Goal: Task Accomplishment & Management: Manage account settings

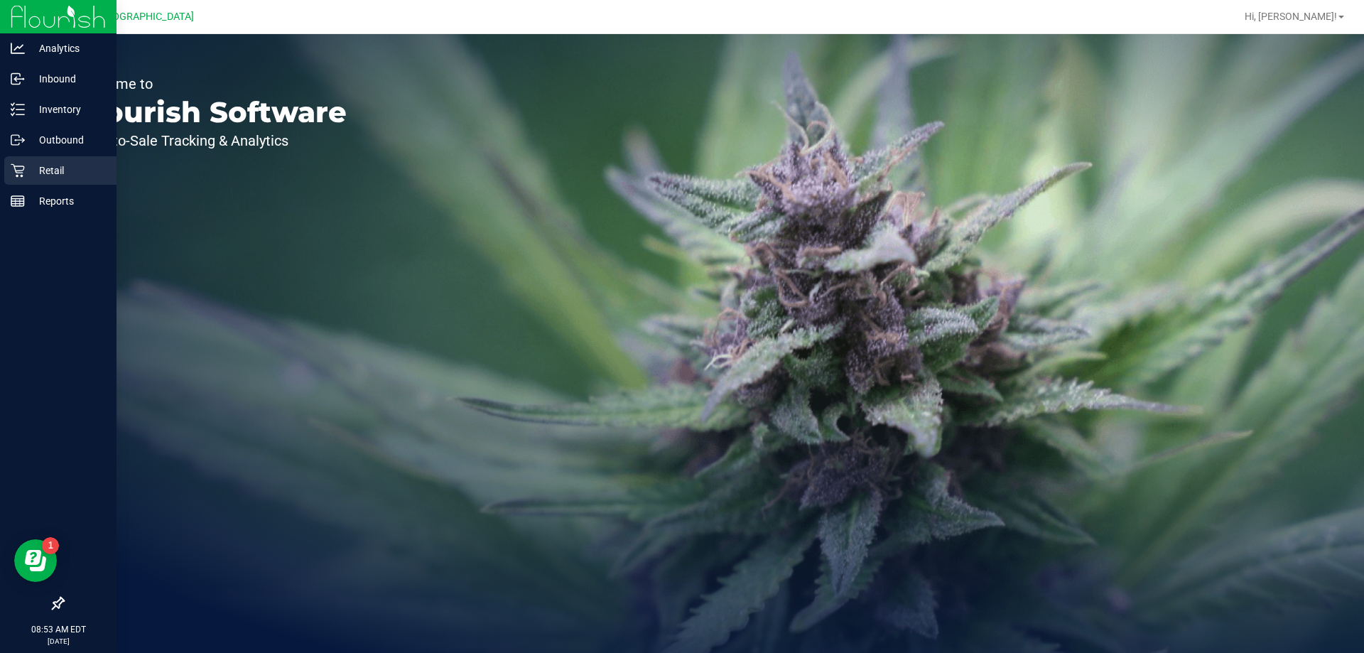
click at [31, 177] on p "Retail" at bounding box center [67, 170] width 85 height 17
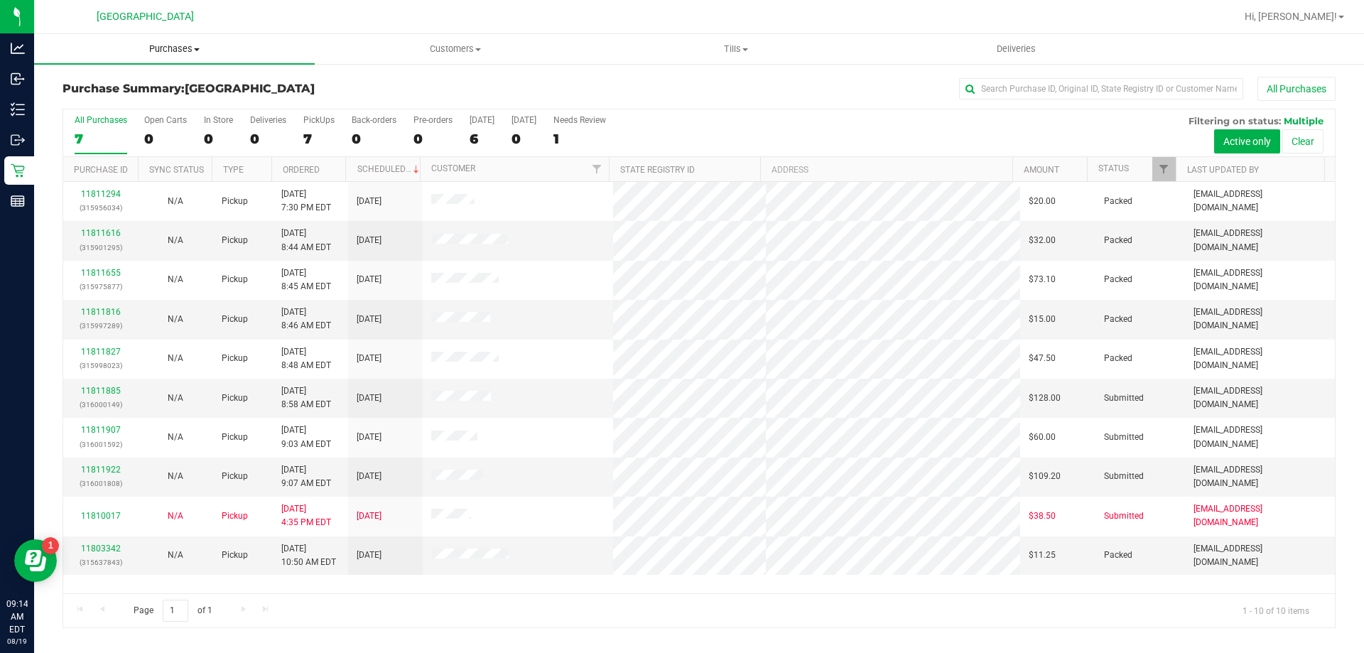
click at [180, 45] on span "Purchases" at bounding box center [174, 49] width 281 height 13
click at [90, 105] on span "Fulfillment" at bounding box center [78, 103] width 88 height 12
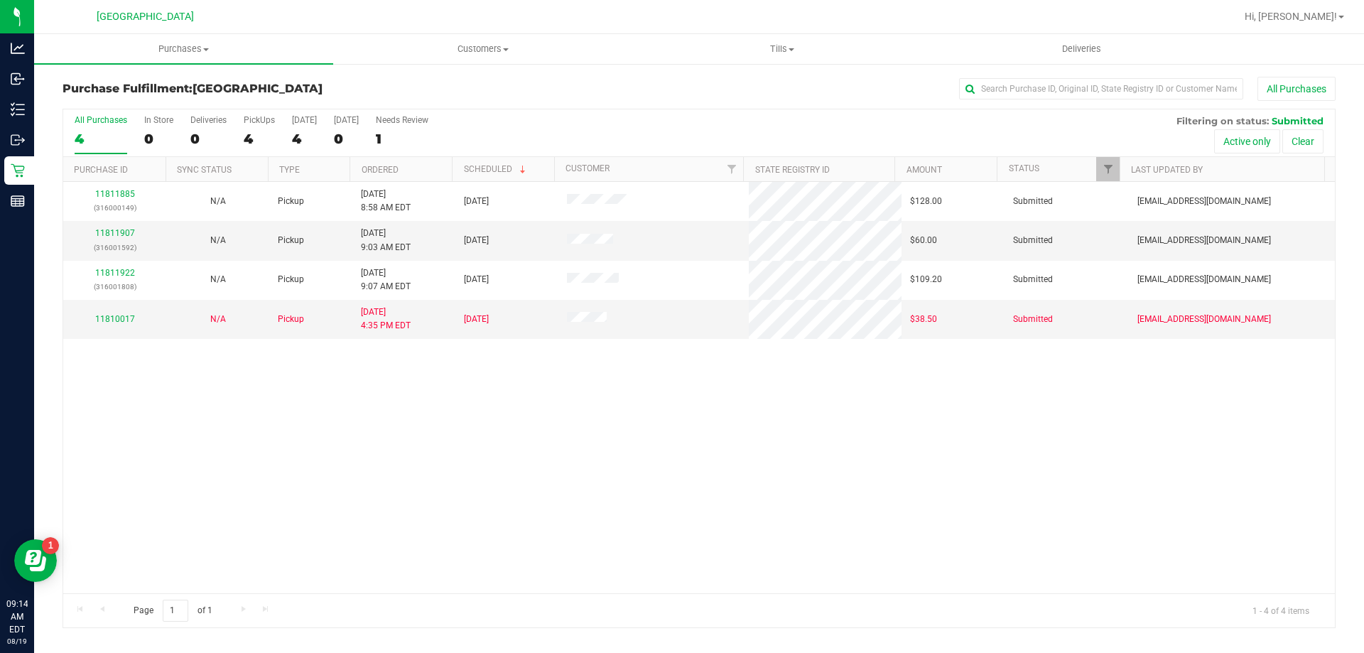
click at [858, 431] on div "11811885 (316000149) N/A Pickup 8/19/2025 8:58 AM EDT 8/19/2025 $128.00 Submitt…" at bounding box center [699, 387] width 1272 height 411
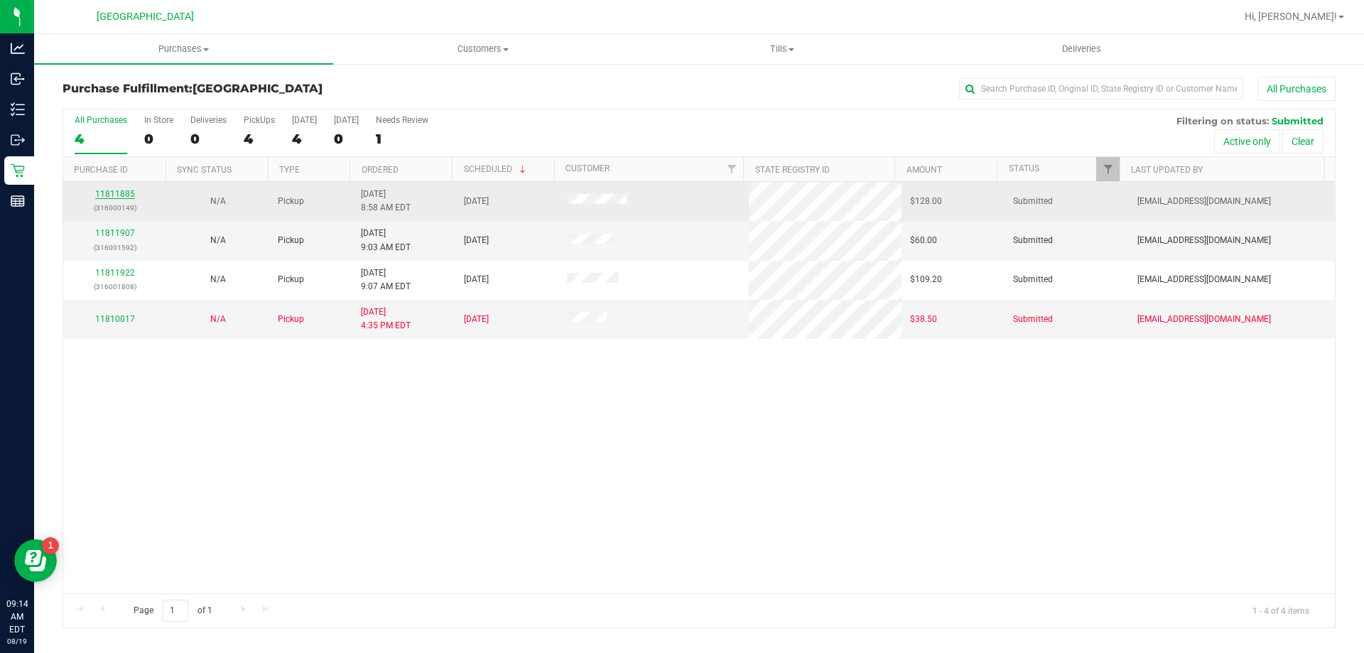
click at [117, 195] on link "11811885" at bounding box center [115, 194] width 40 height 10
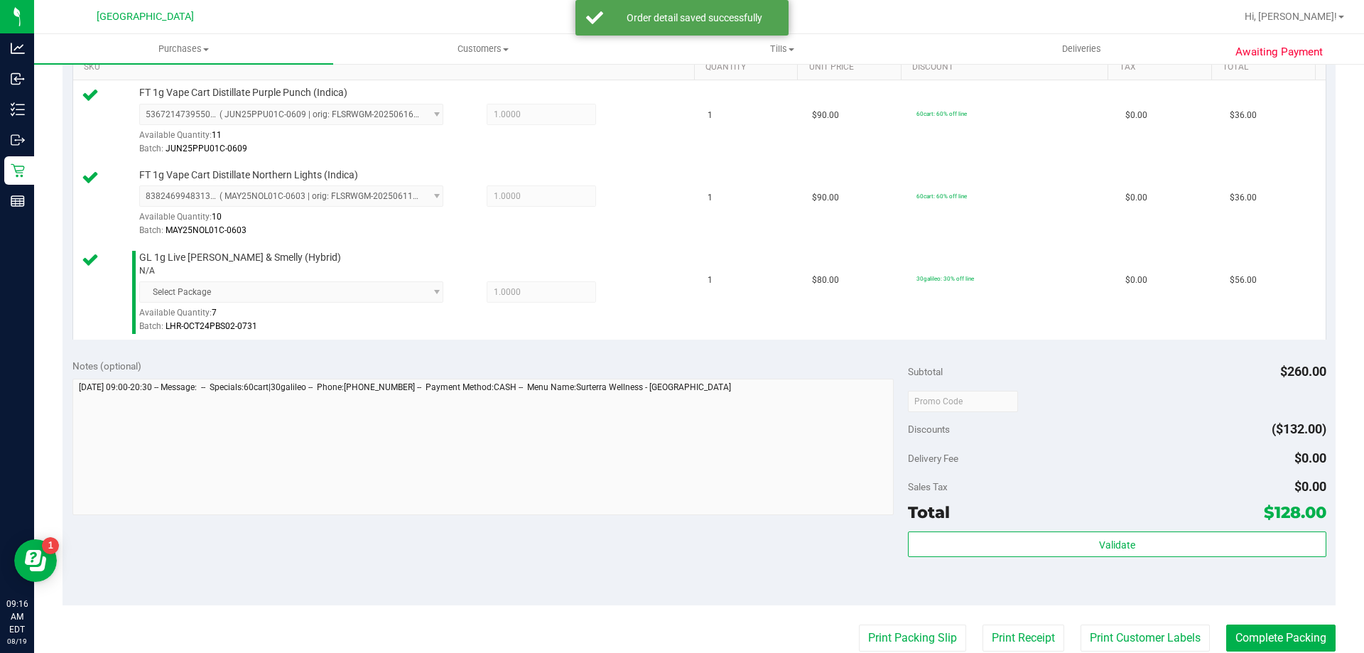
scroll to position [385, 0]
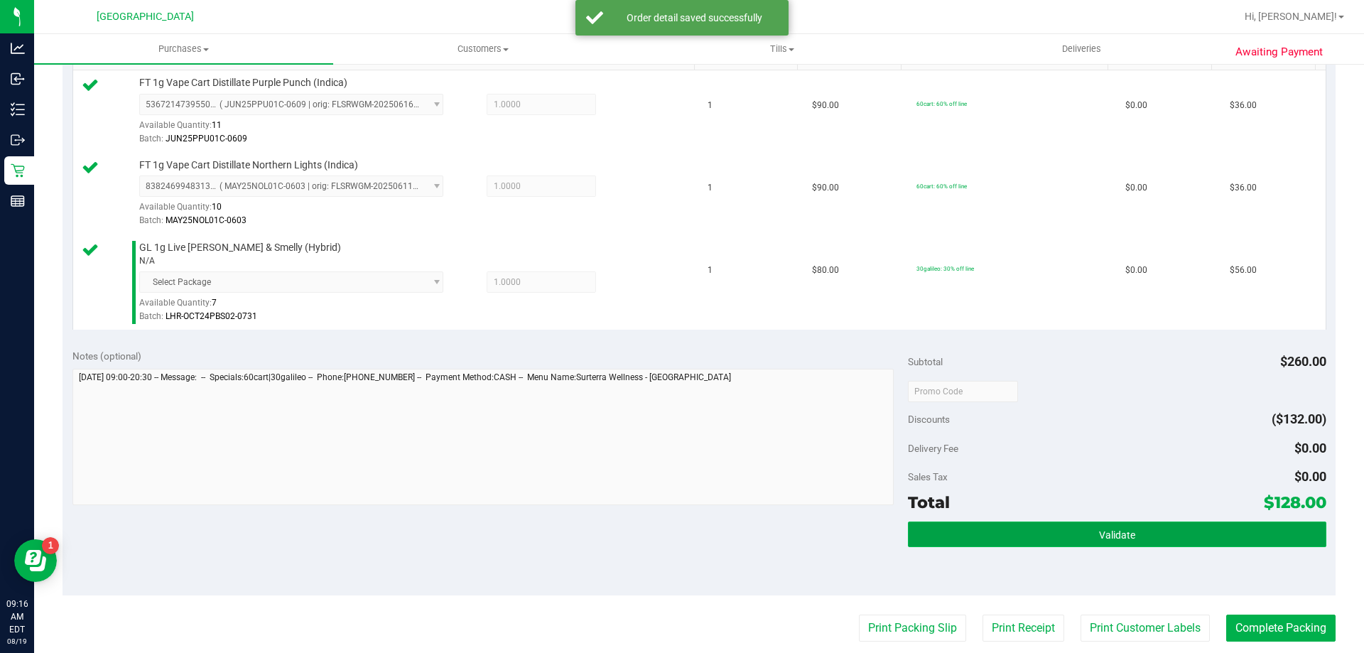
click at [1129, 522] on button "Validate" at bounding box center [1117, 535] width 418 height 26
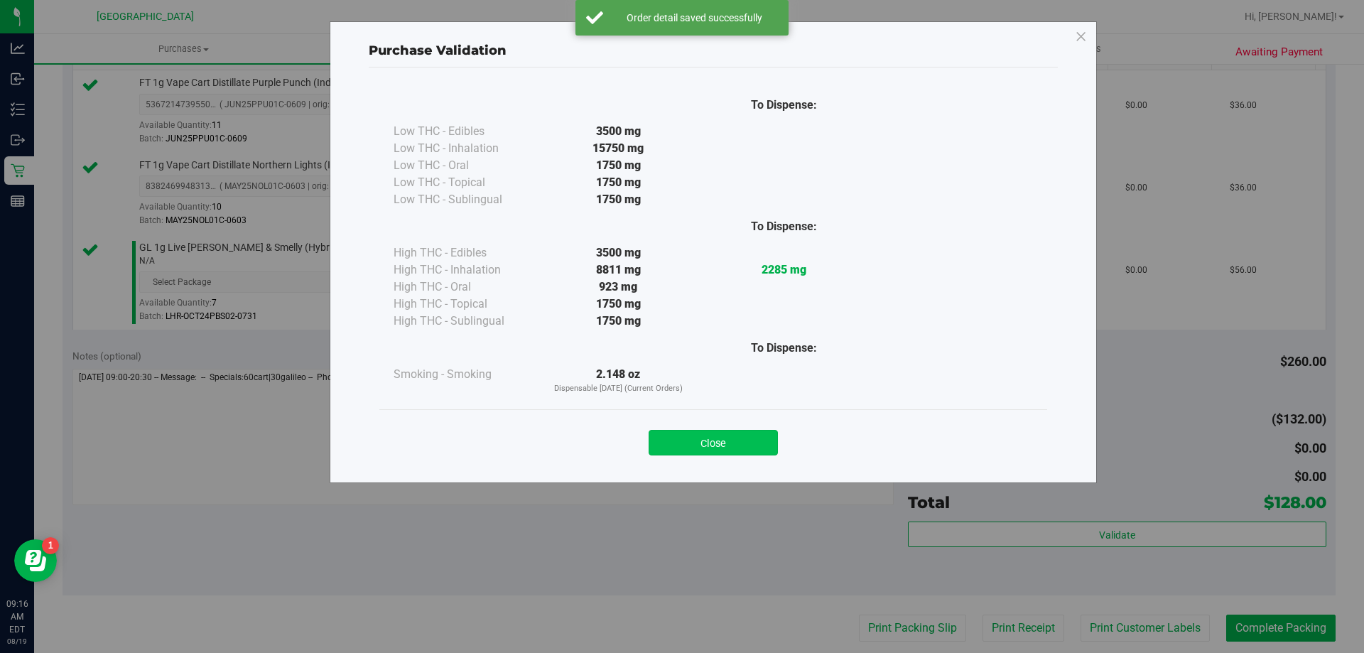
click at [715, 436] on button "Close" at bounding box center [713, 443] width 129 height 26
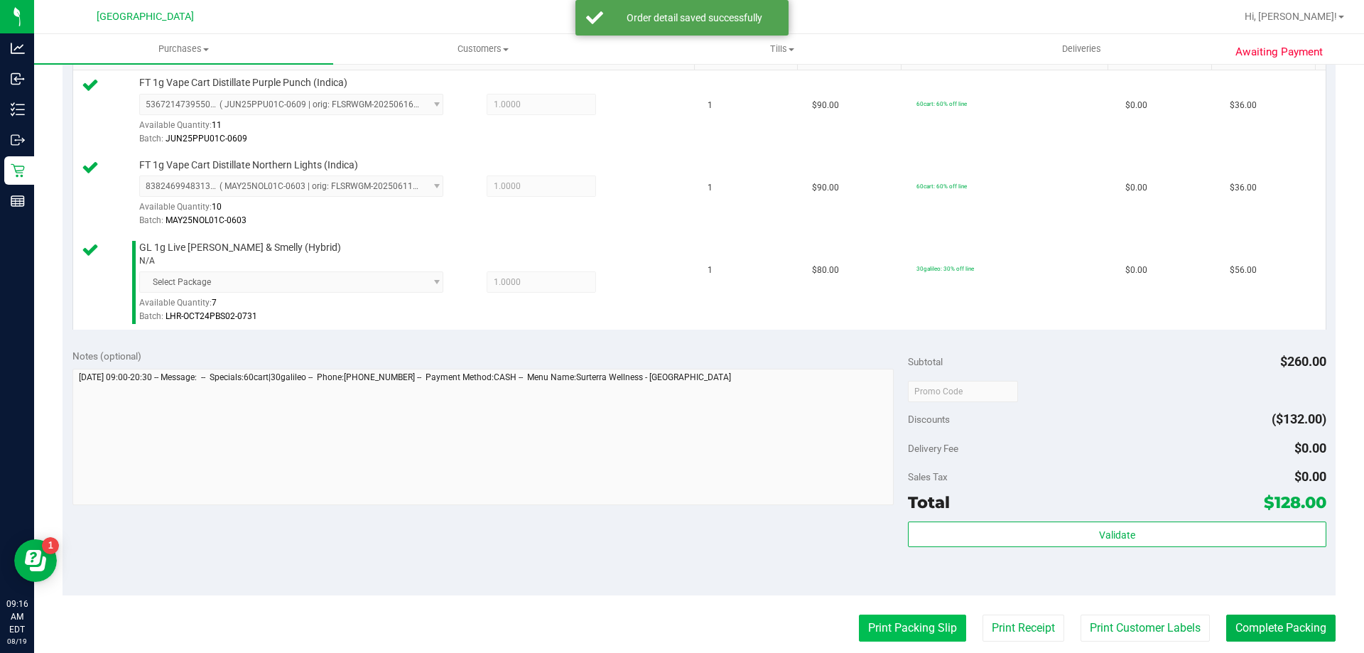
click at [915, 617] on button "Print Packing Slip" at bounding box center [912, 628] width 107 height 27
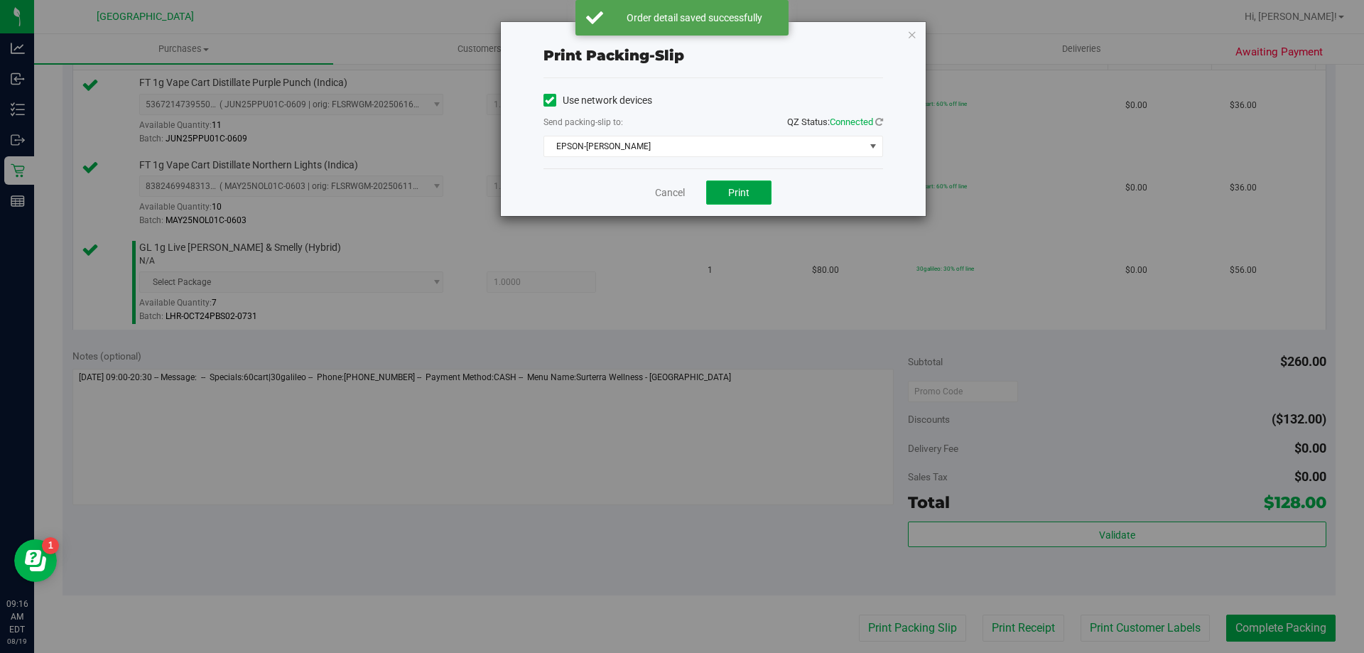
click at [753, 195] on button "Print" at bounding box center [738, 192] width 65 height 24
click at [662, 188] on link "Cancel" at bounding box center [670, 192] width 30 height 15
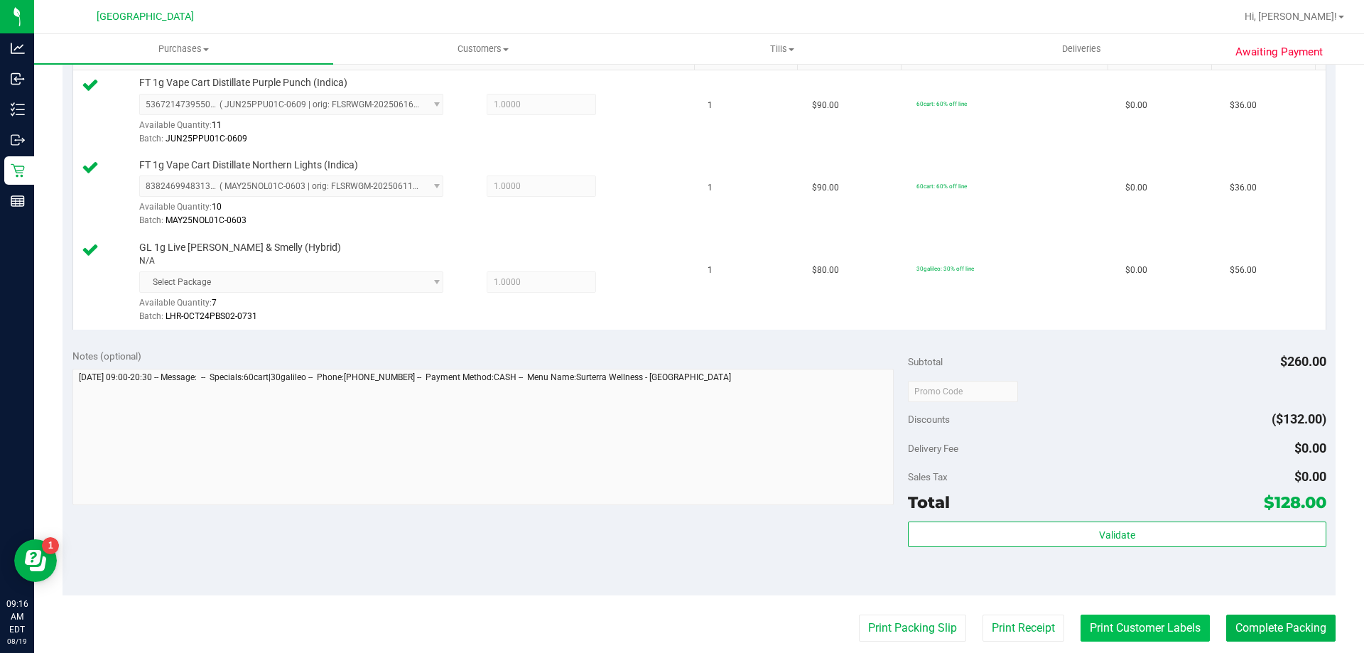
click at [1140, 621] on button "Print Customer Labels" at bounding box center [1145, 628] width 129 height 27
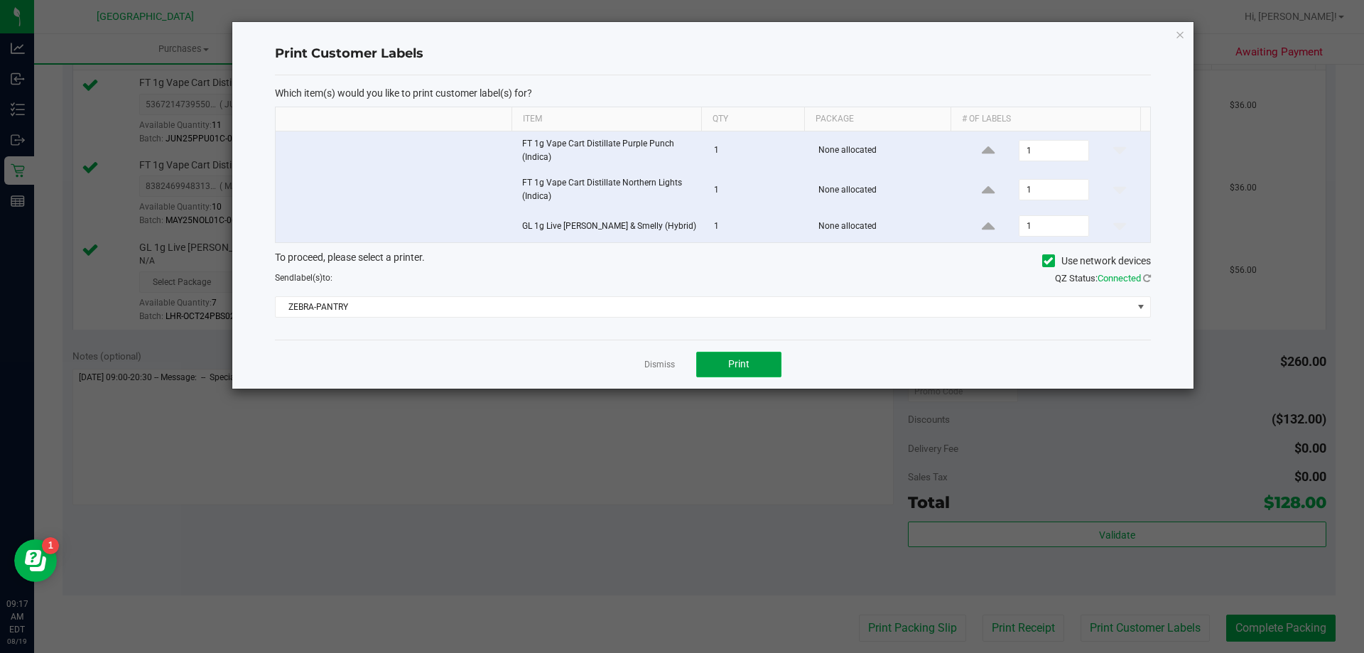
click at [740, 361] on span "Print" at bounding box center [738, 363] width 21 height 11
click at [661, 363] on link "Dismiss" at bounding box center [659, 365] width 31 height 12
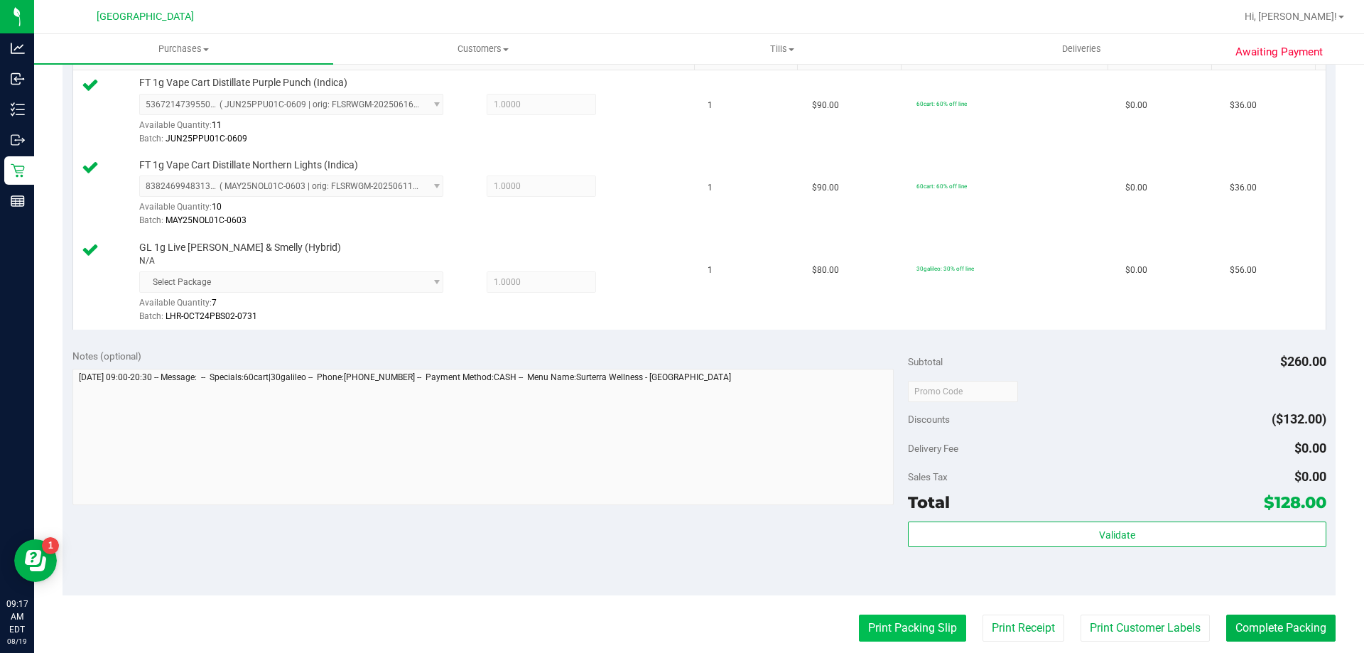
click at [874, 624] on button "Print Packing Slip" at bounding box center [912, 628] width 107 height 27
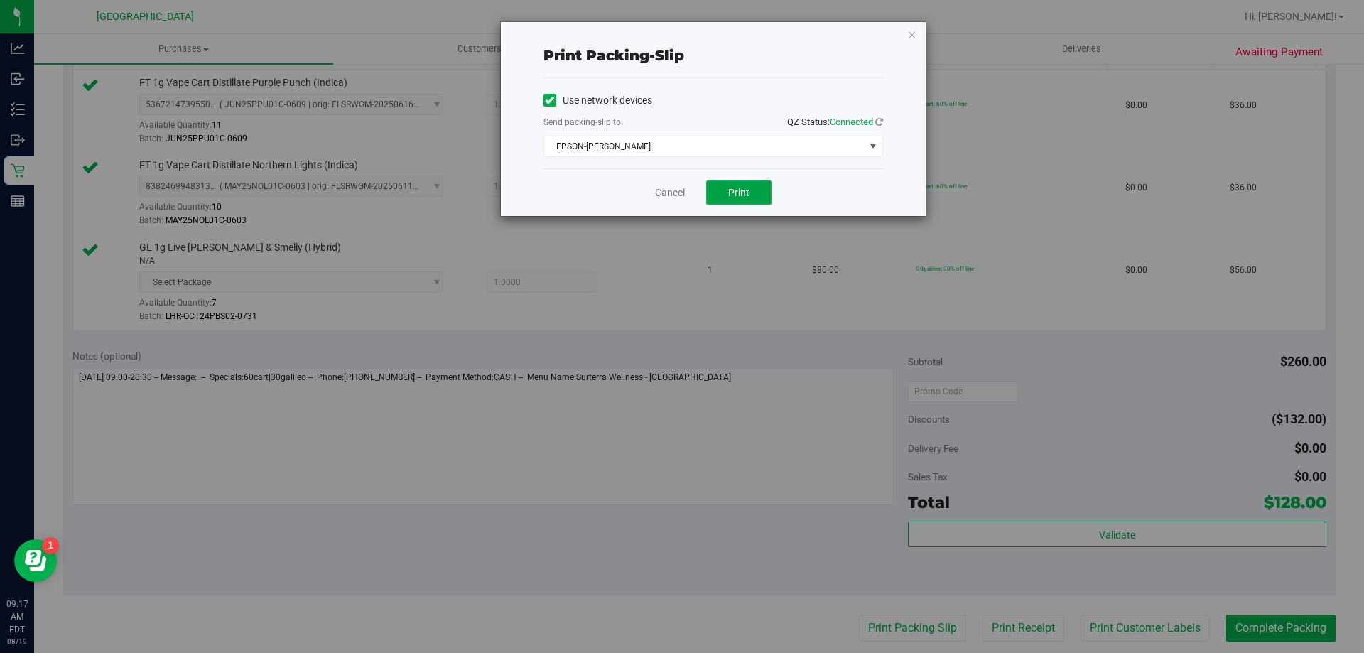
click at [738, 193] on span "Print" at bounding box center [738, 192] width 21 height 11
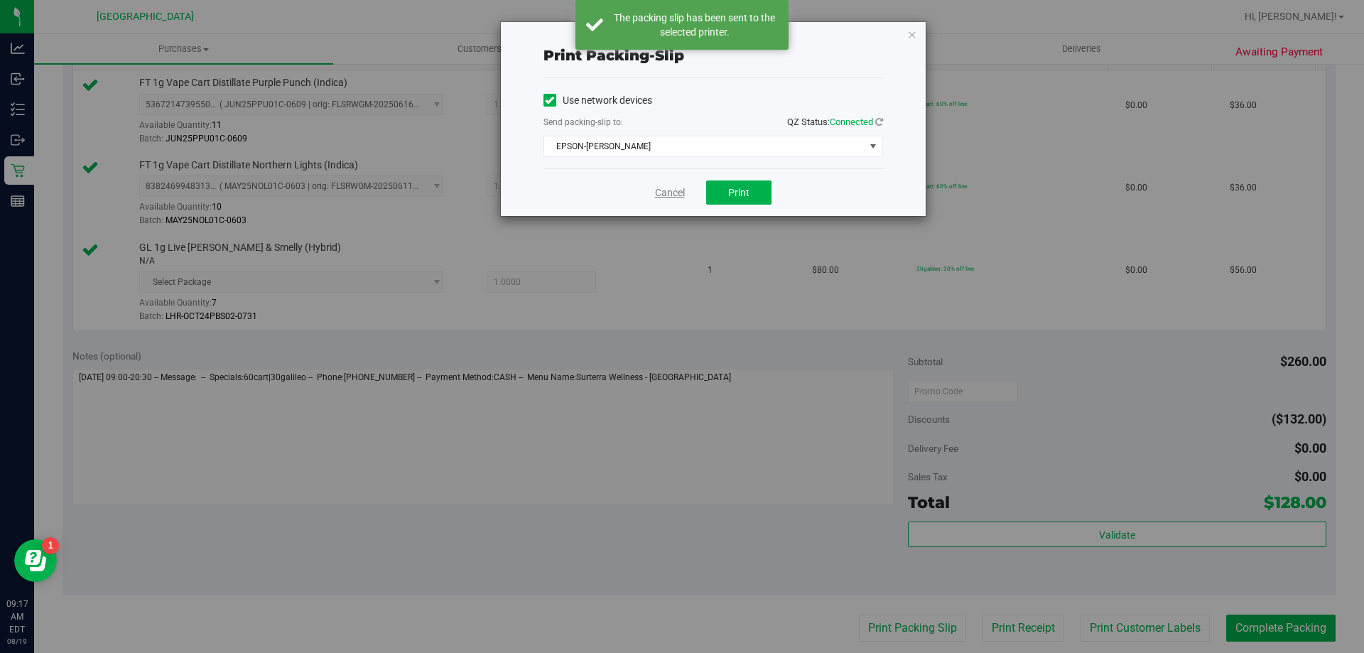
click at [663, 193] on link "Cancel" at bounding box center [670, 192] width 30 height 15
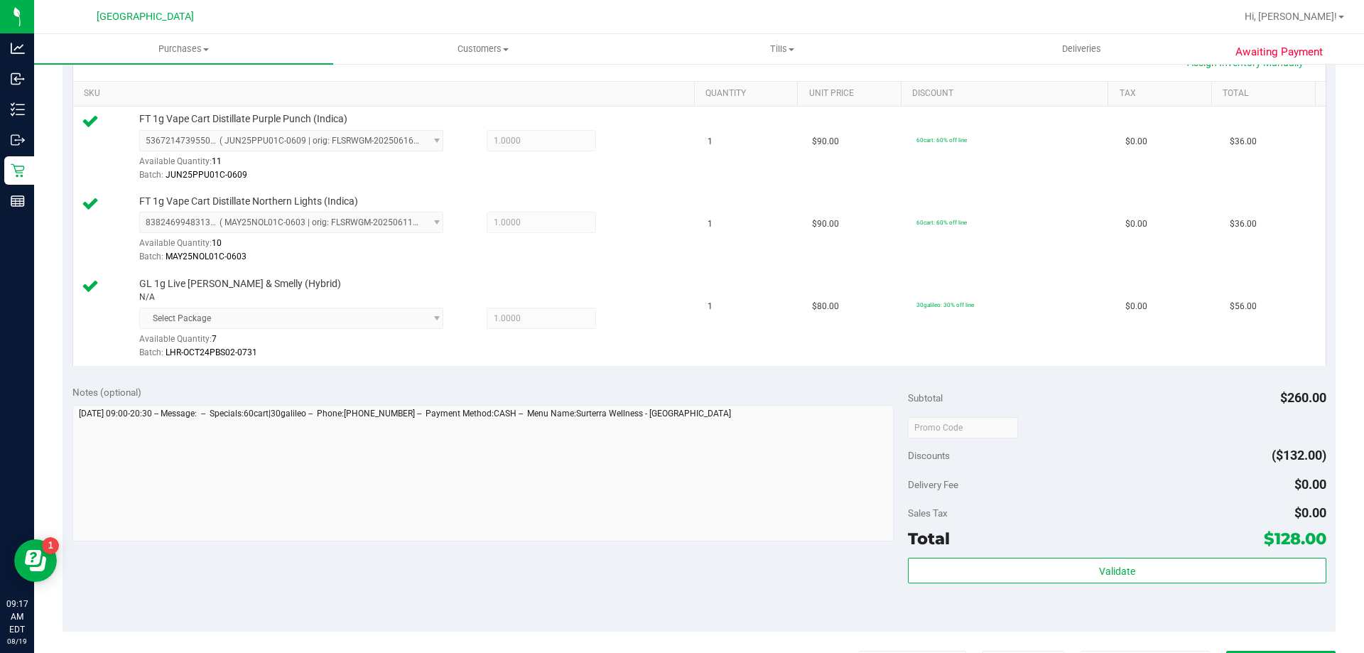
scroll to position [408, 0]
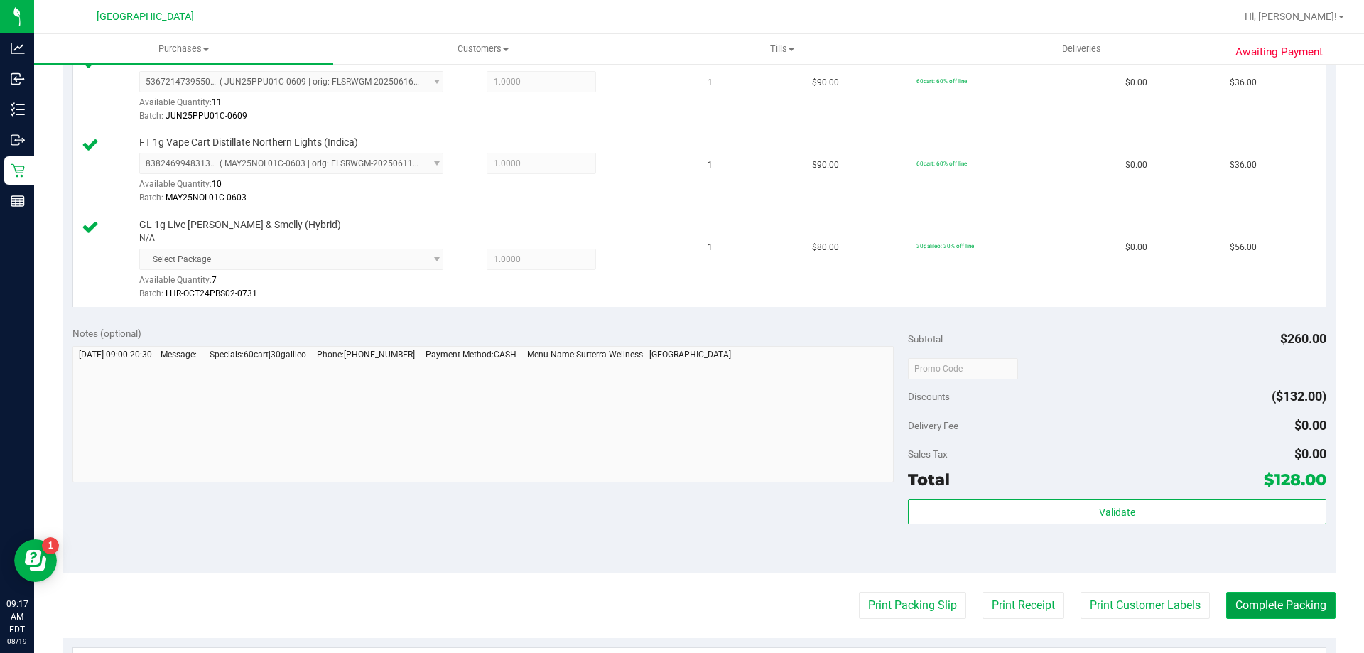
click at [1292, 608] on button "Complete Packing" at bounding box center [1280, 605] width 109 height 27
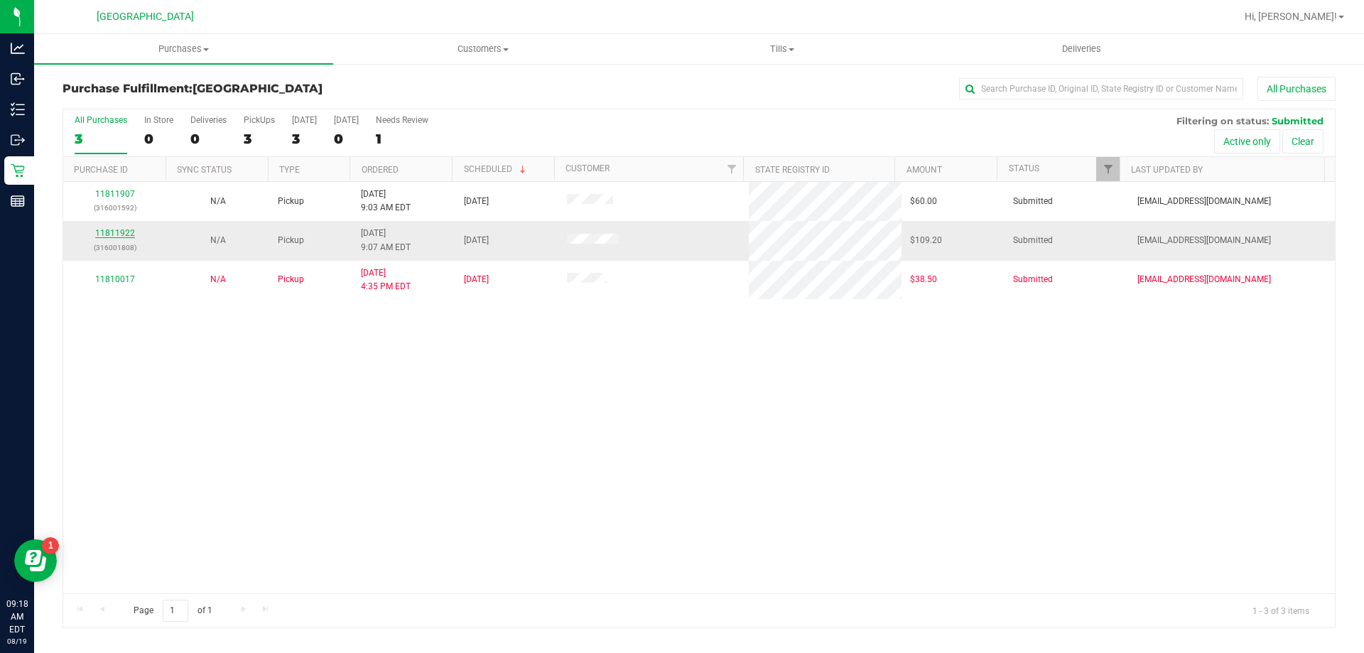
click at [110, 237] on link "11811922" at bounding box center [115, 233] width 40 height 10
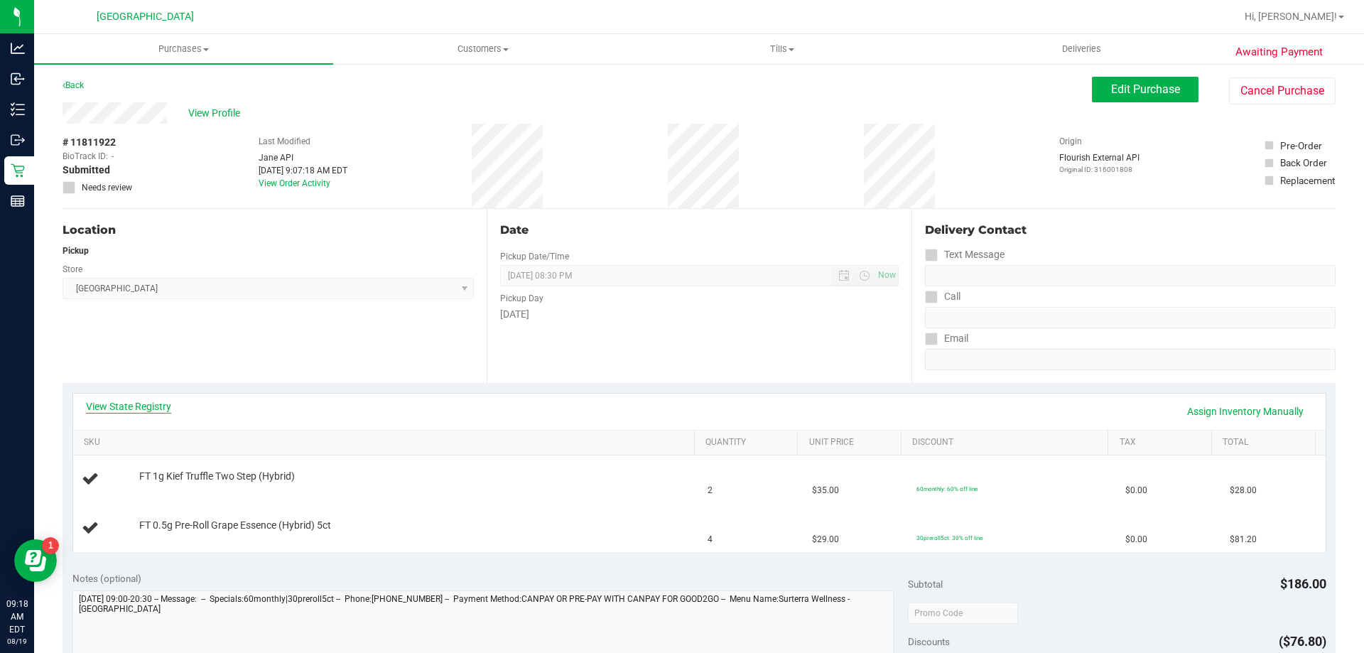
click at [120, 402] on link "View State Registry" at bounding box center [128, 406] width 85 height 14
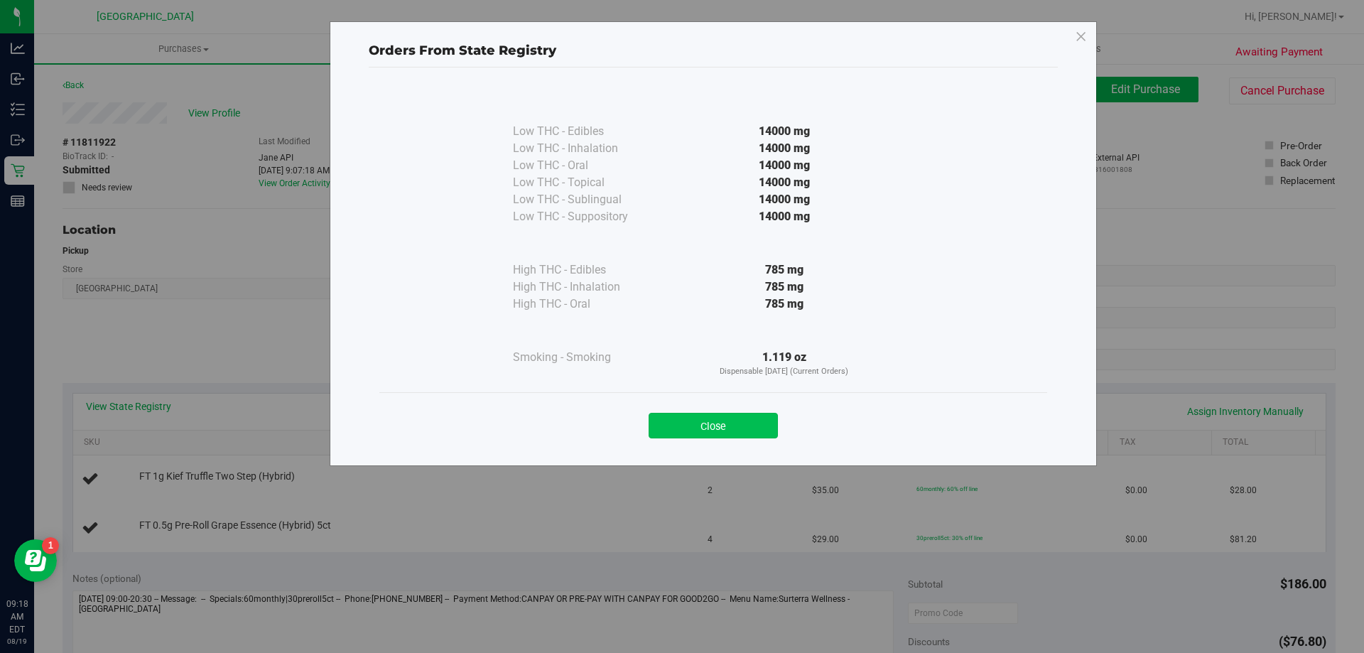
click at [719, 421] on button "Close" at bounding box center [713, 426] width 129 height 26
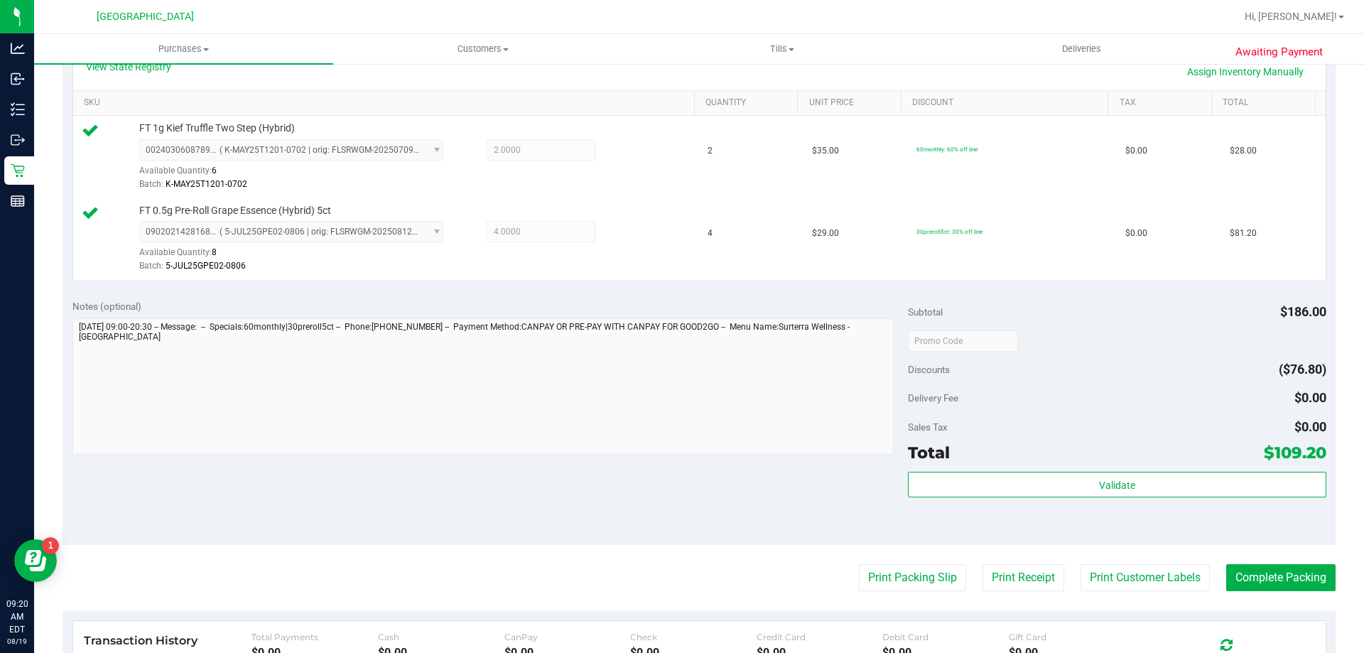
scroll to position [340, 0]
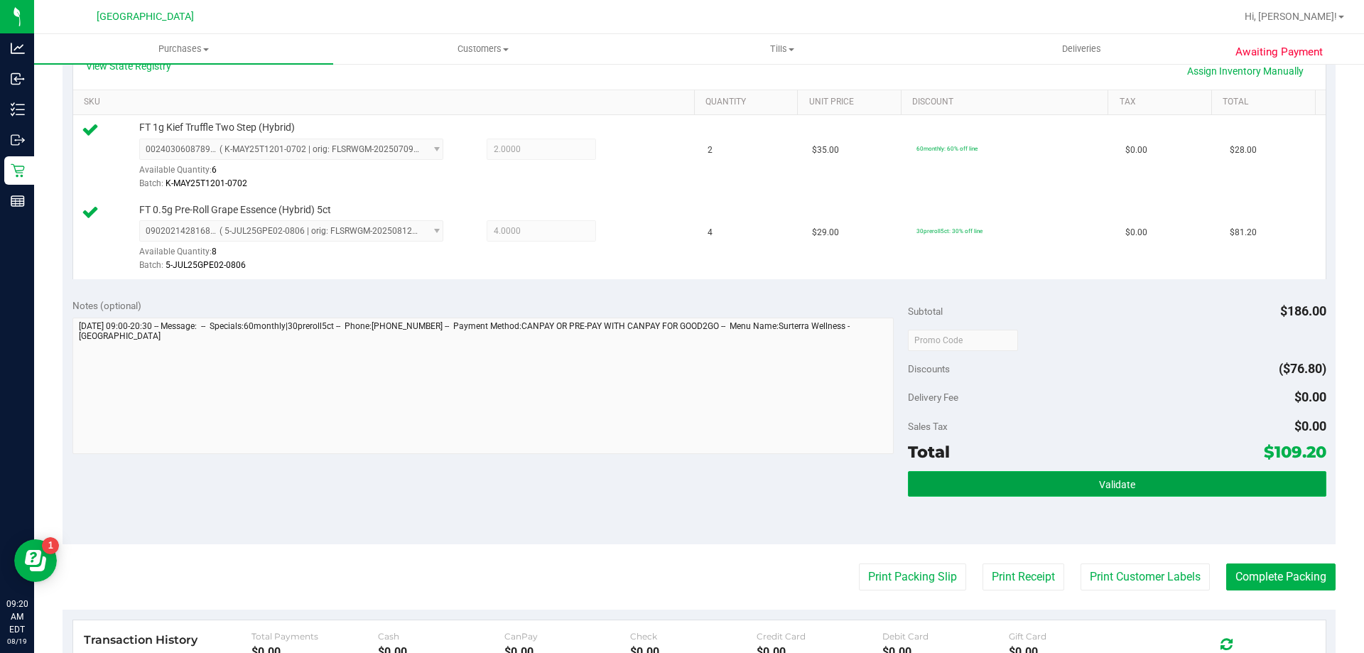
click at [1135, 483] on button "Validate" at bounding box center [1117, 484] width 418 height 26
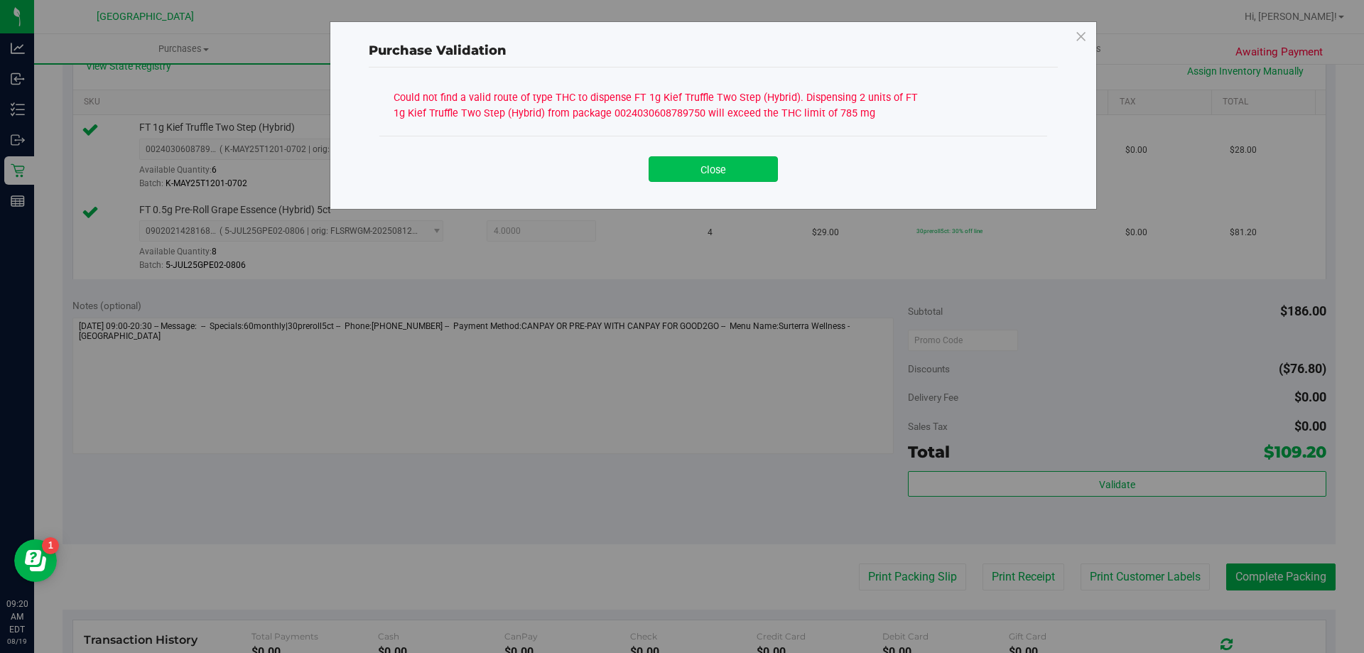
click at [731, 169] on button "Close" at bounding box center [713, 169] width 129 height 26
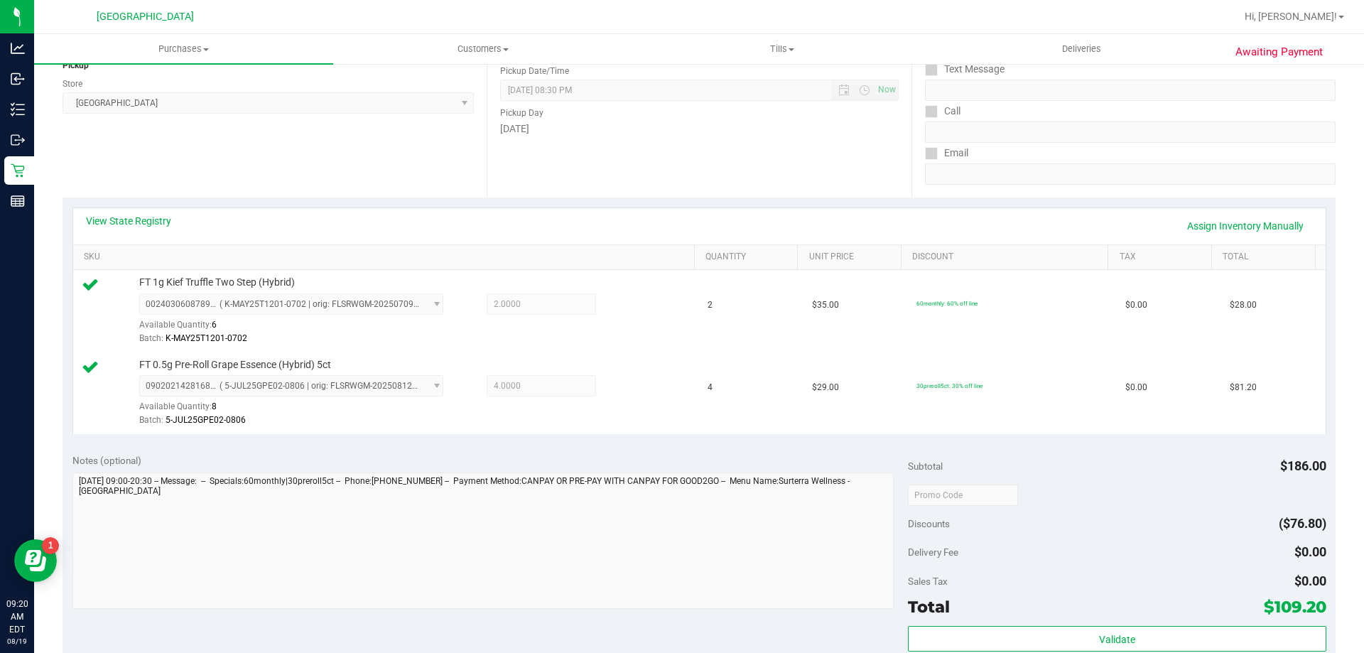
scroll to position [80, 0]
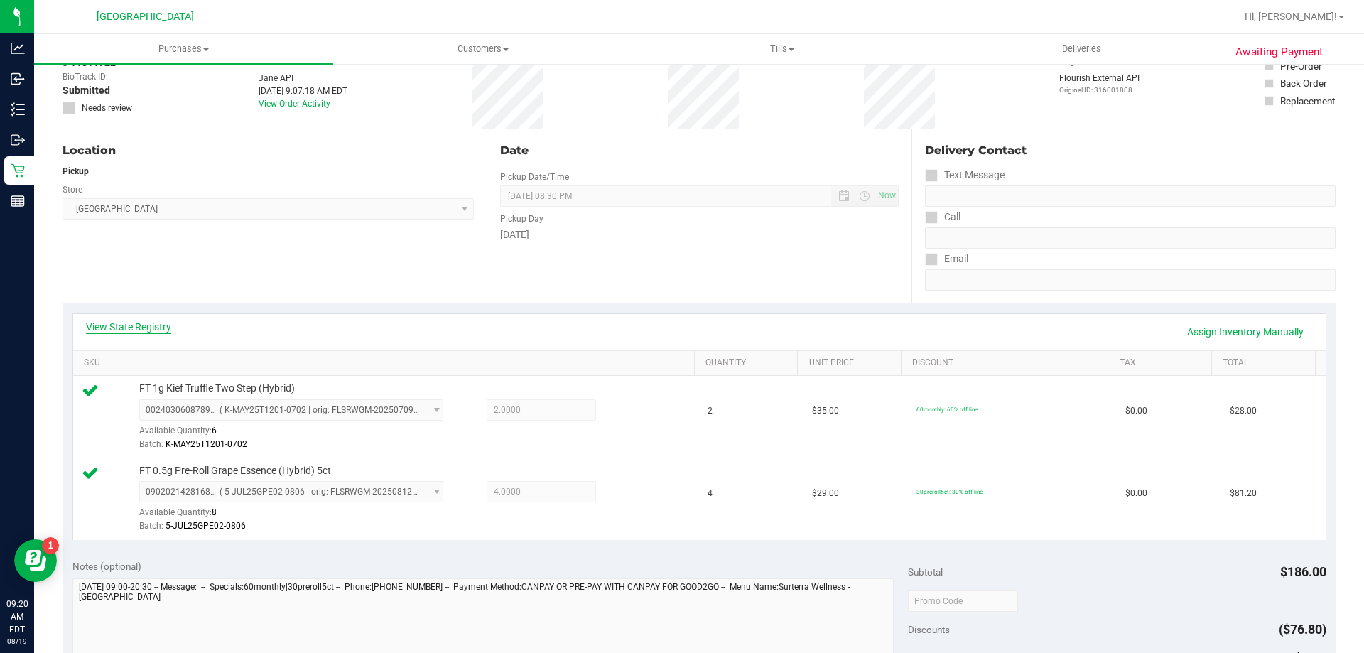
click at [143, 330] on link "View State Registry" at bounding box center [128, 327] width 85 height 14
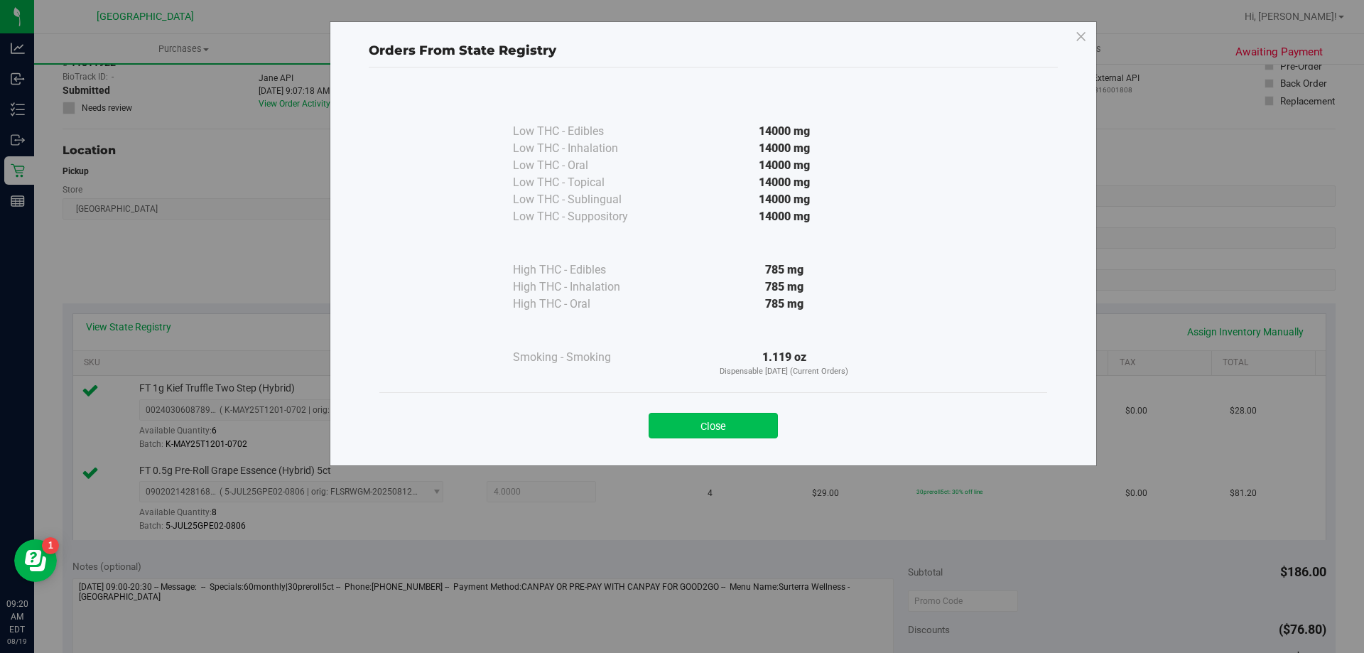
click at [738, 417] on button "Close" at bounding box center [713, 426] width 129 height 26
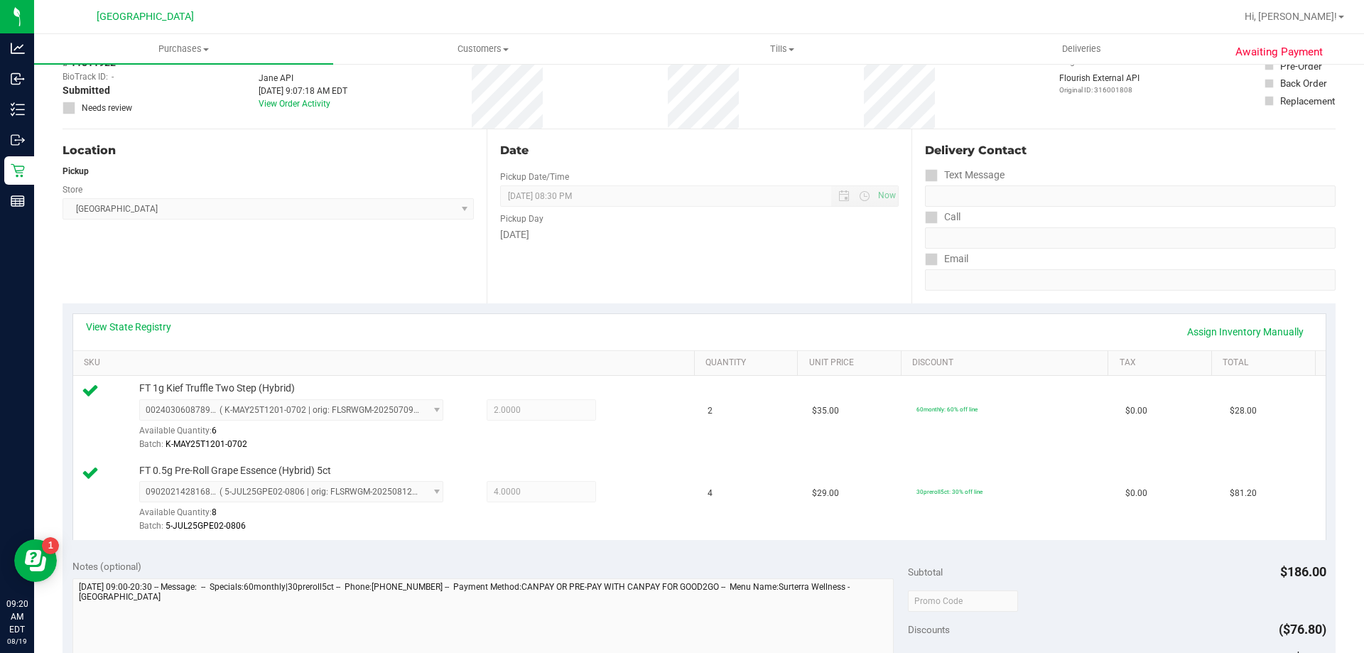
scroll to position [0, 0]
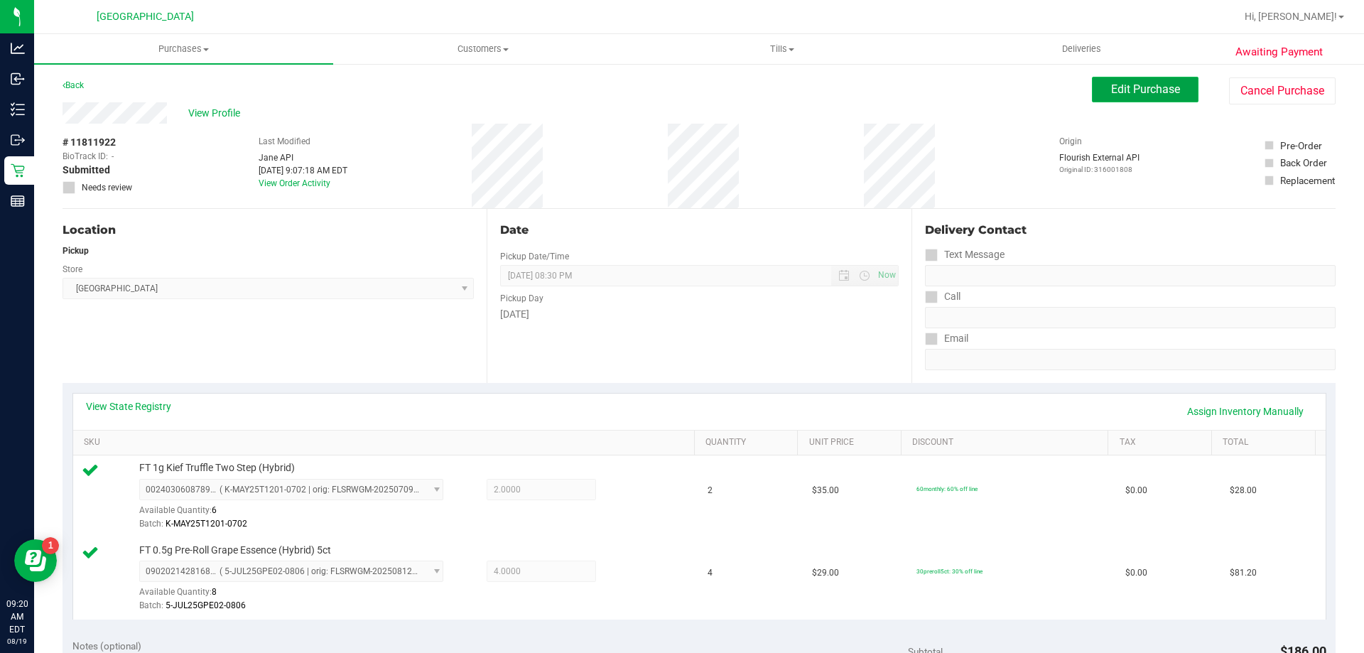
click at [1153, 88] on span "Edit Purchase" at bounding box center [1145, 89] width 69 height 14
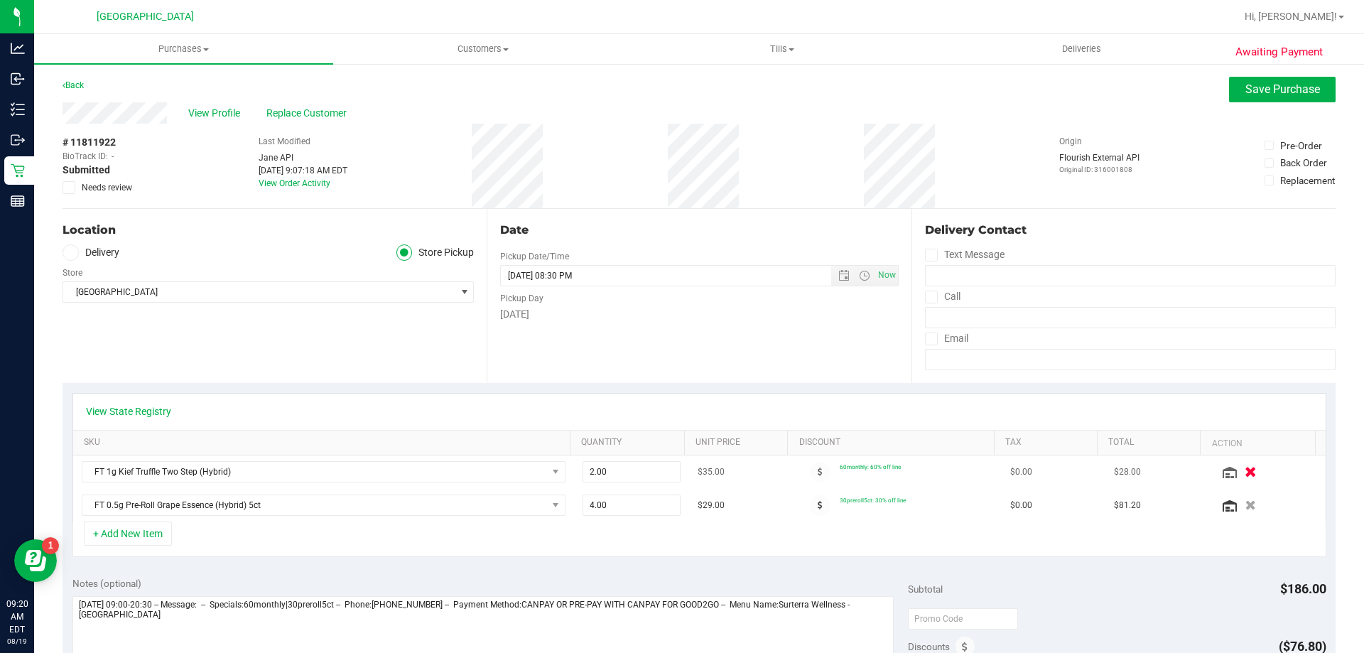
click at [1245, 469] on icon "button" at bounding box center [1251, 472] width 12 height 11
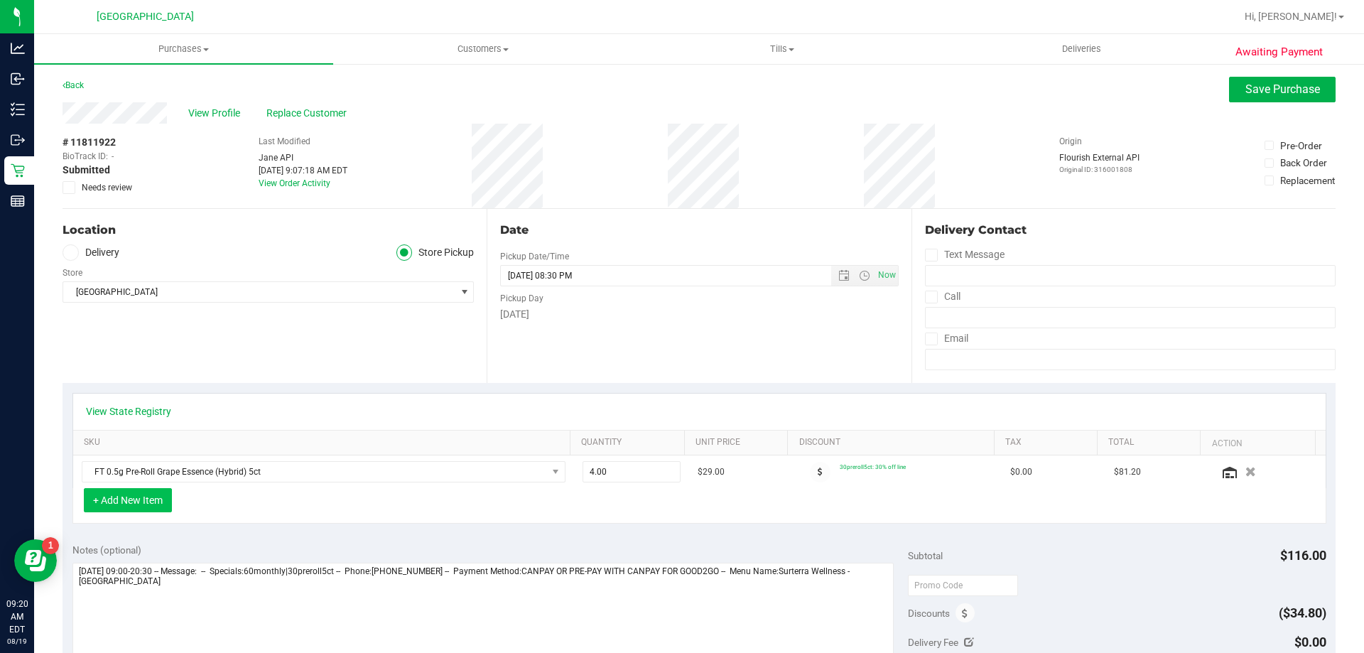
click at [132, 505] on button "+ Add New Item" at bounding box center [128, 500] width 88 height 24
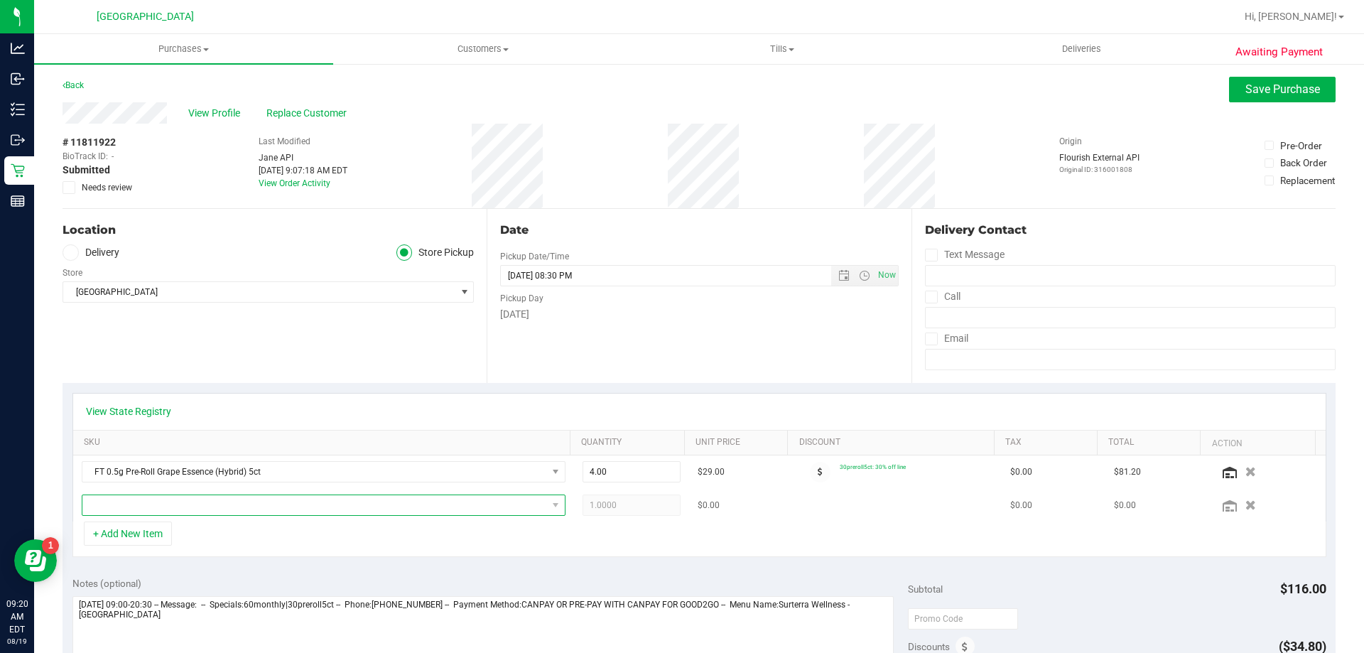
click at [166, 505] on span "NO DATA FOUND" at bounding box center [314, 505] width 465 height 20
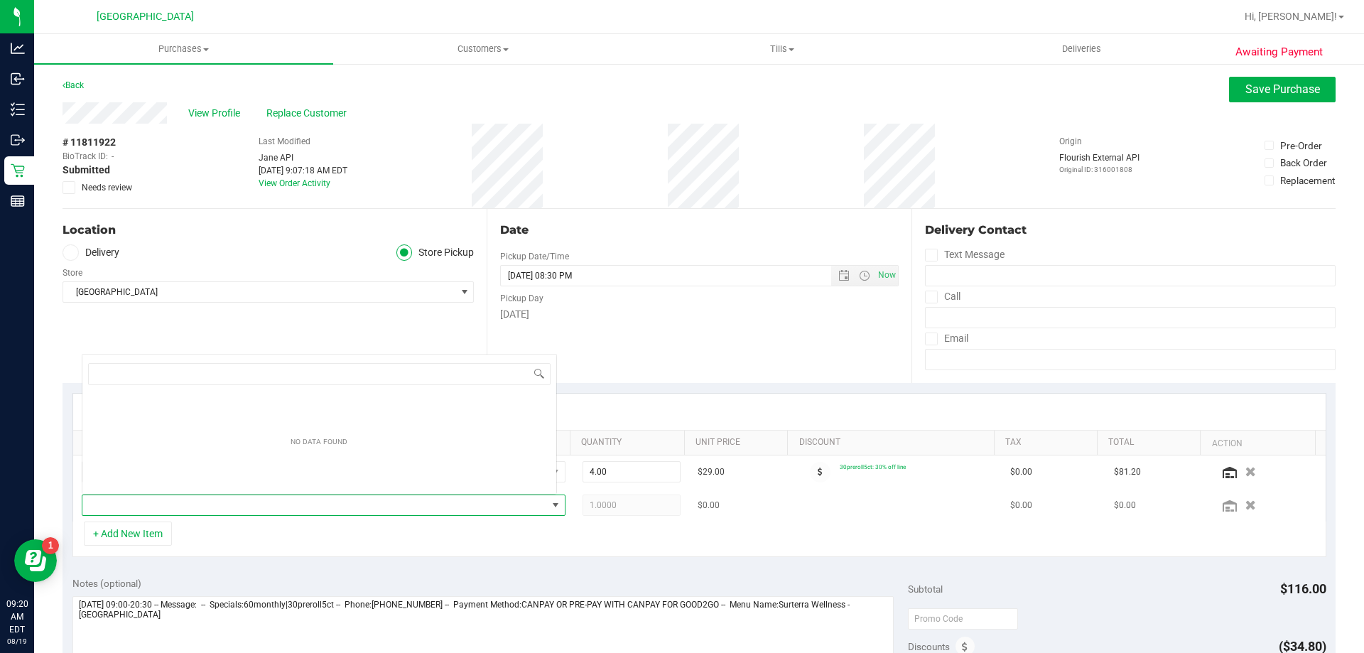
scroll to position [21, 471]
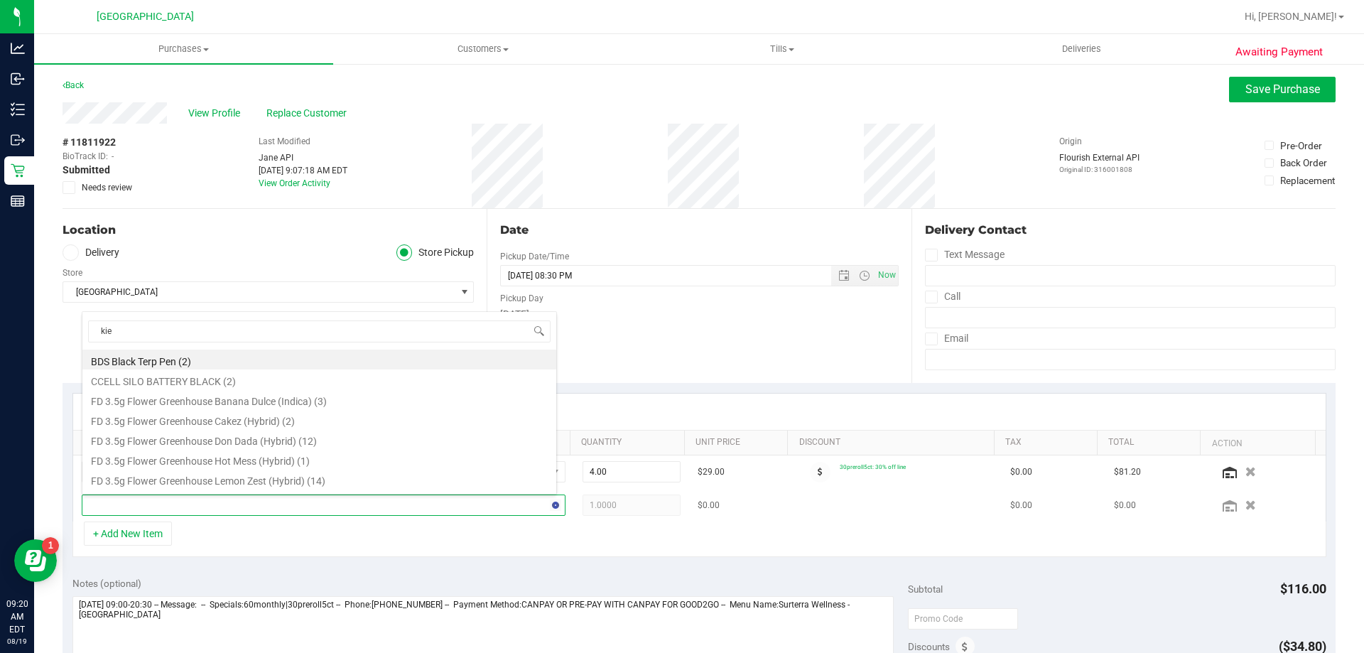
type input "kief"
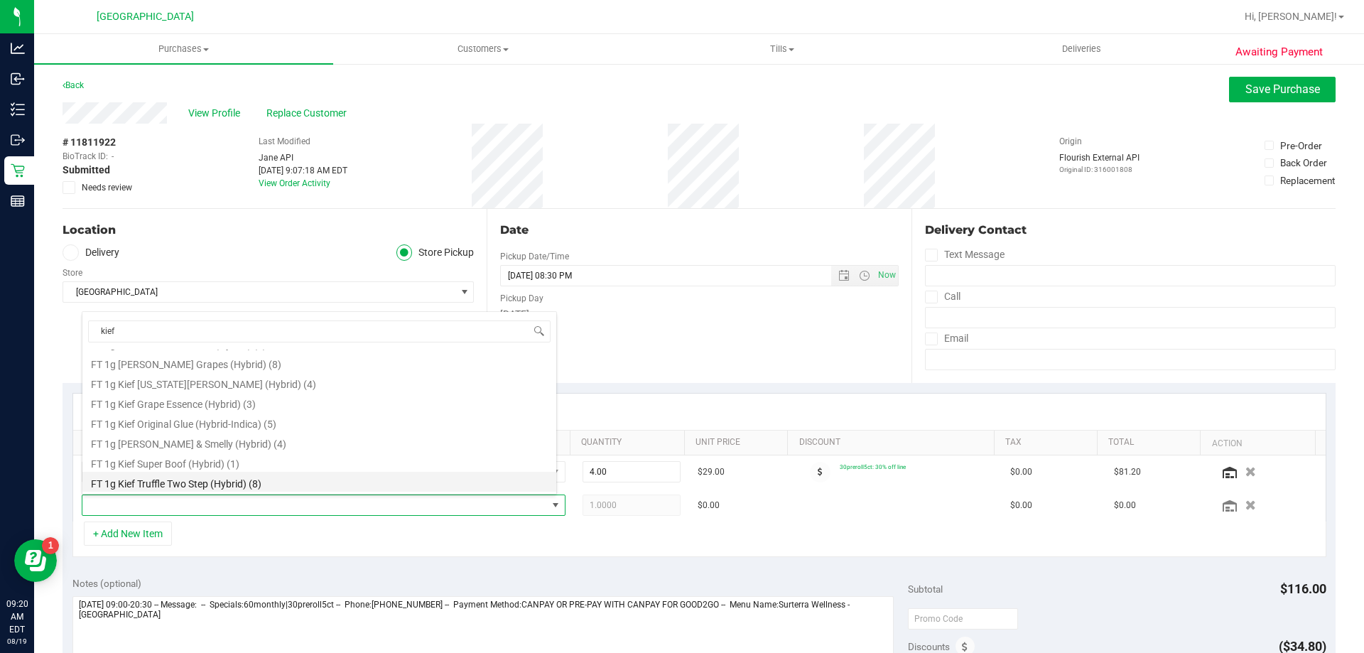
click at [198, 482] on li "FT 1g Kief Truffle Two Step (Hybrid) (8)" at bounding box center [319, 482] width 474 height 20
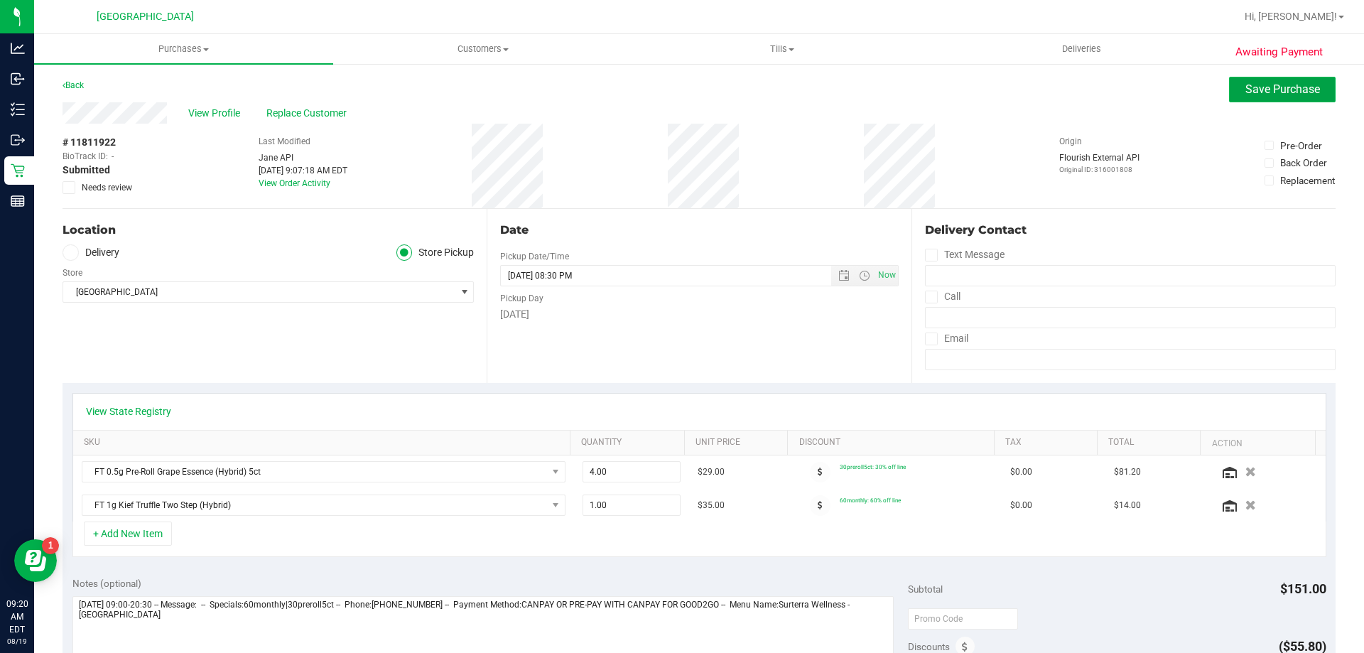
click at [1292, 90] on span "Save Purchase" at bounding box center [1283, 89] width 75 height 14
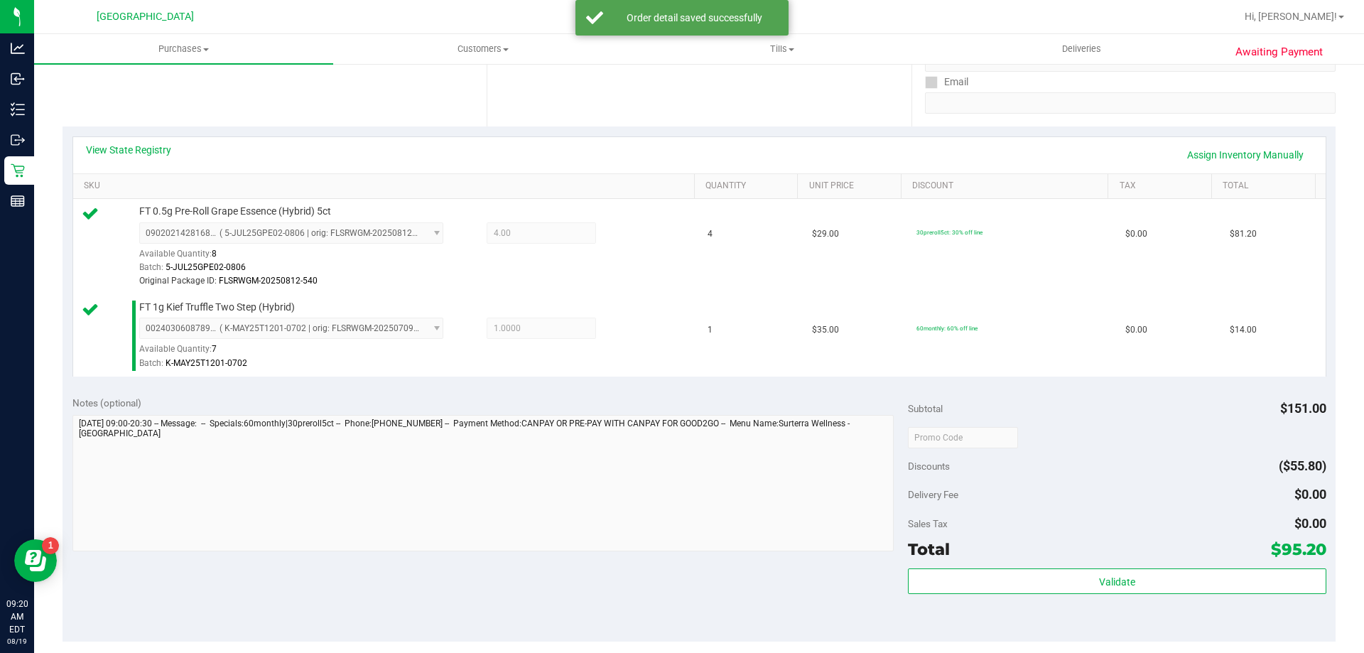
scroll to position [311, 0]
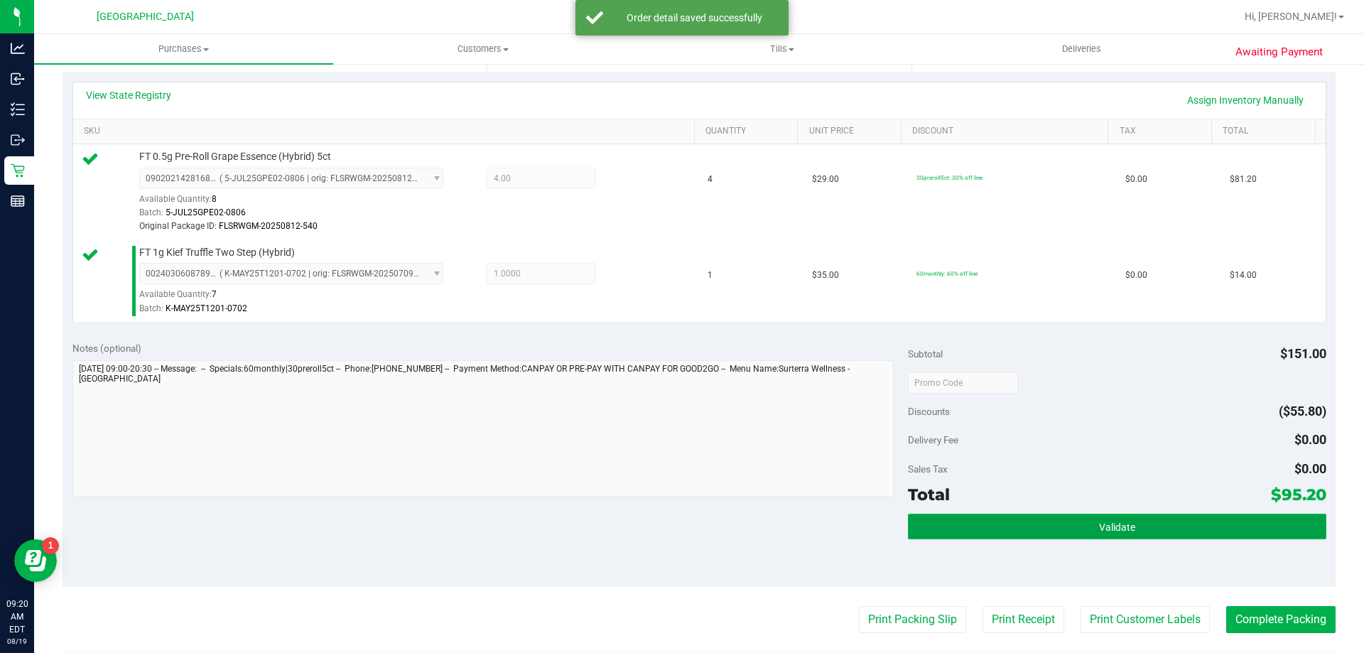
click at [1152, 516] on button "Validate" at bounding box center [1117, 527] width 418 height 26
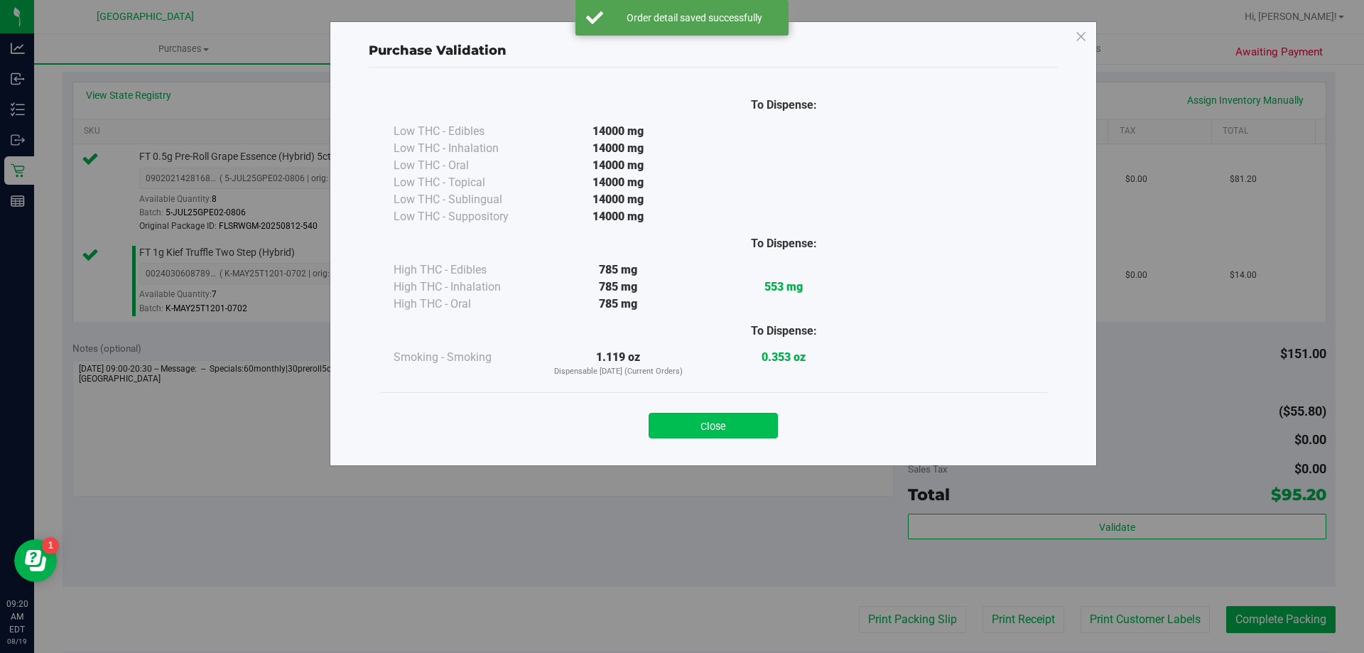
click at [752, 429] on button "Close" at bounding box center [713, 426] width 129 height 26
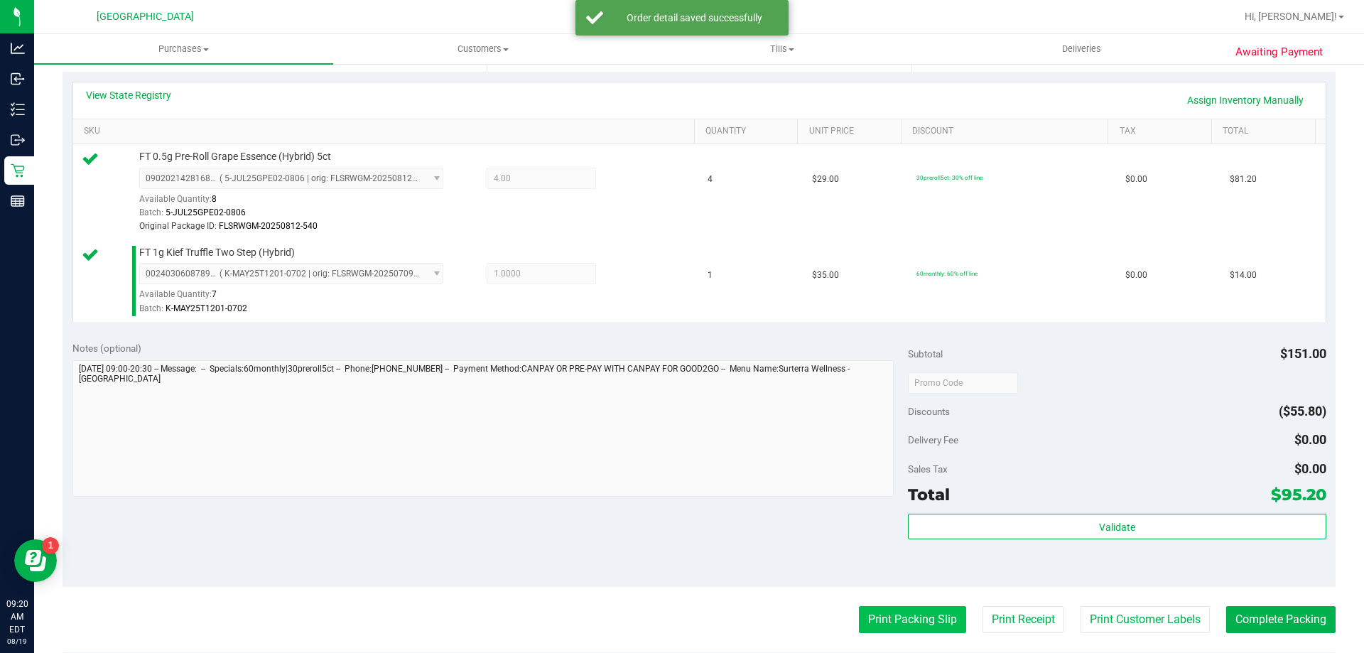
click at [932, 615] on button "Print Packing Slip" at bounding box center [912, 619] width 107 height 27
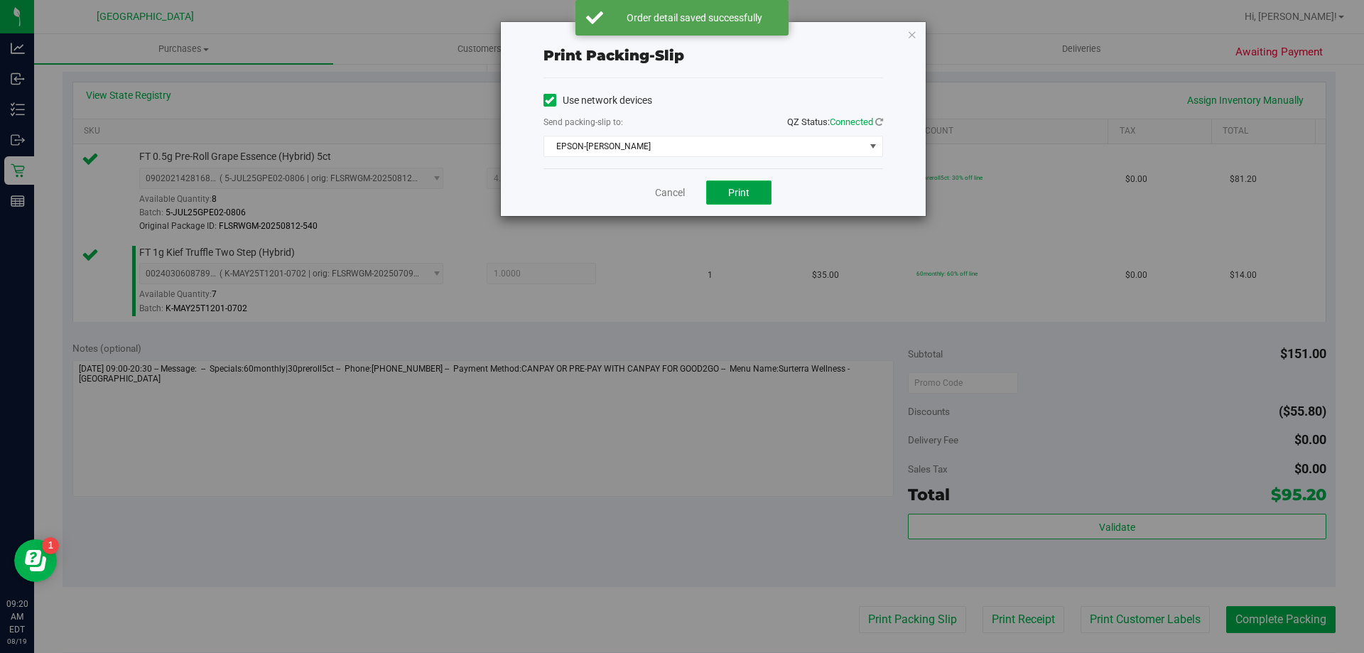
click at [750, 192] on button "Print" at bounding box center [738, 192] width 65 height 24
click at [740, 192] on span "Print" at bounding box center [738, 192] width 21 height 11
click at [666, 187] on link "Cancel" at bounding box center [670, 192] width 30 height 15
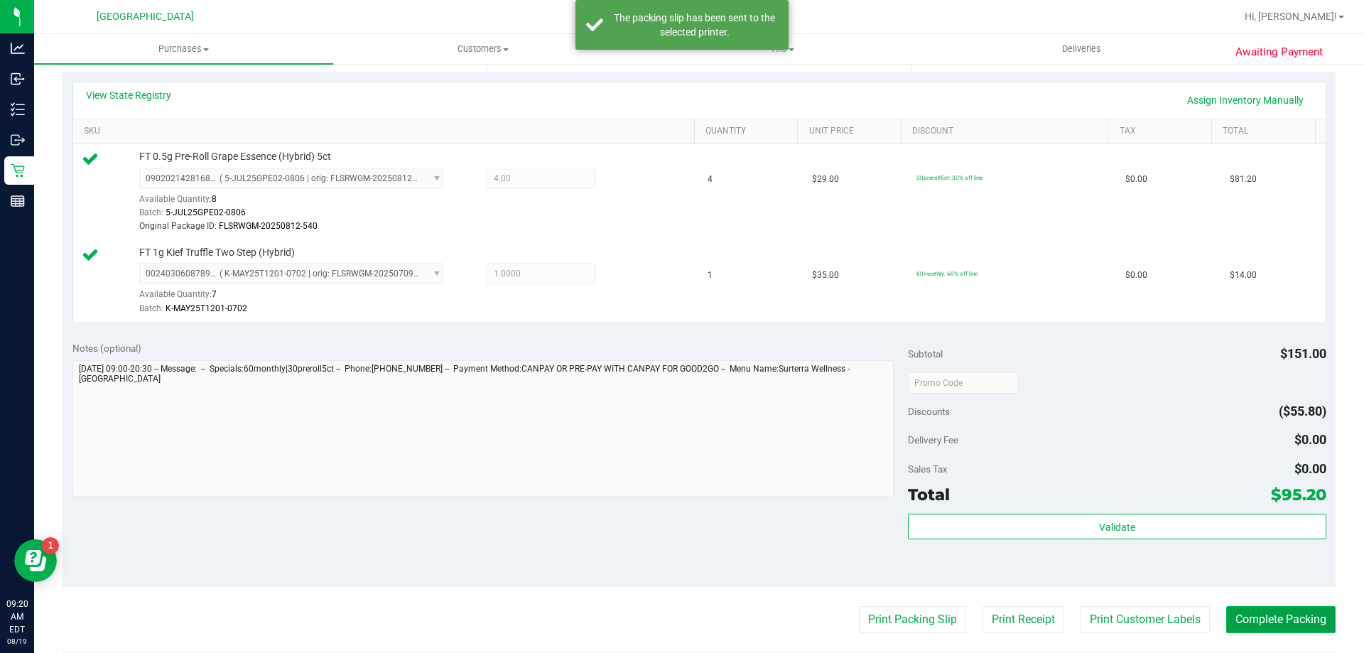
click at [1310, 633] on button "Complete Packing" at bounding box center [1280, 619] width 109 height 27
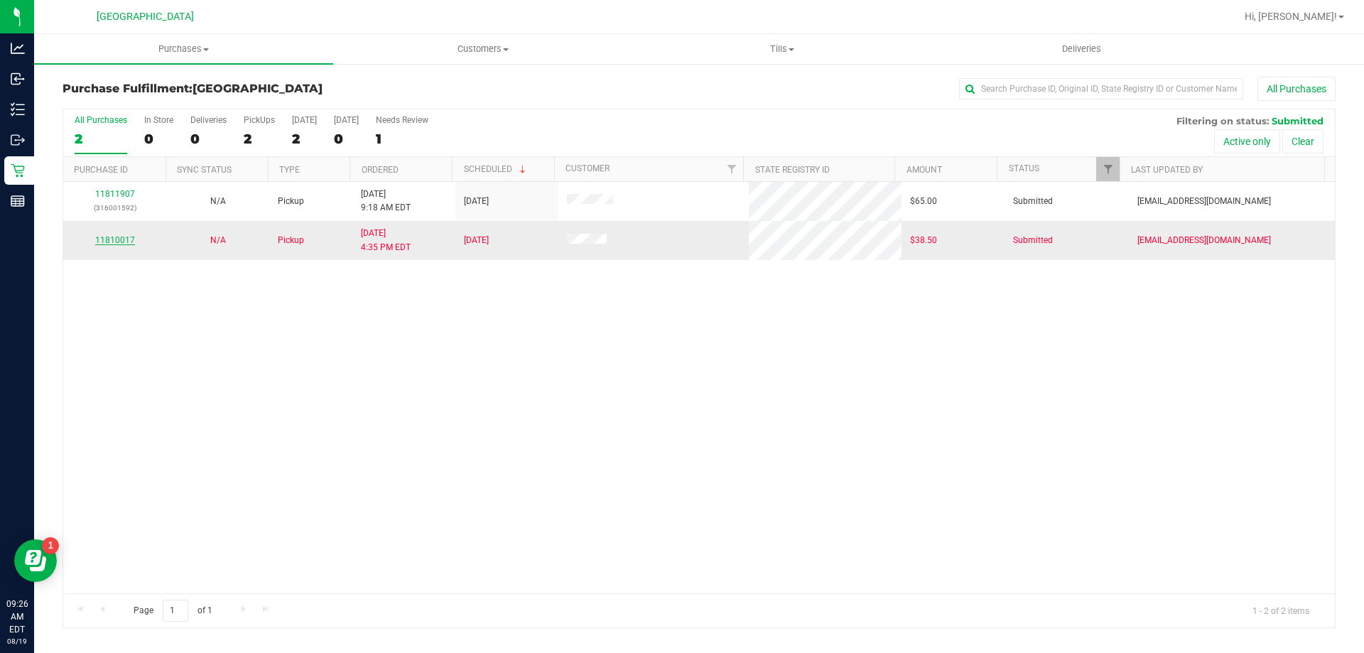
click at [116, 240] on link "11810017" at bounding box center [115, 240] width 40 height 10
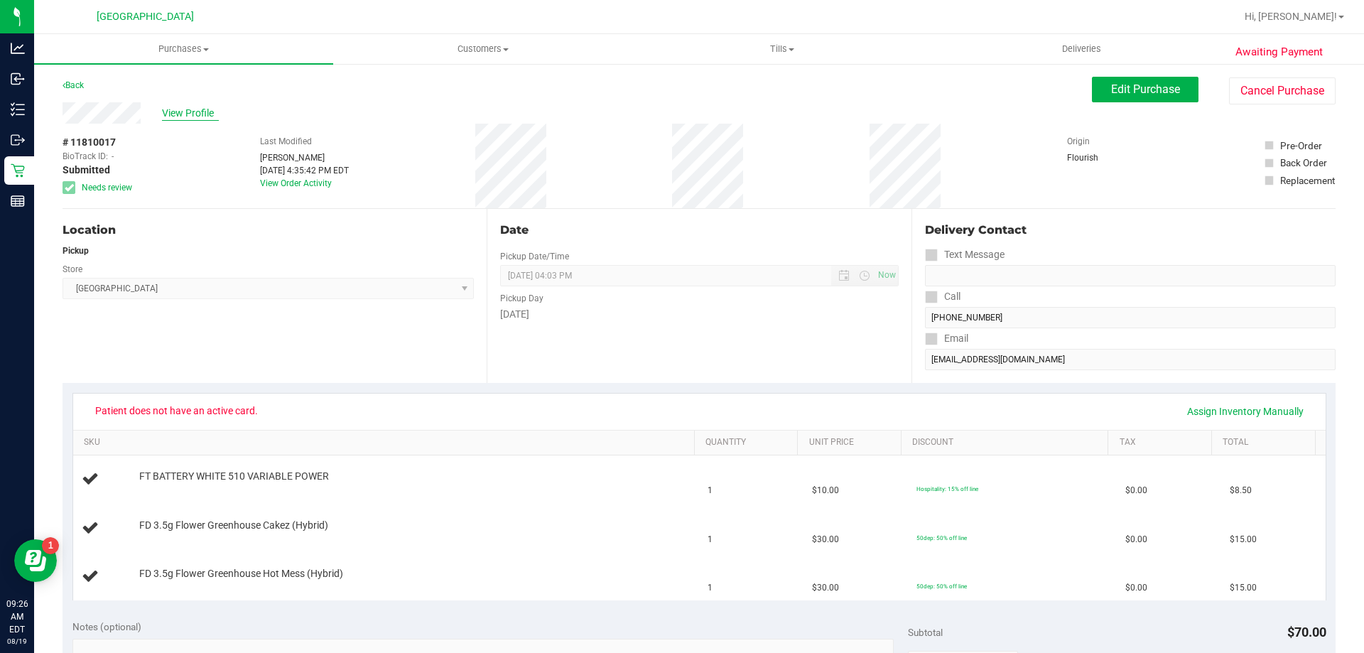
click at [205, 113] on span "View Profile" at bounding box center [190, 113] width 57 height 15
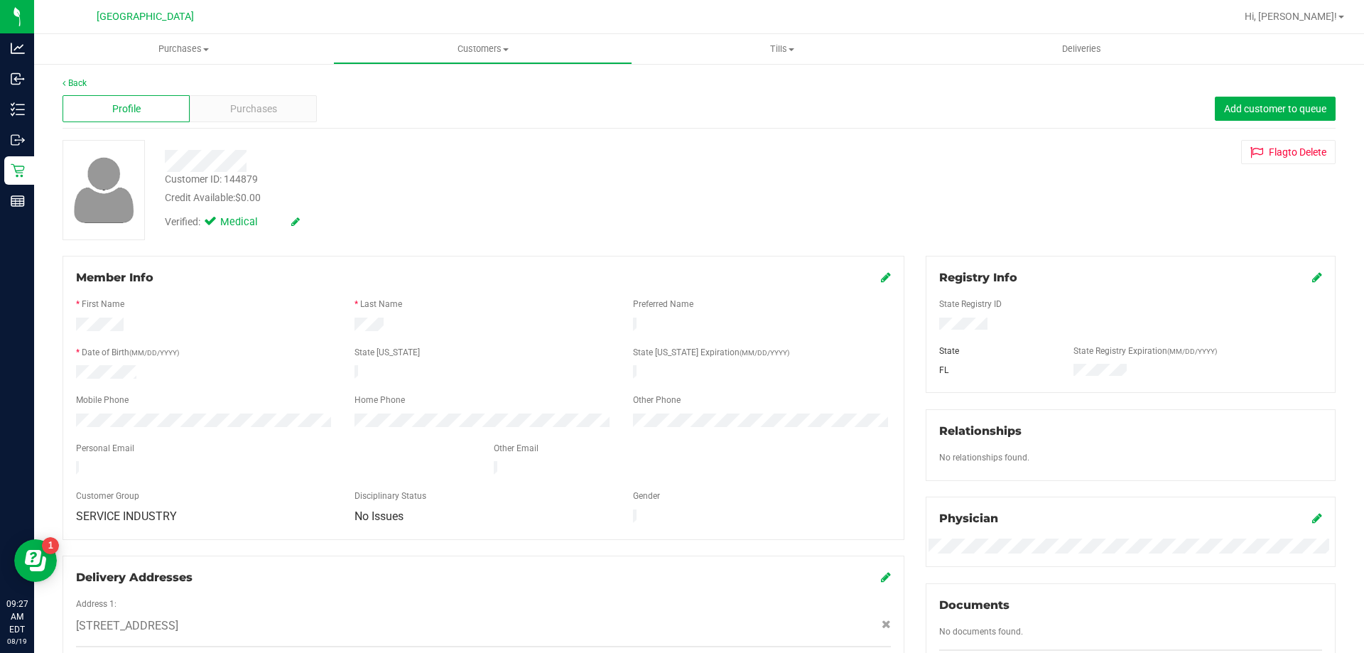
click at [929, 327] on div at bounding box center [1131, 326] width 404 height 16
drag, startPoint x: 145, startPoint y: 367, endPoint x: 74, endPoint y: 372, distance: 71.3
click at [74, 372] on div at bounding box center [204, 373] width 279 height 17
click at [281, 99] on div "Purchases" at bounding box center [253, 108] width 127 height 27
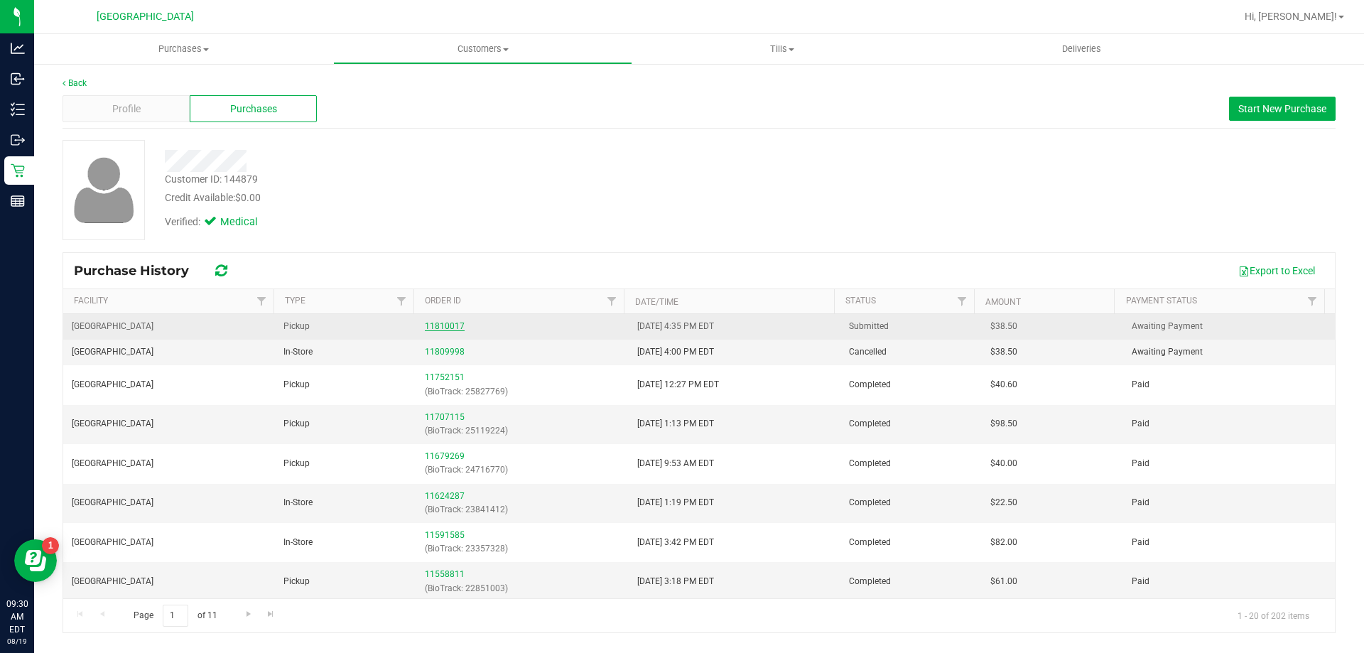
click at [446, 323] on link "11810017" at bounding box center [445, 326] width 40 height 10
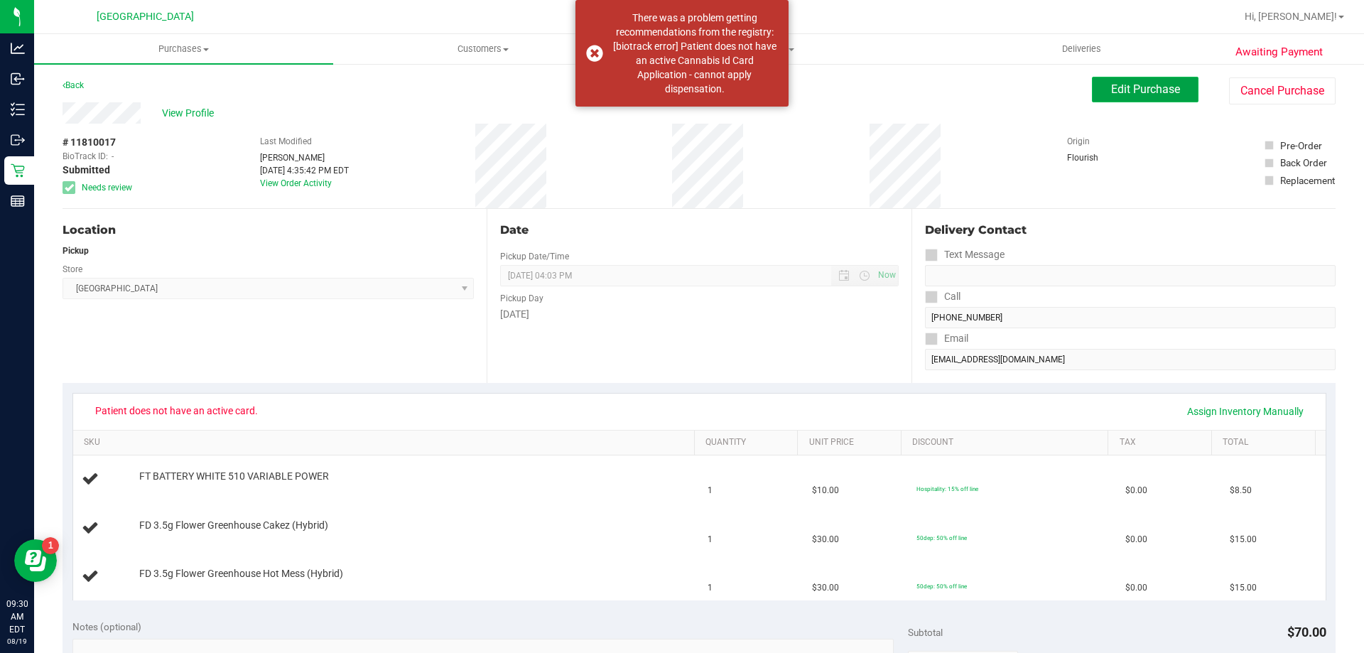
click at [1138, 88] on span "Edit Purchase" at bounding box center [1145, 89] width 69 height 14
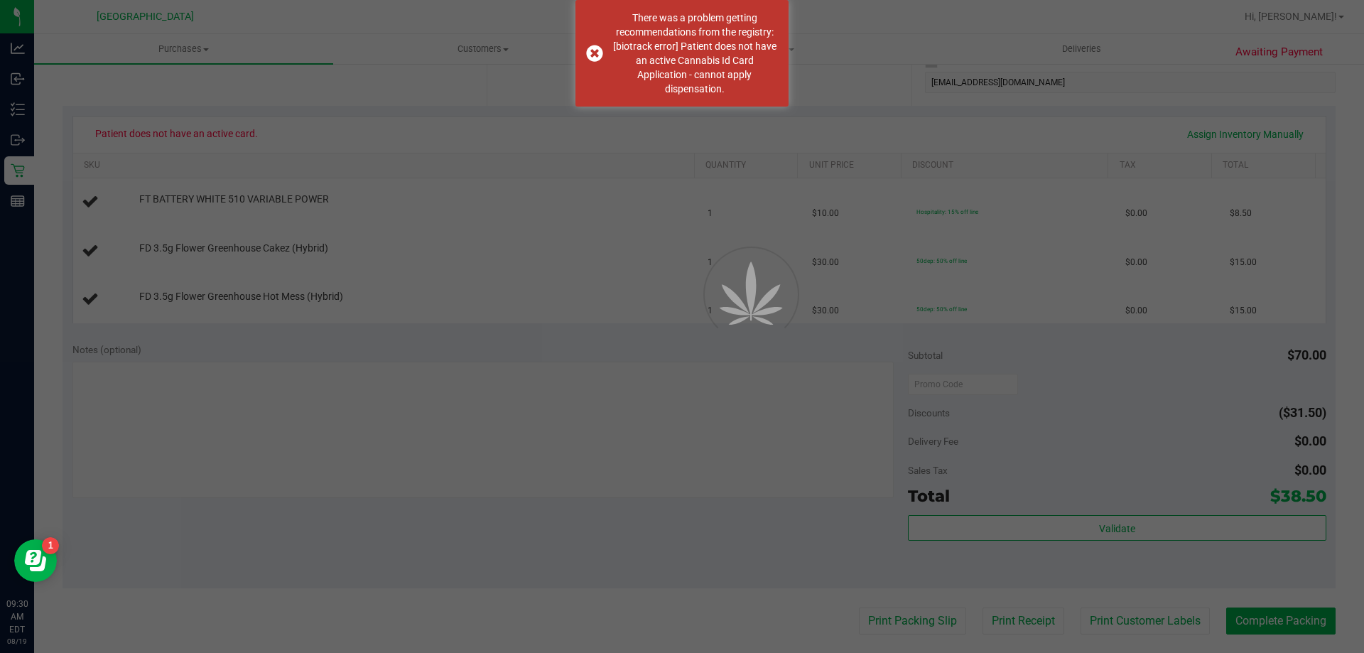
scroll to position [284, 0]
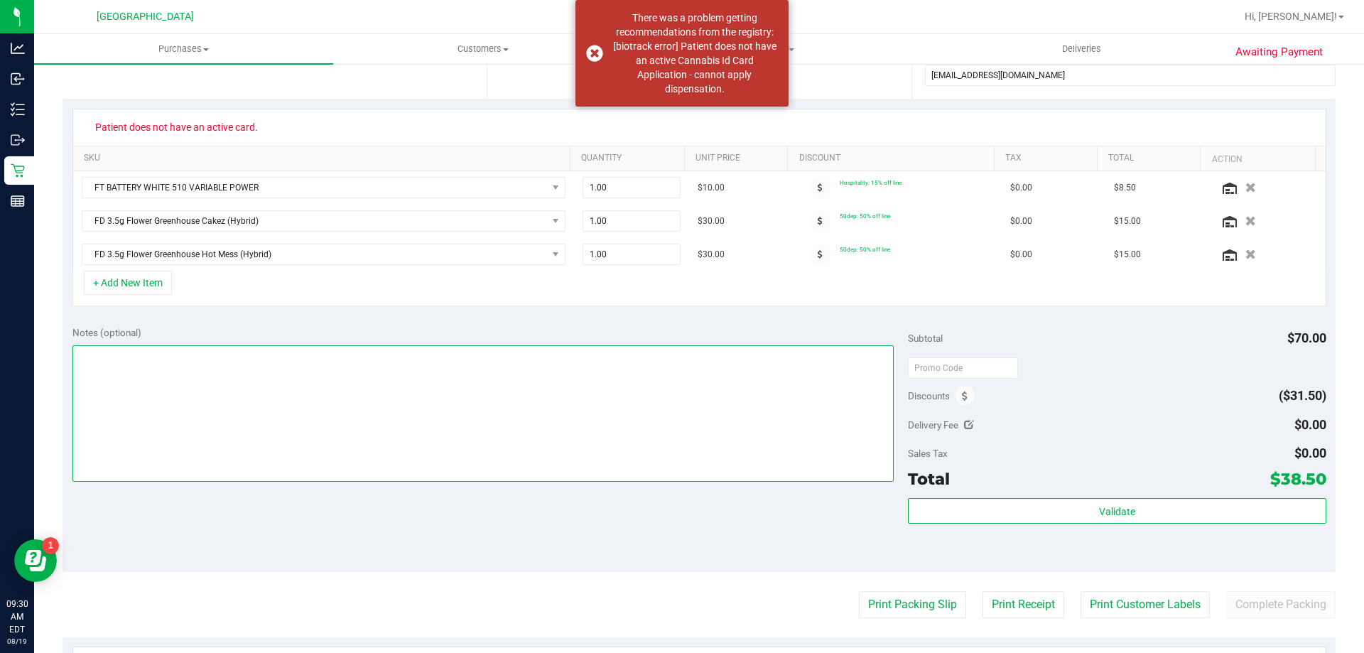
click at [135, 408] on textarea at bounding box center [483, 413] width 822 height 136
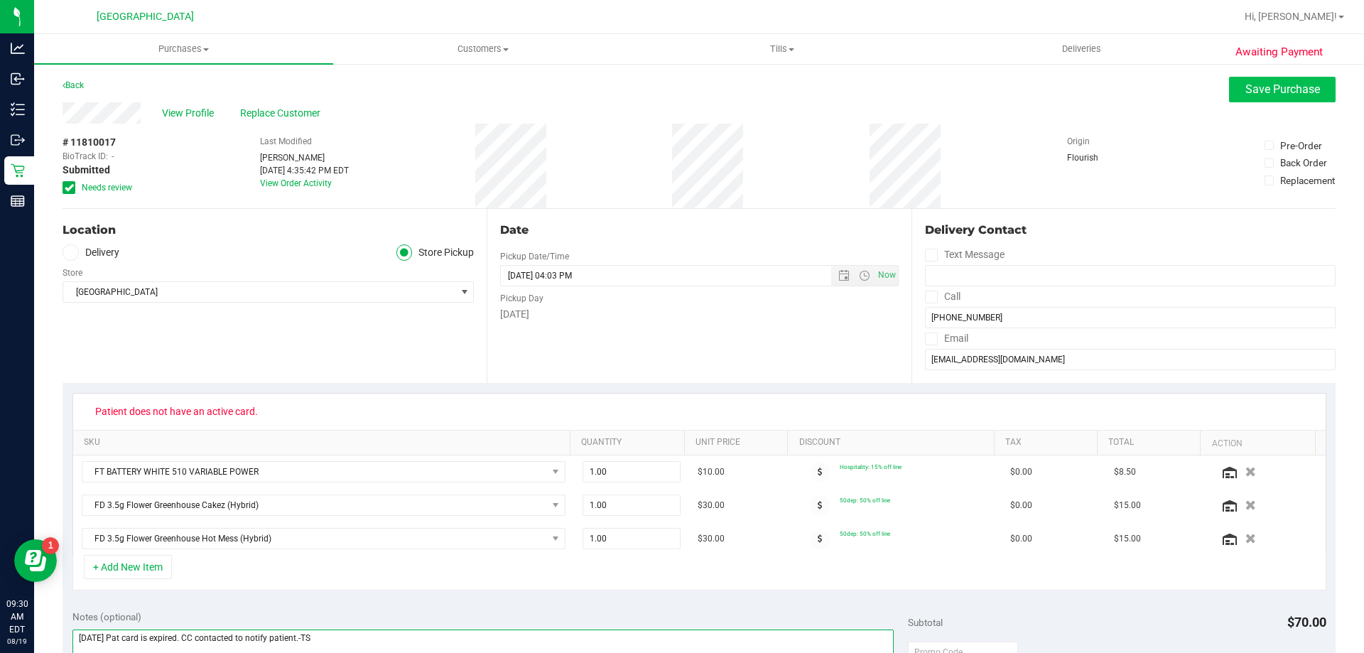
type textarea "08/19/25 Pat card is expired. CC contacted to notify patient.-TS"
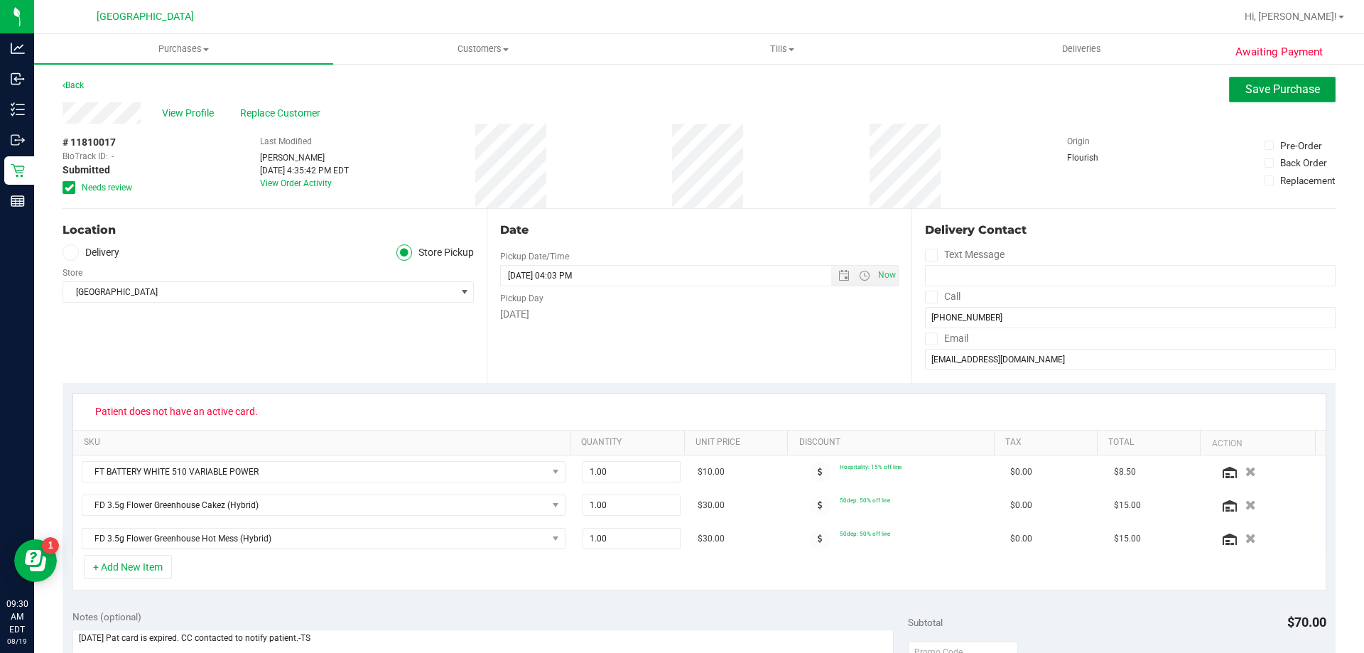
click at [1263, 96] on button "Save Purchase" at bounding box center [1282, 90] width 107 height 26
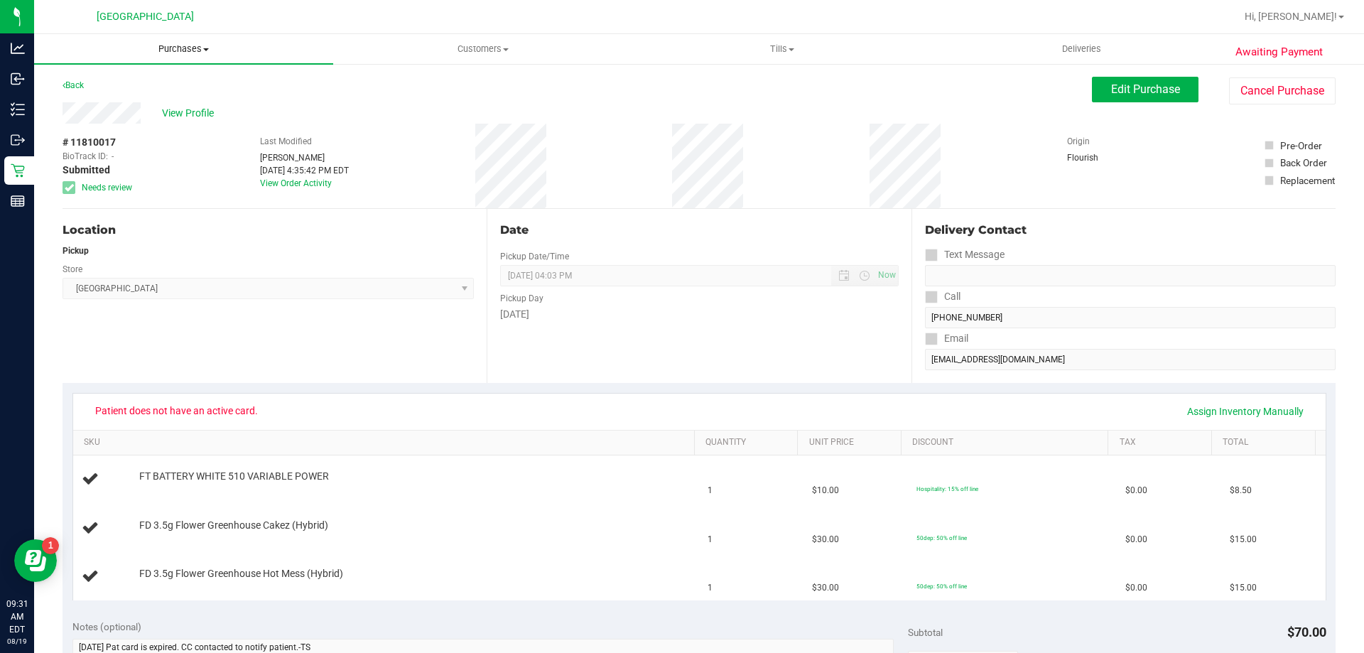
click at [193, 45] on span "Purchases" at bounding box center [183, 49] width 299 height 13
click at [75, 99] on span "Fulfillment" at bounding box center [78, 103] width 88 height 12
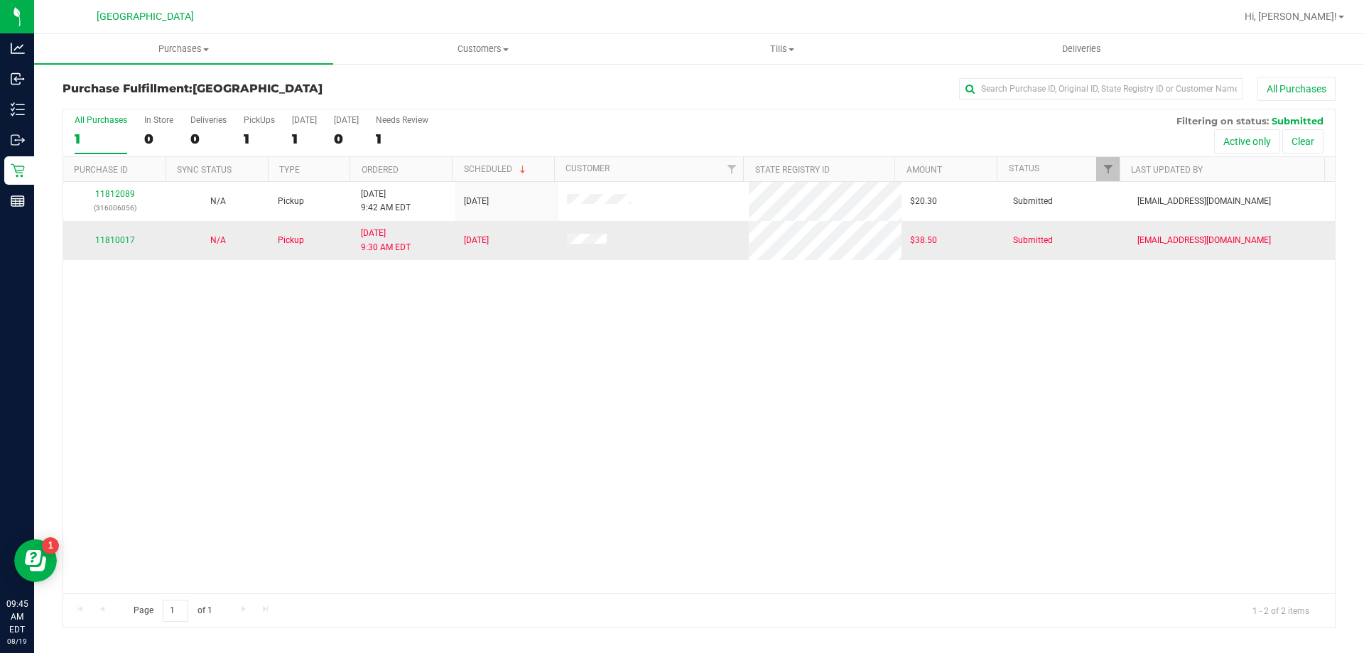
click at [110, 234] on div "11810017" at bounding box center [115, 241] width 86 height 14
click at [110, 244] on link "11810017" at bounding box center [115, 240] width 40 height 10
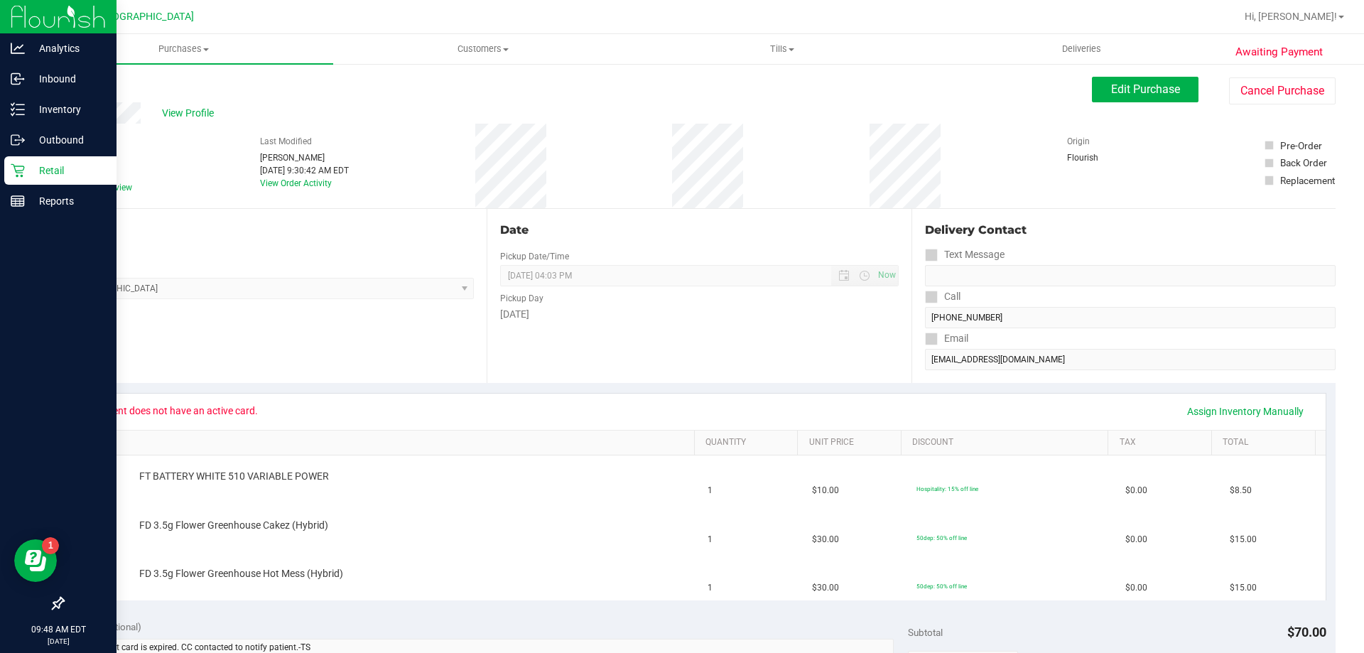
click at [63, 166] on p "Retail" at bounding box center [67, 170] width 85 height 17
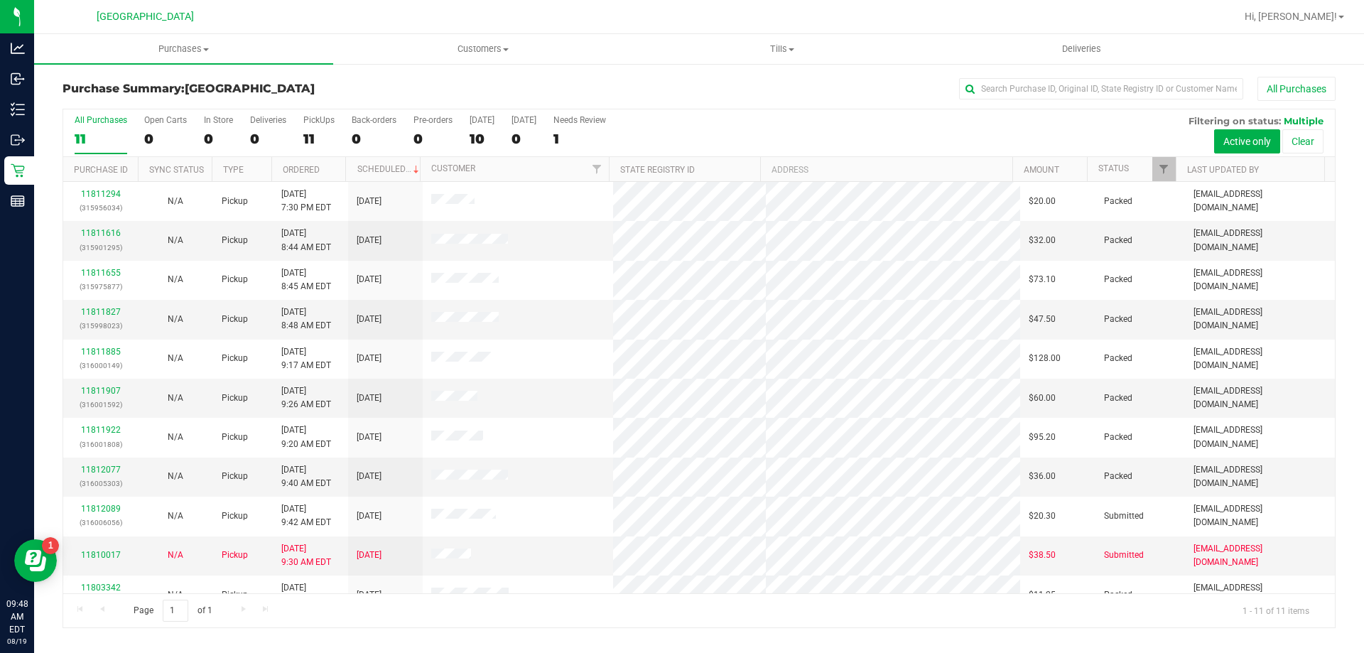
click at [657, 617] on div "Page 1 of 1 1 - 11 of 11 items" at bounding box center [699, 610] width 1272 height 34
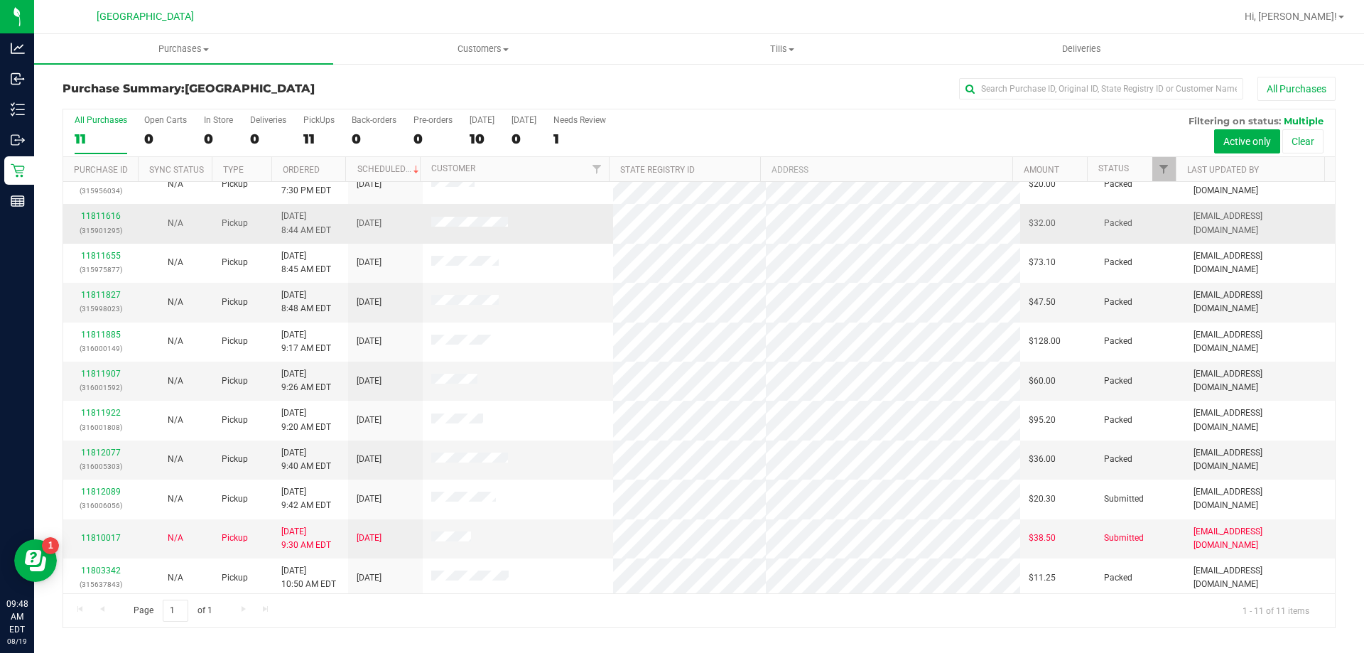
scroll to position [21, 0]
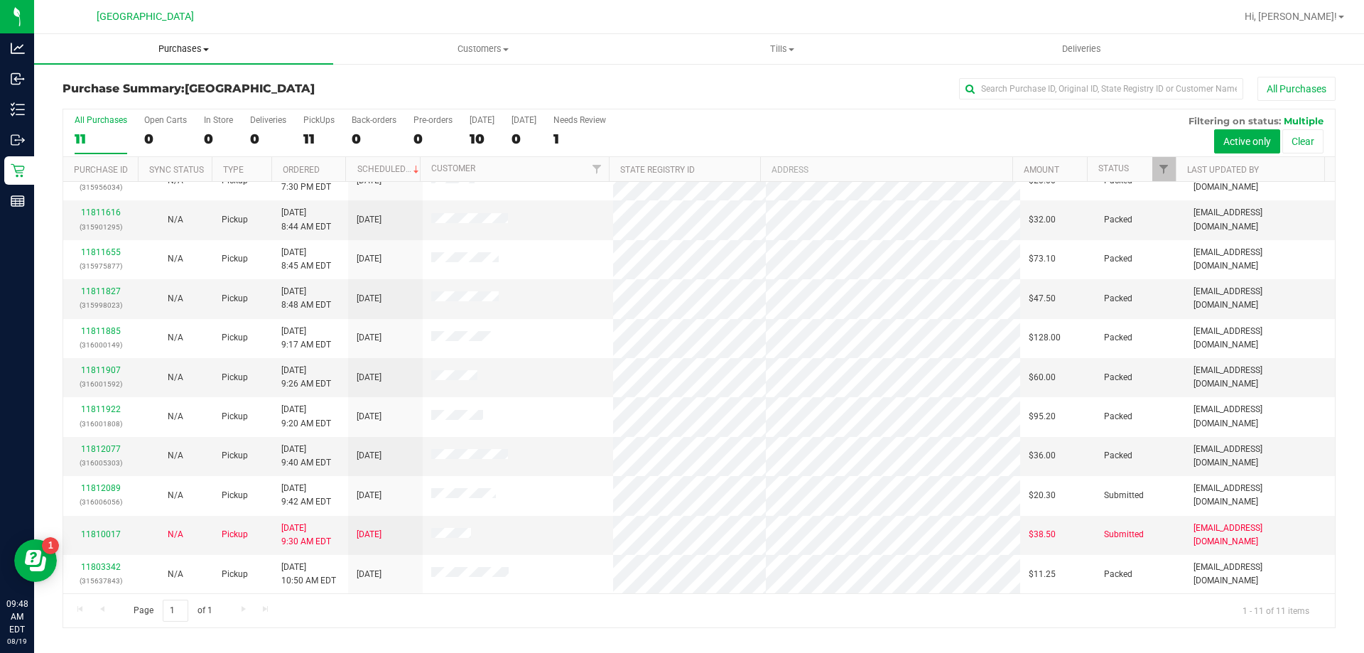
click at [187, 48] on span "Purchases" at bounding box center [183, 49] width 299 height 13
click at [85, 101] on span "Fulfillment" at bounding box center [78, 103] width 88 height 12
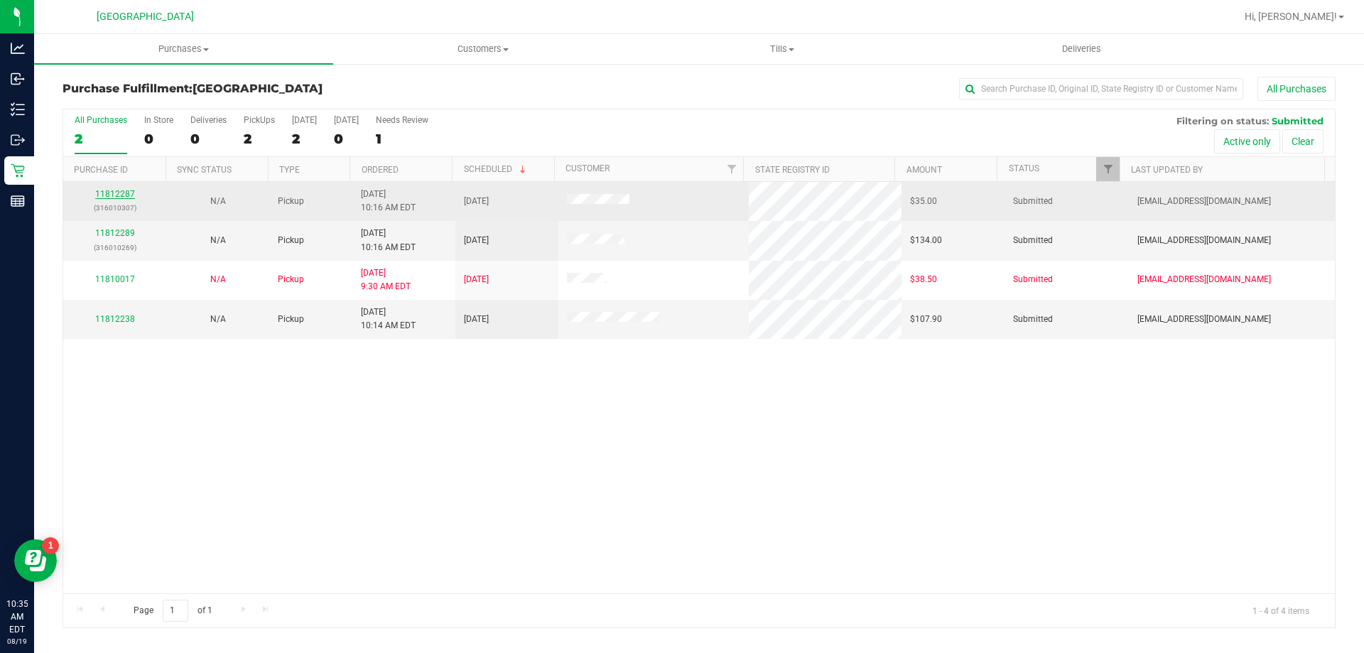
click at [109, 195] on link "11812287" at bounding box center [115, 194] width 40 height 10
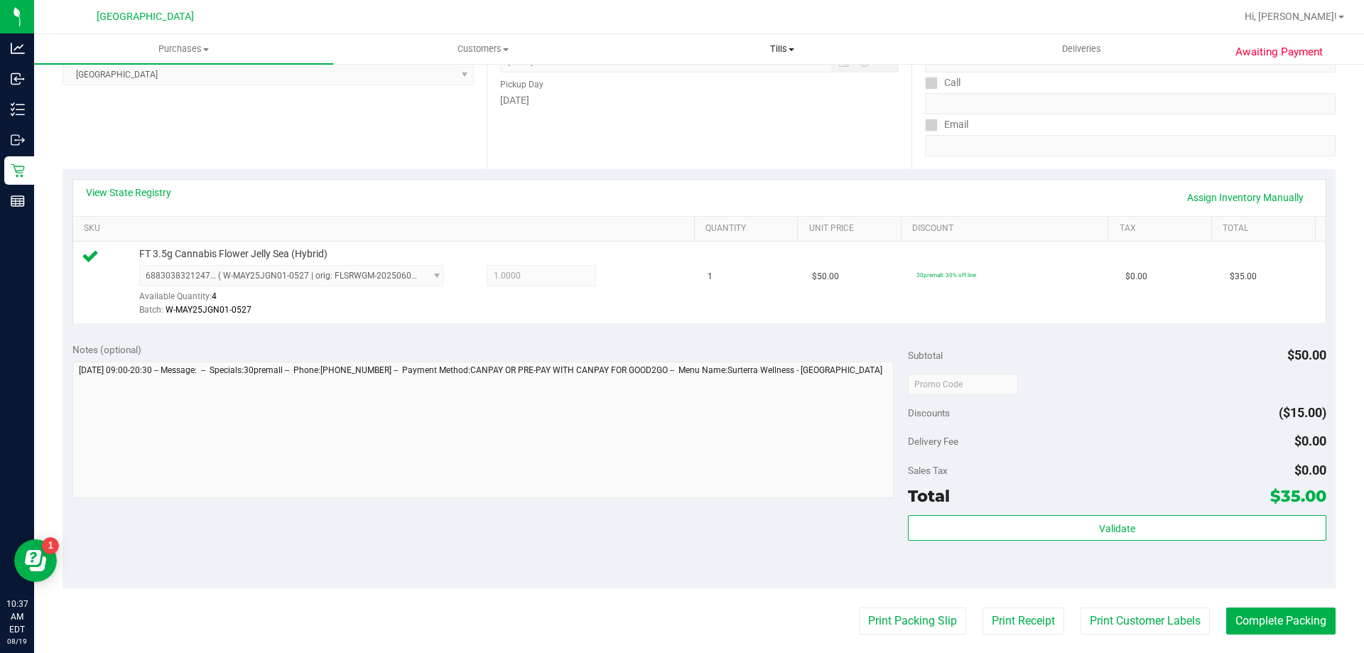
scroll to position [257, 0]
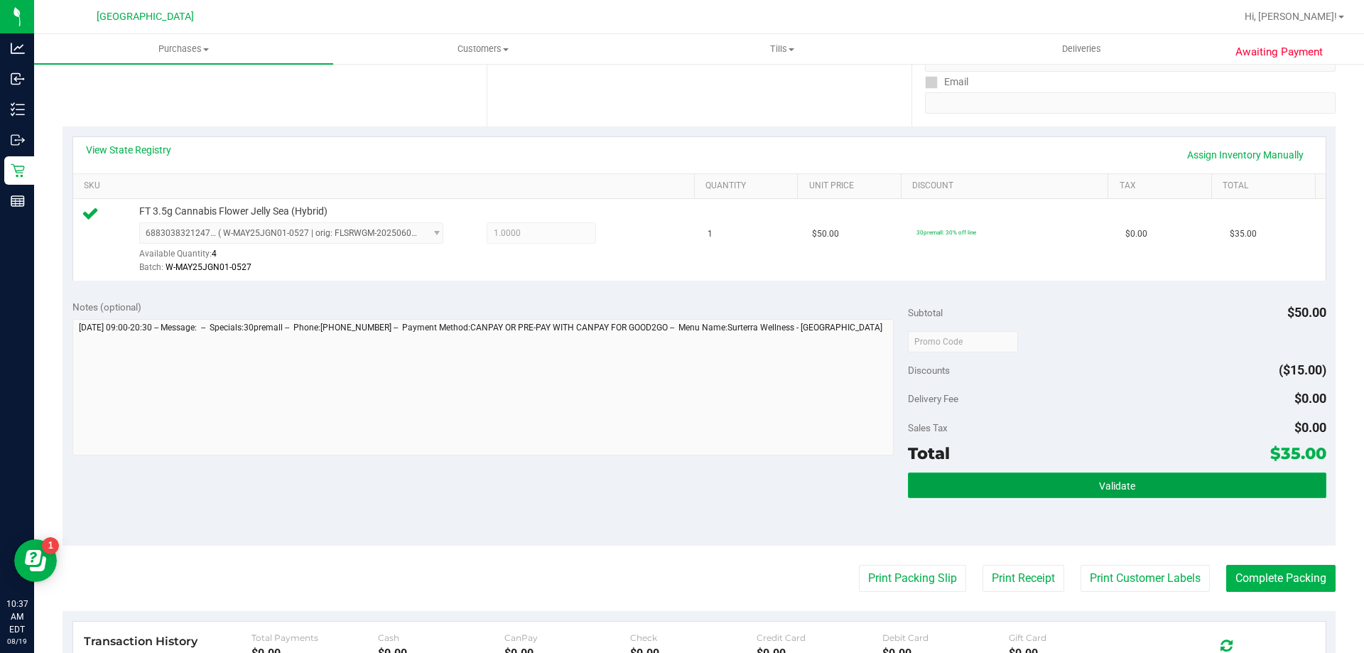
click at [1139, 490] on button "Validate" at bounding box center [1117, 486] width 418 height 26
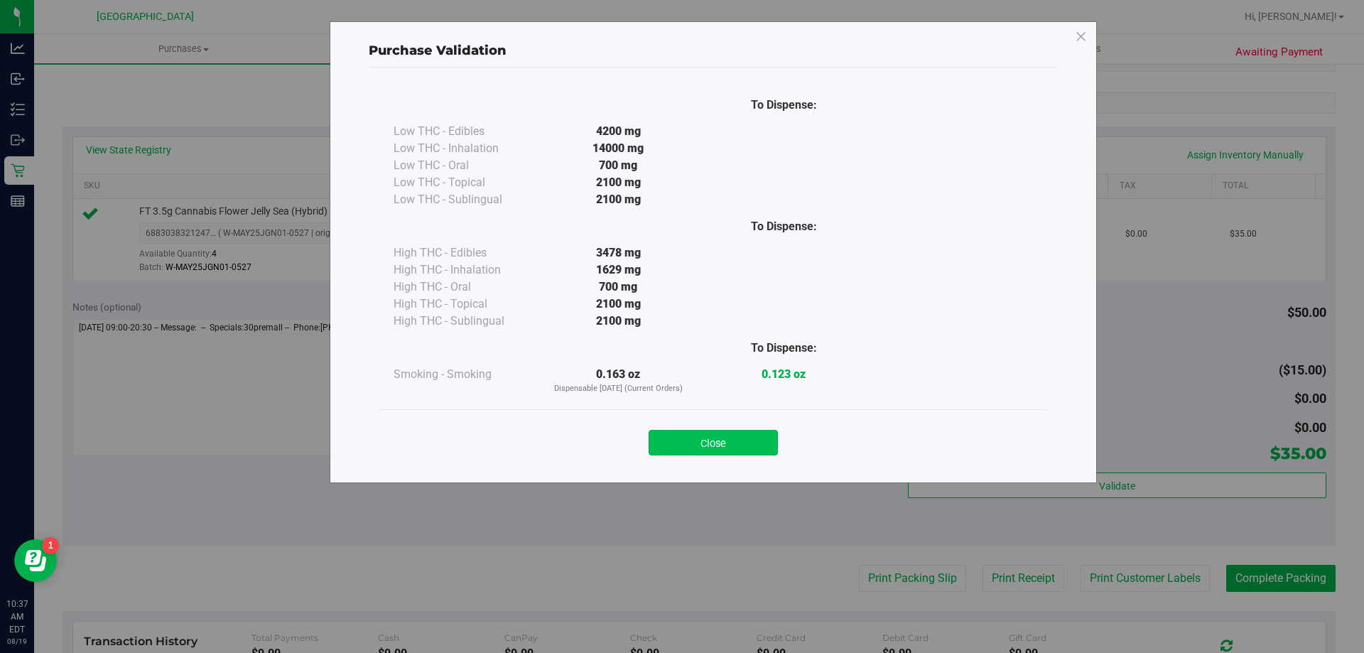
click at [720, 441] on button "Close" at bounding box center [713, 443] width 129 height 26
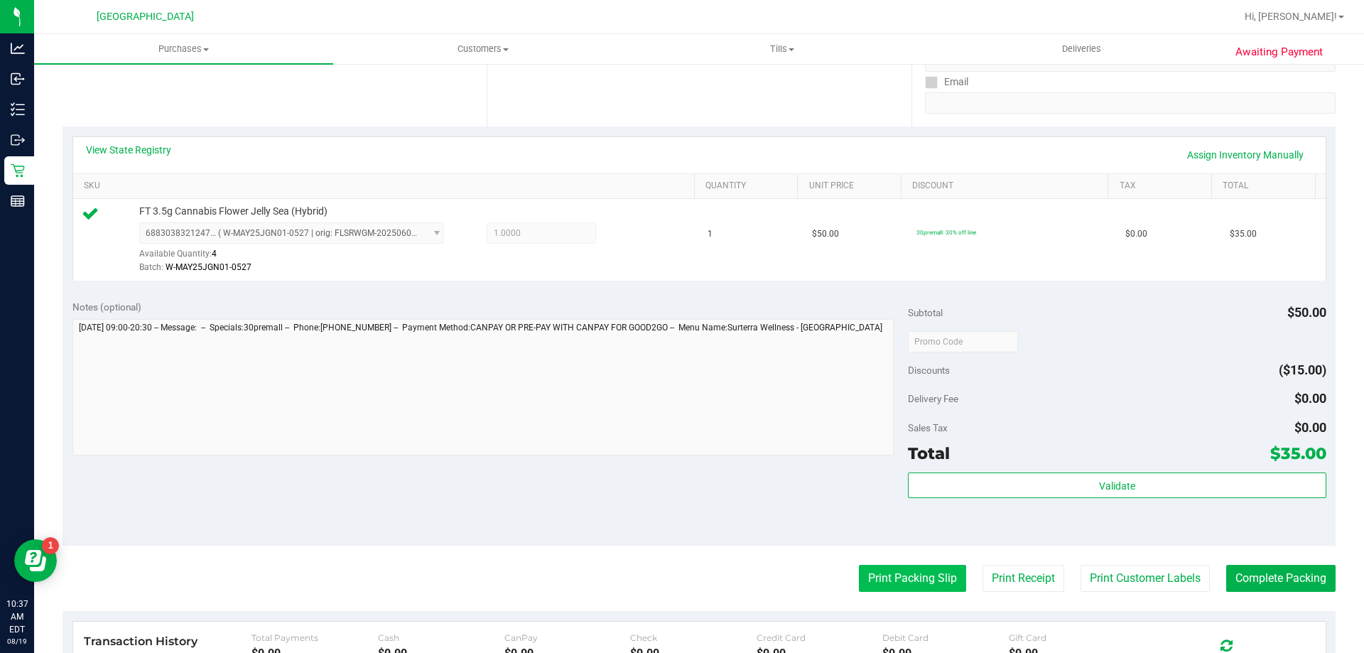
click at [907, 581] on button "Print Packing Slip" at bounding box center [912, 578] width 107 height 27
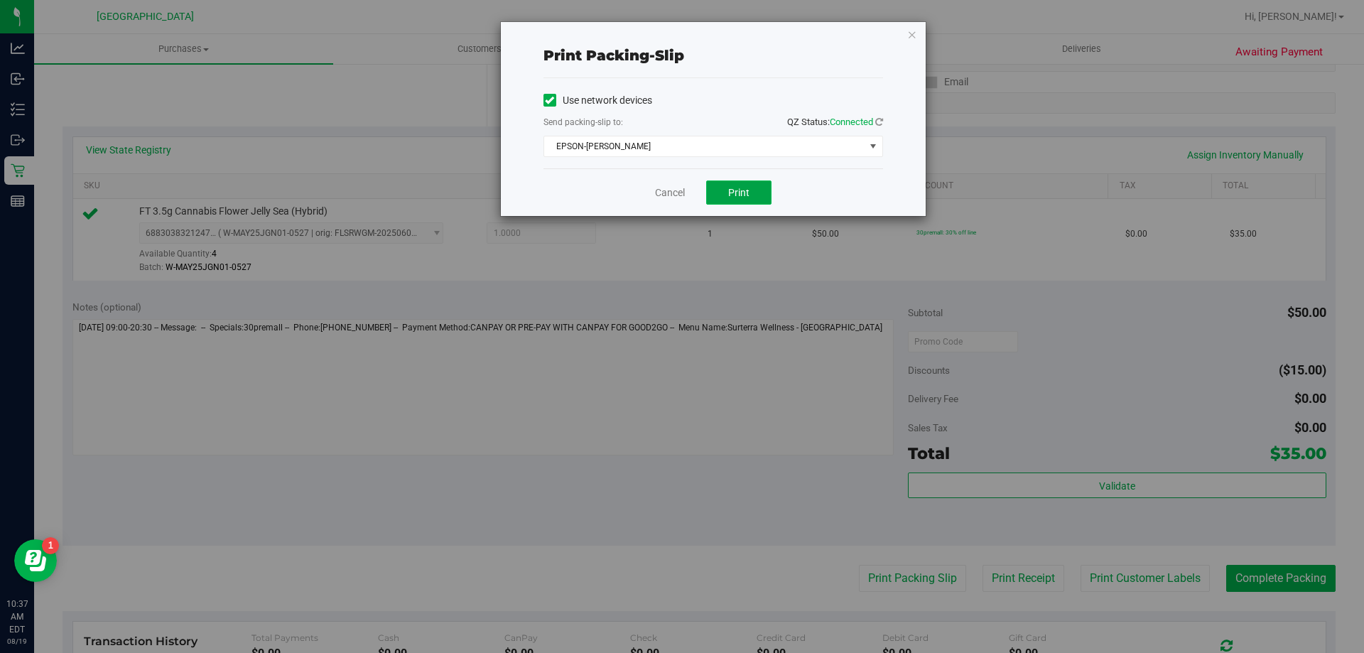
click at [711, 204] on button "Print" at bounding box center [738, 192] width 65 height 24
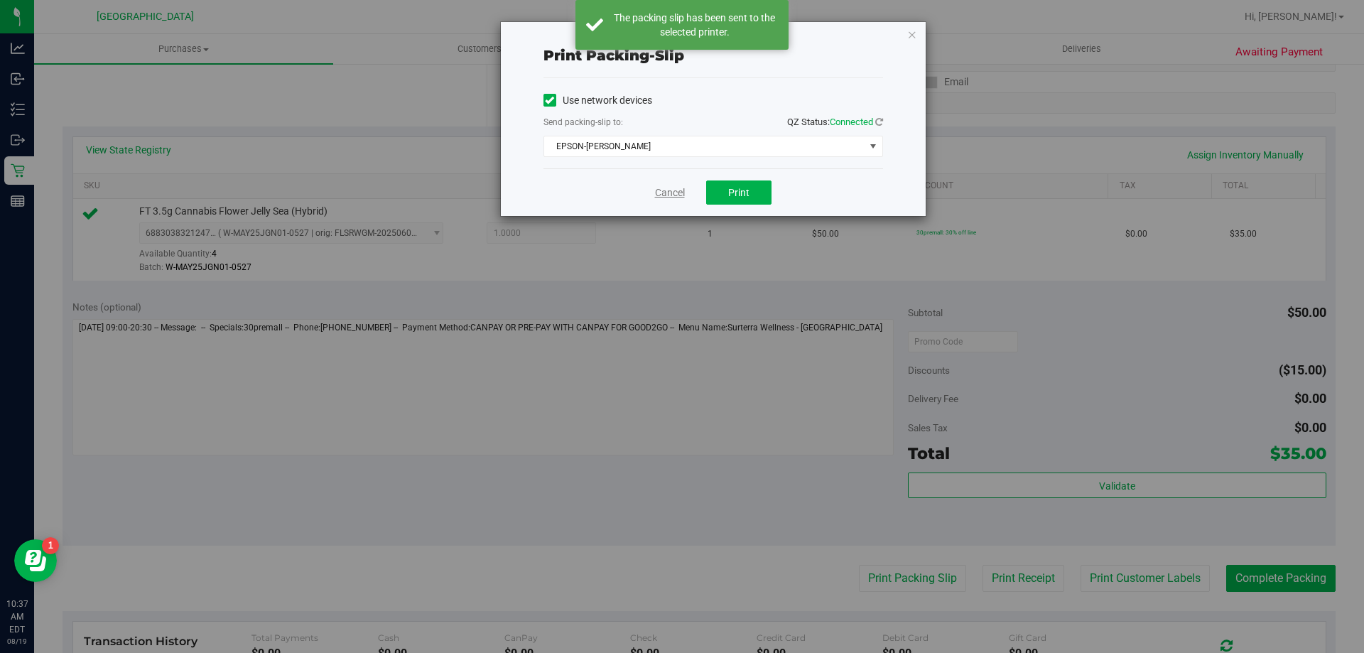
click at [663, 187] on link "Cancel" at bounding box center [670, 192] width 30 height 15
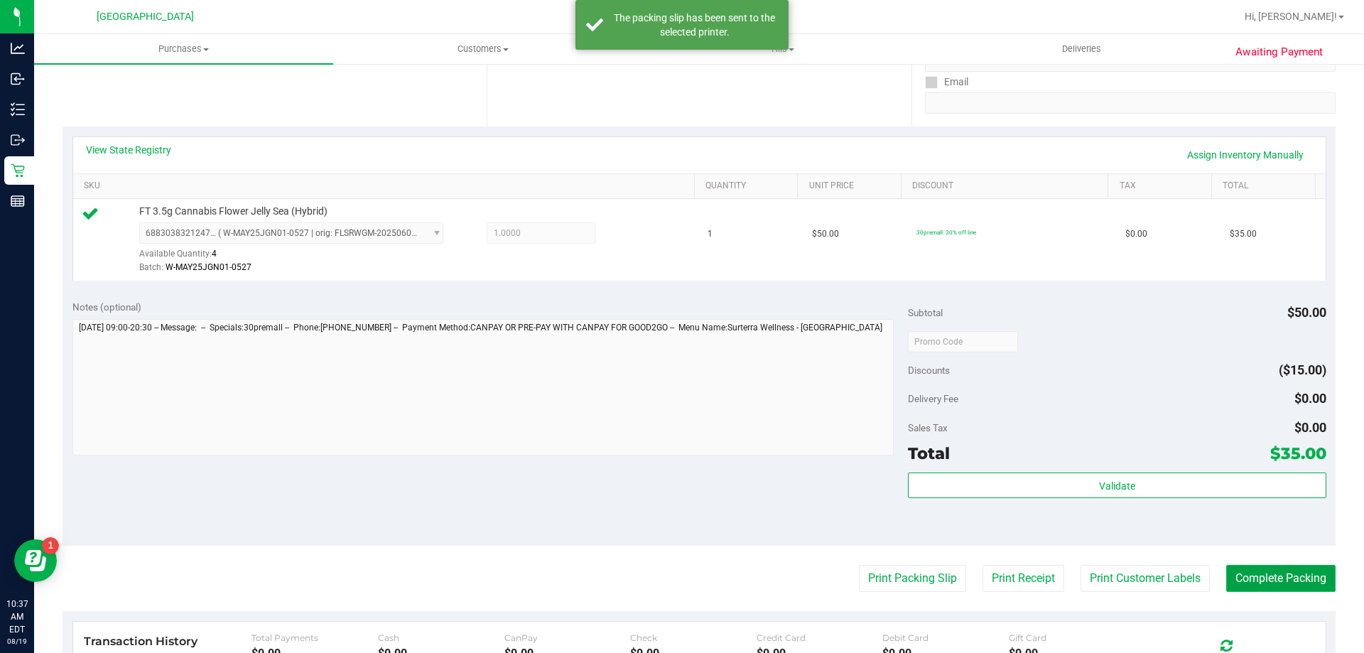
click at [1294, 571] on button "Complete Packing" at bounding box center [1280, 578] width 109 height 27
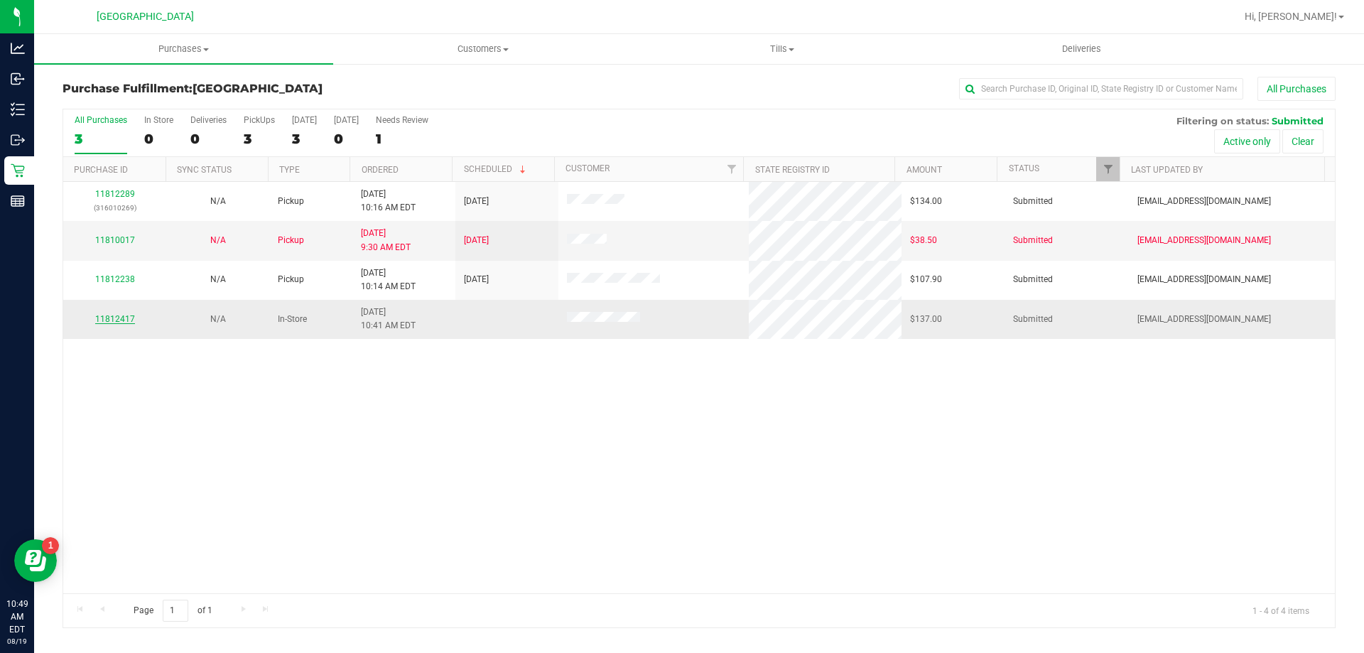
click at [124, 315] on link "11812417" at bounding box center [115, 319] width 40 height 10
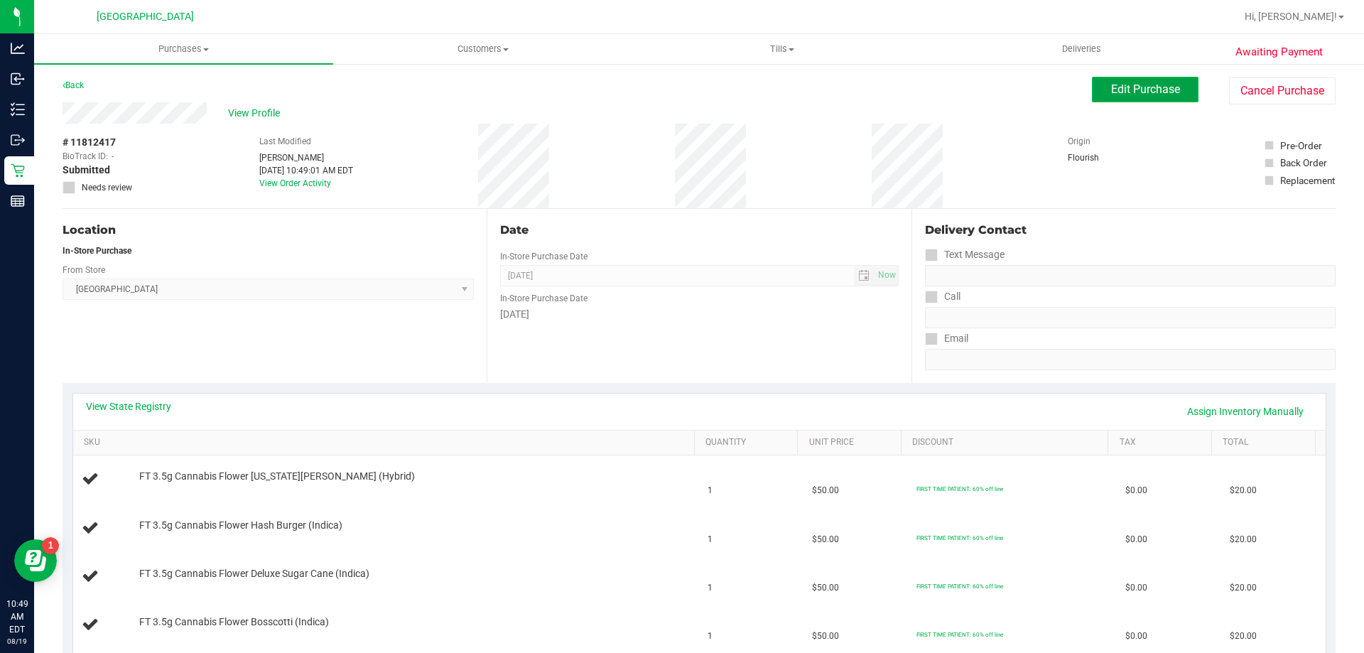
click at [1099, 88] on button "Edit Purchase" at bounding box center [1145, 90] width 107 height 26
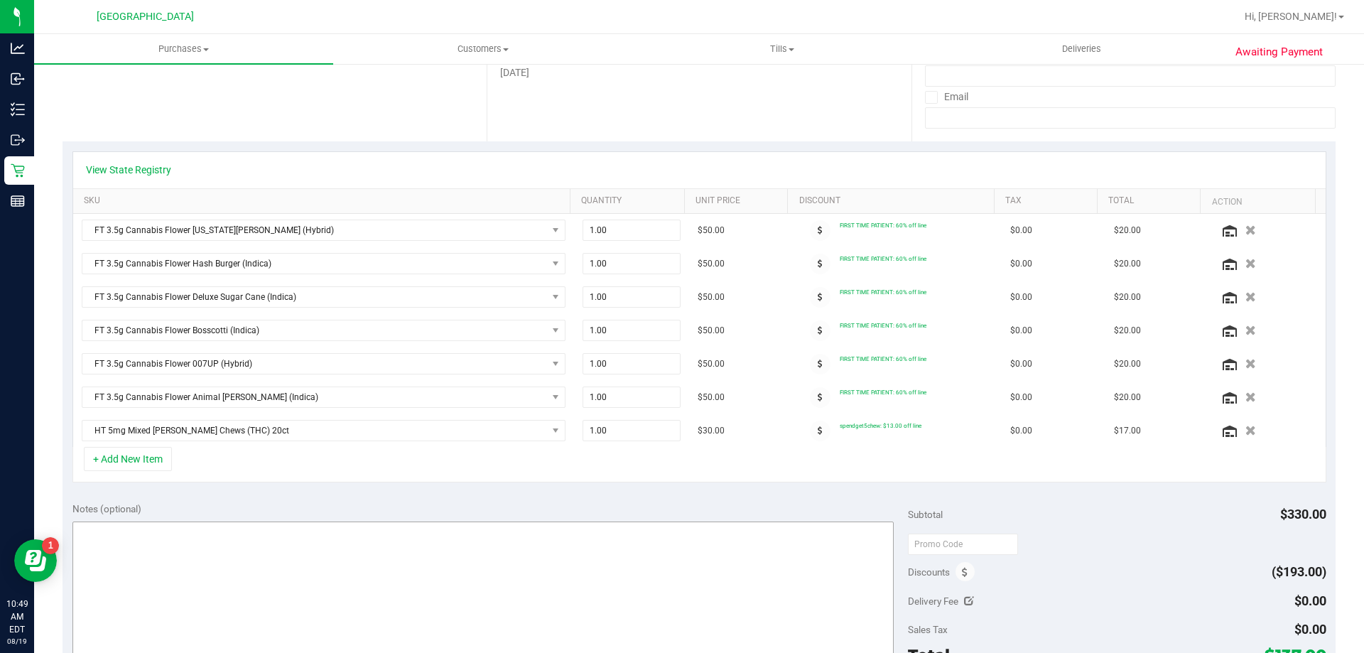
scroll to position [284, 0]
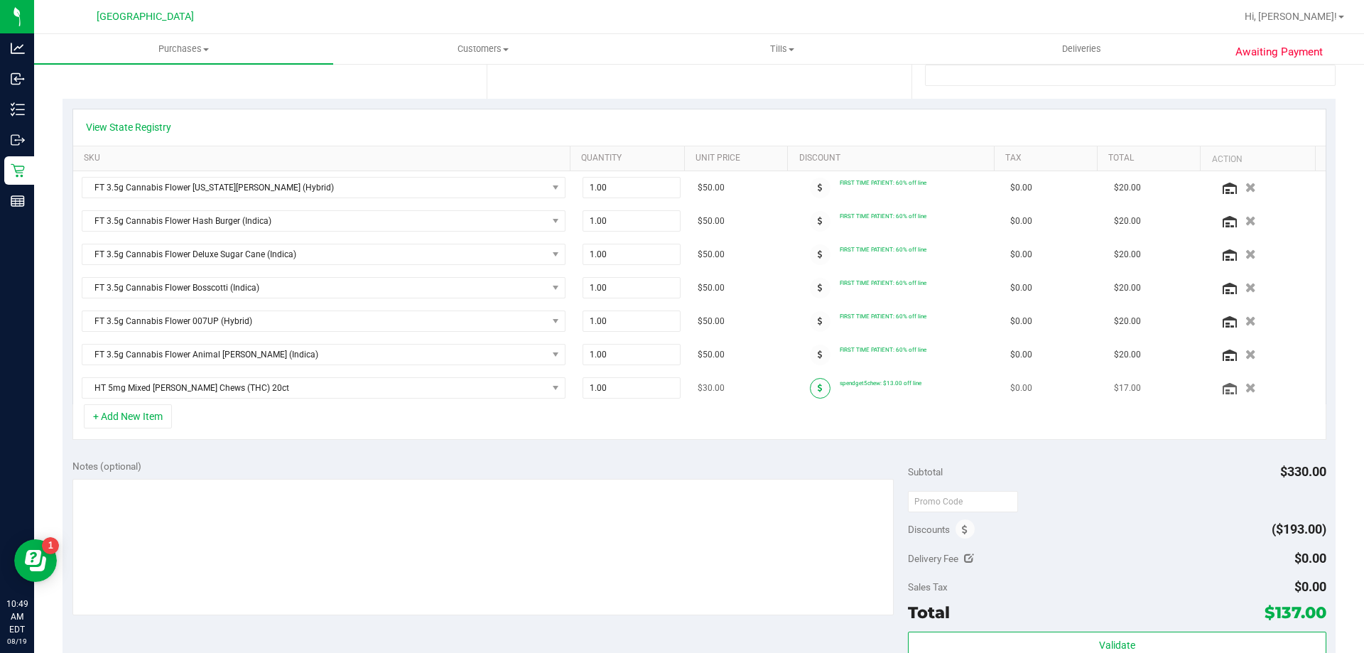
click at [810, 386] on span at bounding box center [820, 388] width 21 height 21
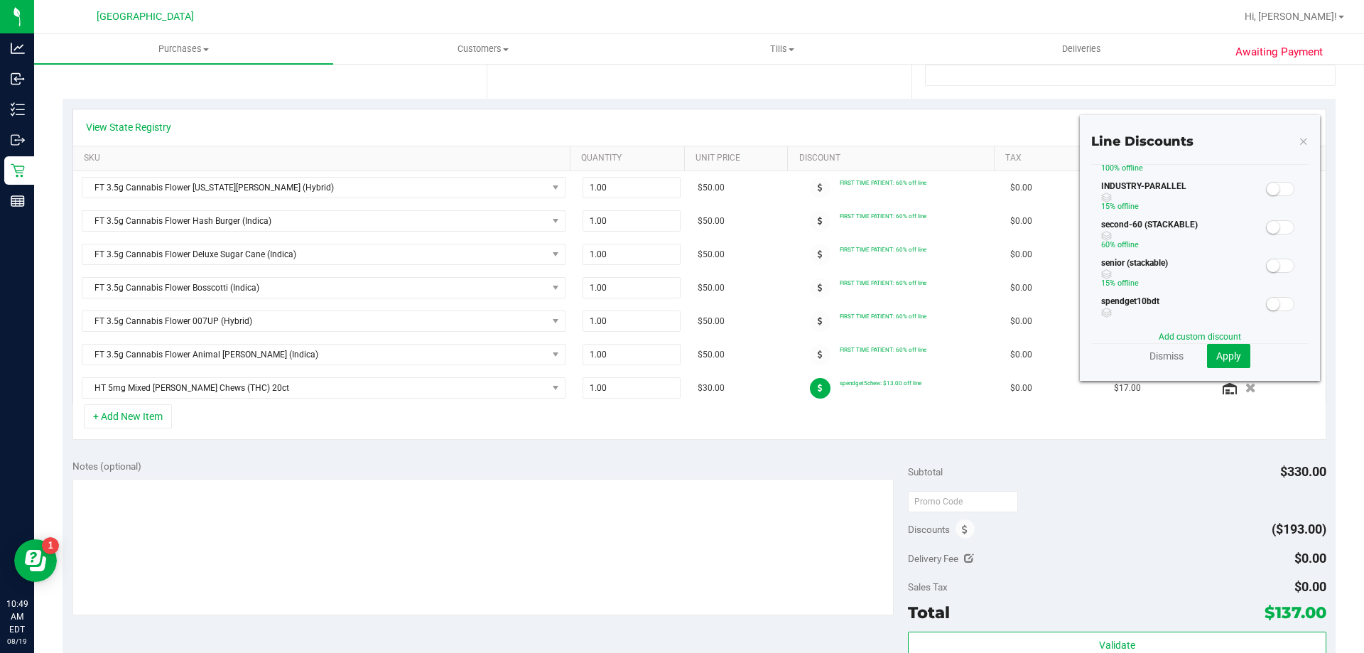
scroll to position [355, 0]
click at [1233, 358] on button "Apply" at bounding box center [1228, 356] width 43 height 24
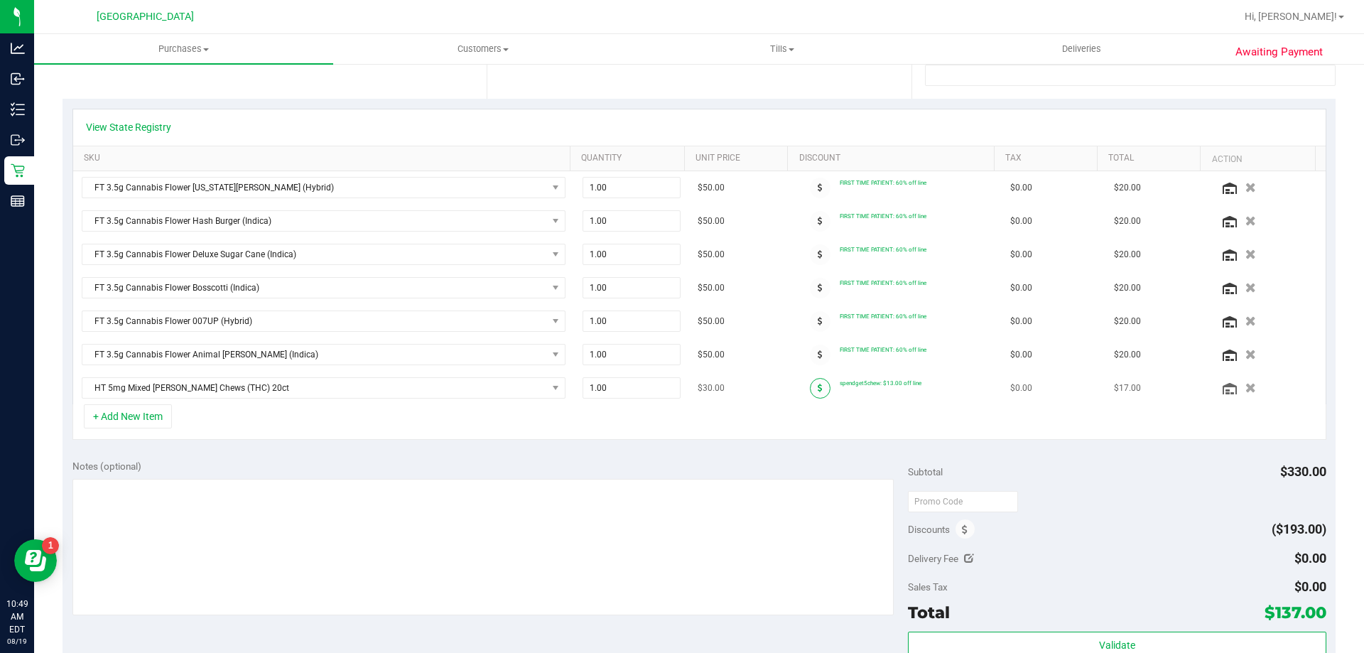
click at [810, 392] on span at bounding box center [820, 388] width 21 height 21
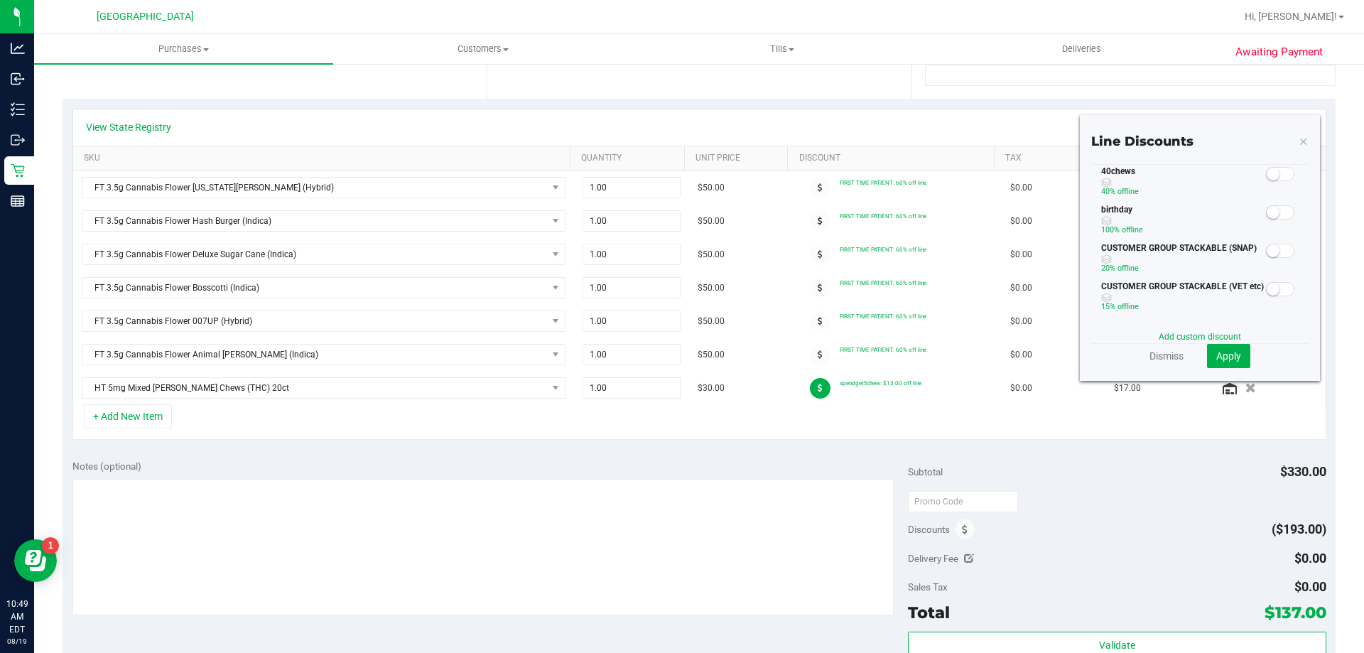
click at [1299, 143] on icon at bounding box center [1304, 140] width 10 height 17
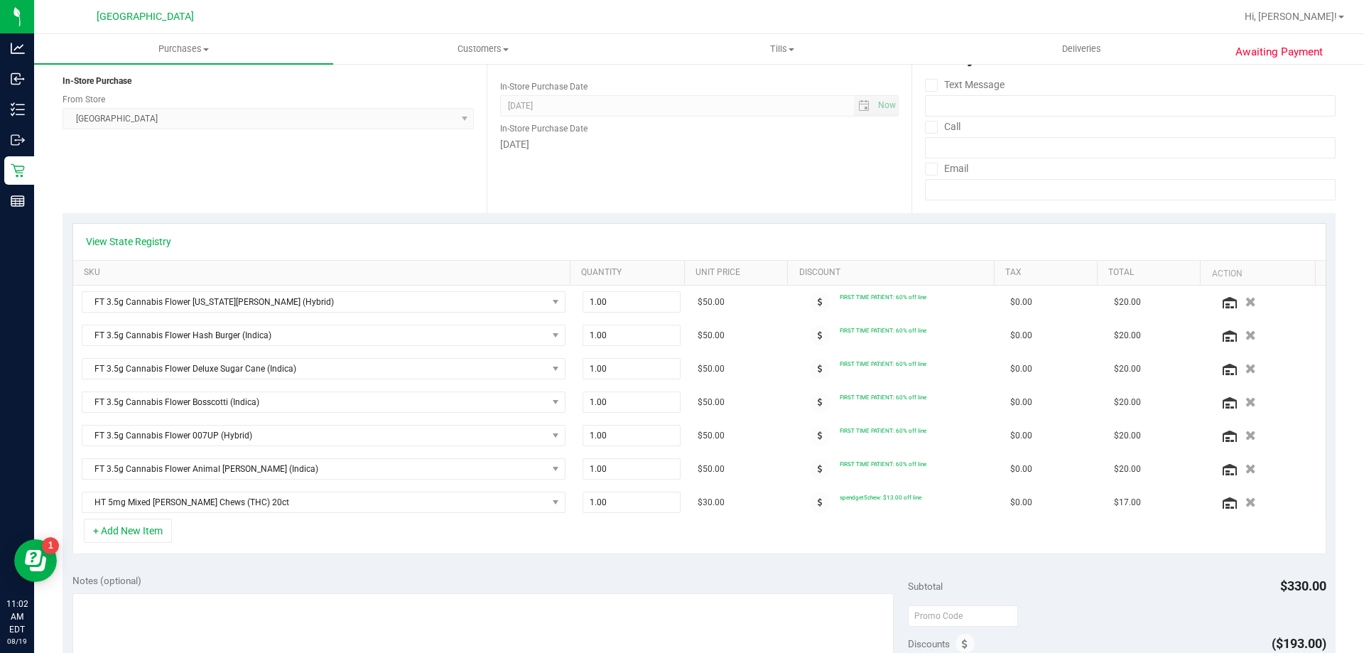
scroll to position [0, 0]
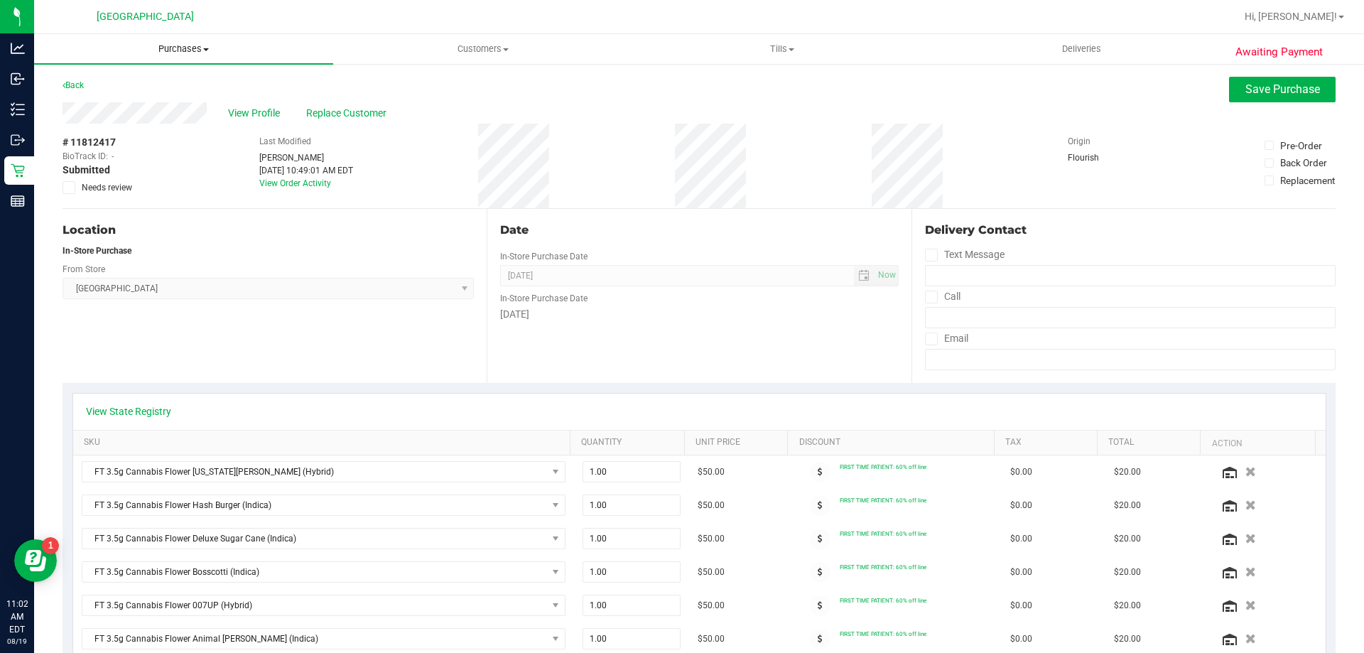
click at [190, 42] on uib-tab-heading "Purchases Summary of purchases Fulfillment All purchases" at bounding box center [183, 49] width 299 height 30
click at [77, 100] on span "Fulfillment" at bounding box center [78, 103] width 88 height 12
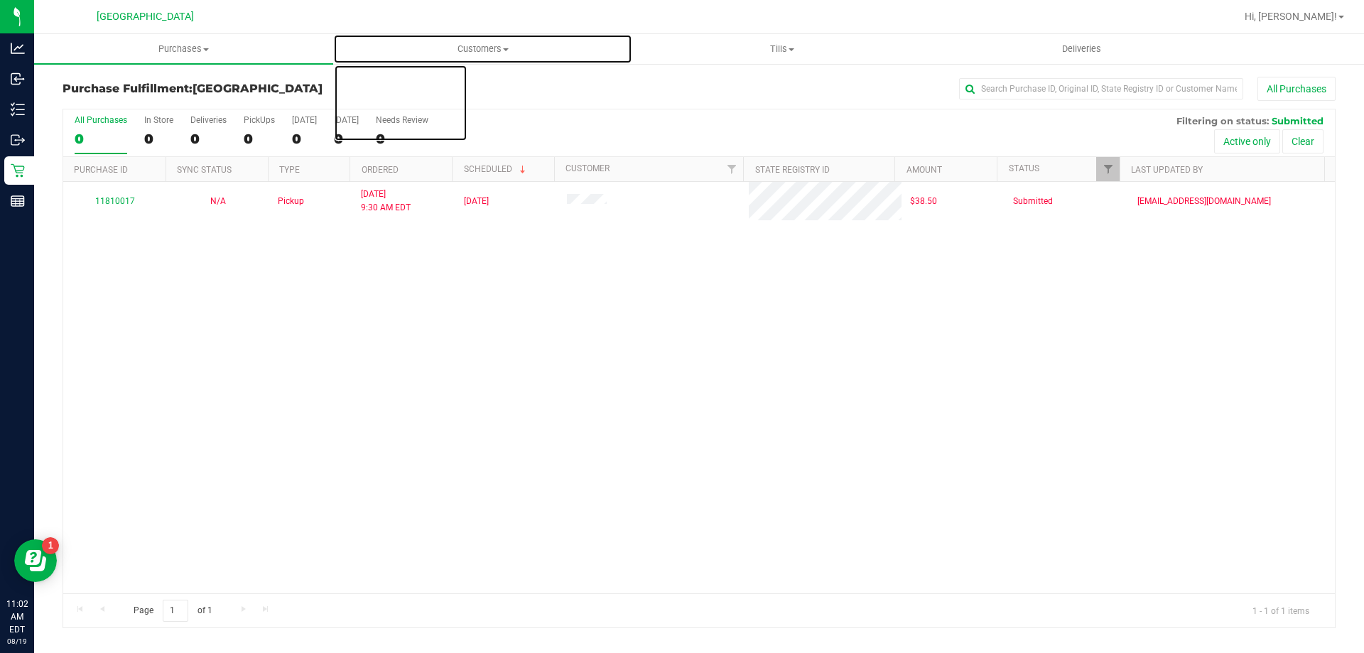
click at [480, 43] on span "Customers" at bounding box center [483, 49] width 298 height 13
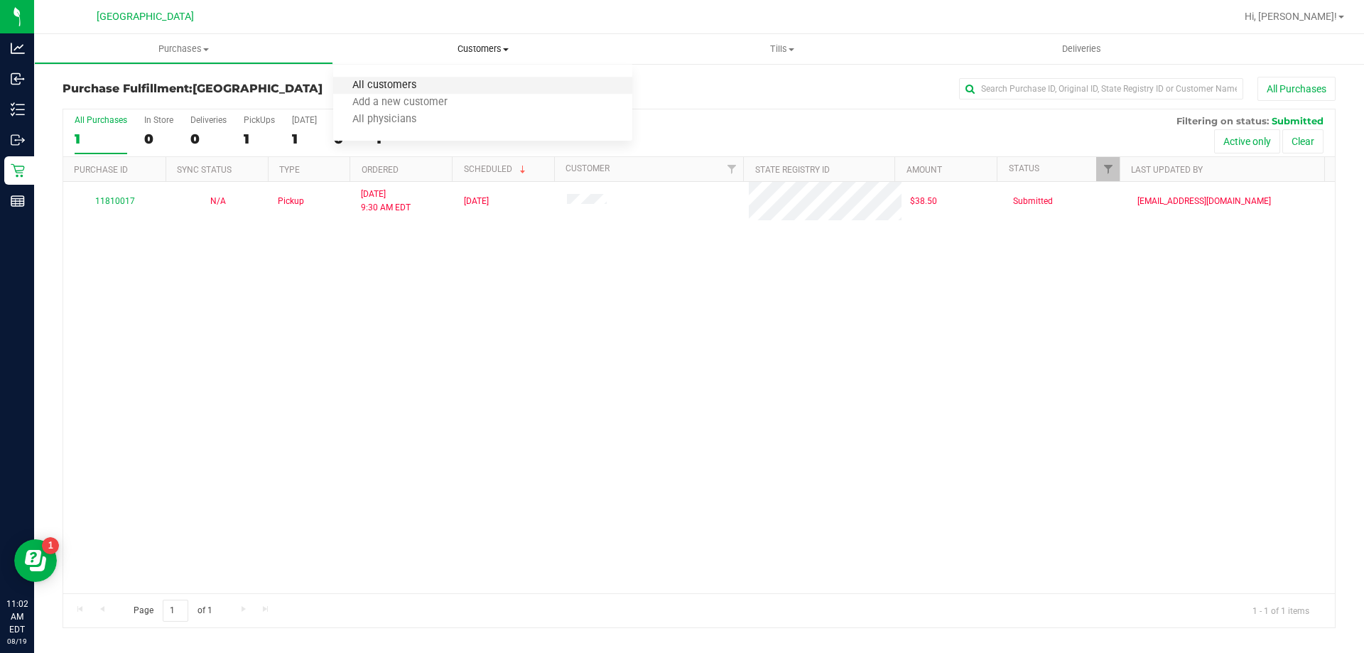
click at [391, 80] on span "All customers" at bounding box center [384, 86] width 102 height 12
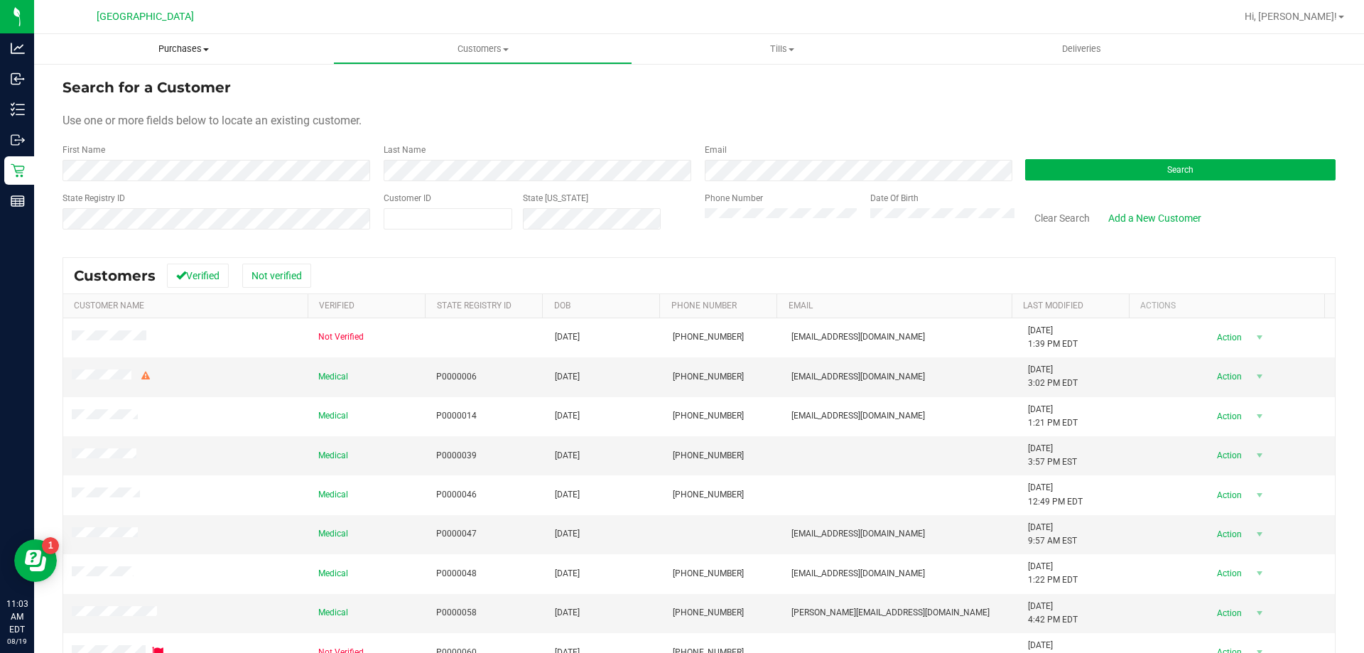
click at [185, 47] on span "Purchases" at bounding box center [183, 49] width 299 height 13
click at [89, 100] on span "Fulfillment" at bounding box center [78, 103] width 88 height 12
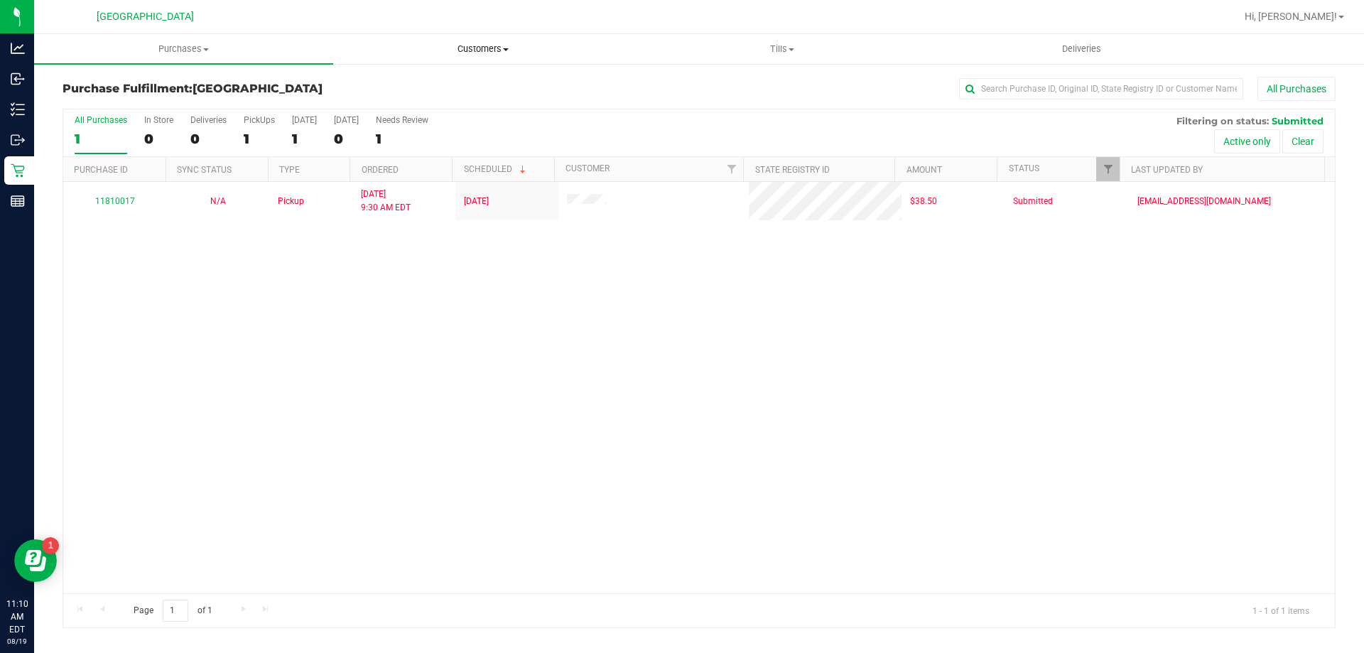
click at [480, 48] on span "Customers" at bounding box center [483, 49] width 298 height 13
click at [388, 82] on span "All customers" at bounding box center [384, 86] width 102 height 12
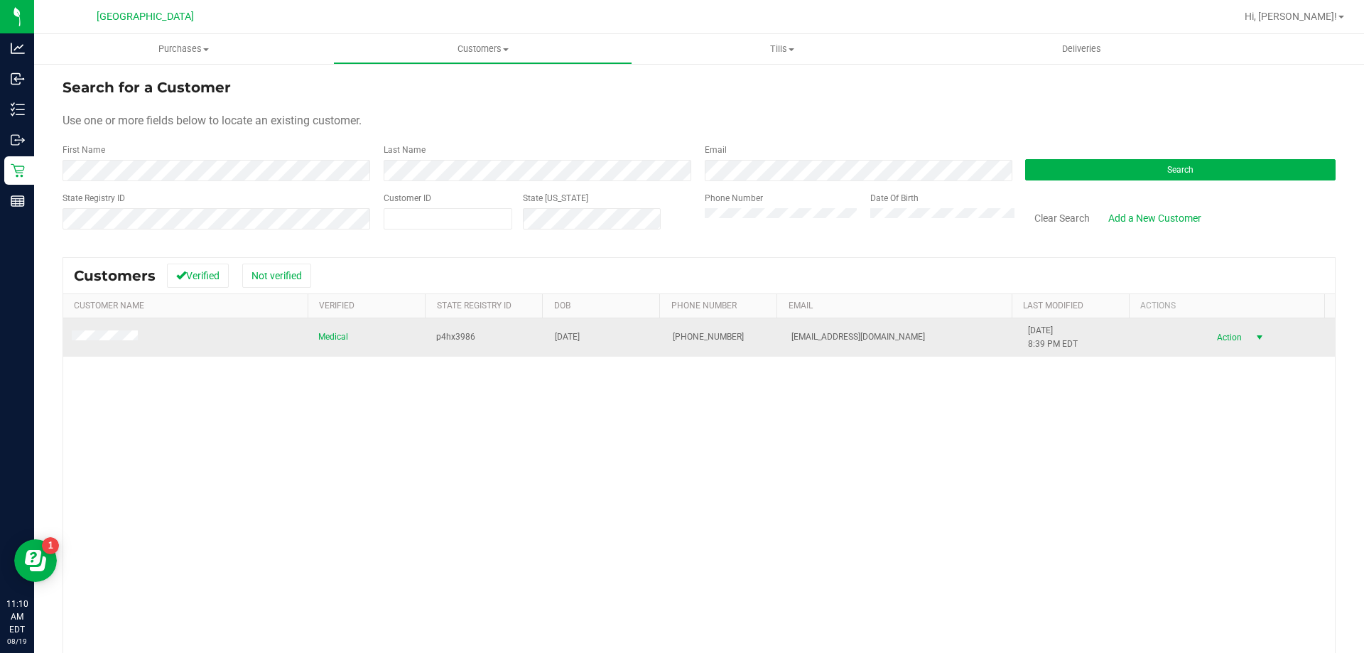
click at [1254, 337] on span "select" at bounding box center [1259, 337] width 11 height 11
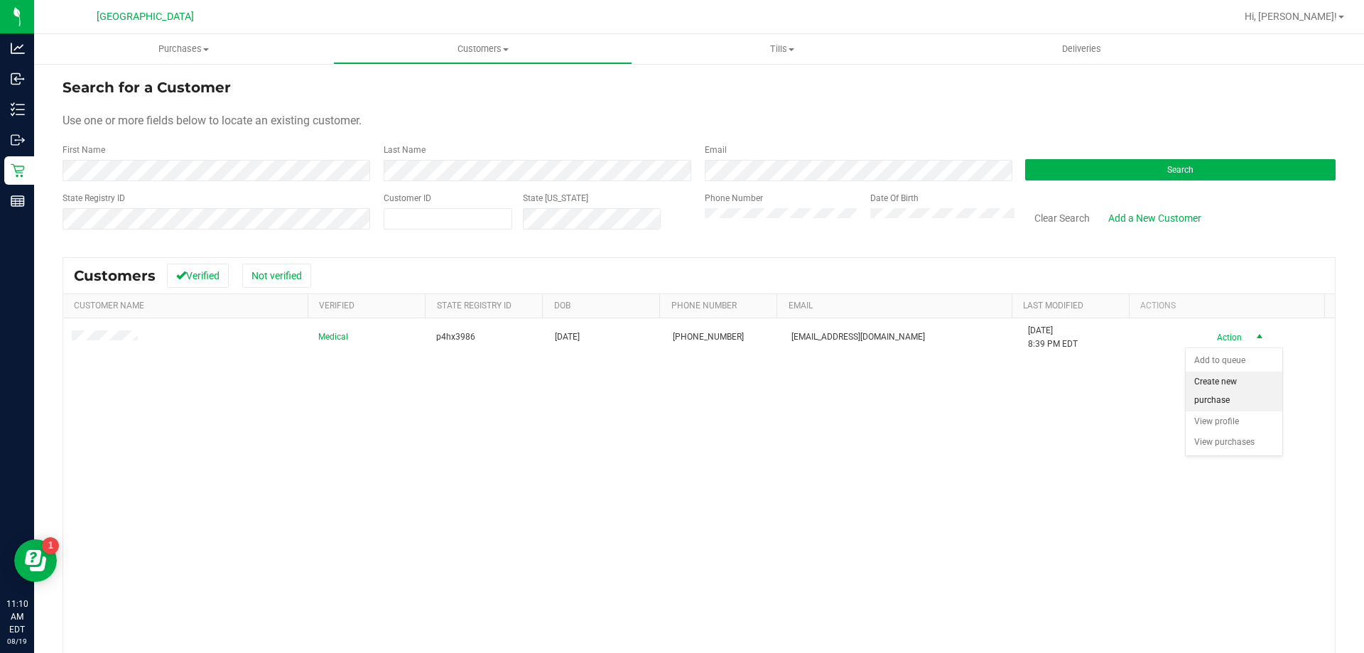
click at [1239, 375] on li "Create new purchase" at bounding box center [1234, 391] width 97 height 39
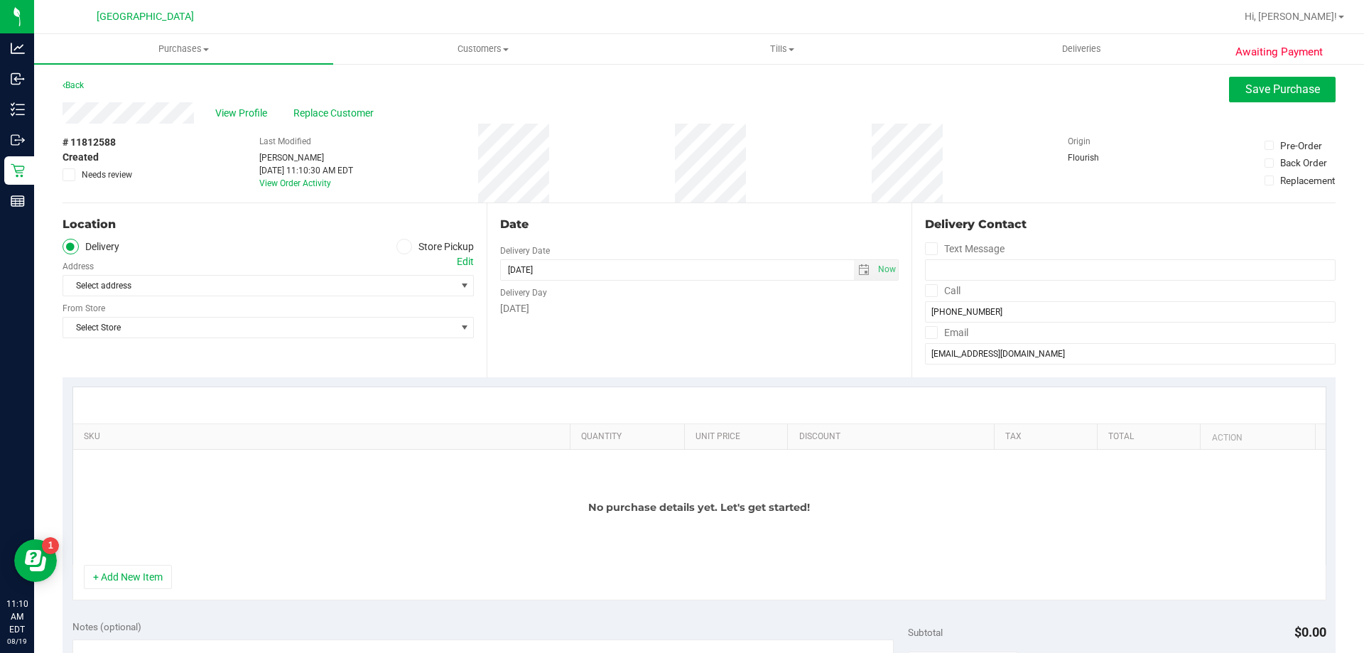
click at [396, 255] on div "Select address Select address" at bounding box center [268, 275] width 411 height 42
click at [398, 239] on span at bounding box center [404, 247] width 16 height 16
click at [0, 0] on input "Store Pickup" at bounding box center [0, 0] width 0 height 0
click at [459, 286] on span "select" at bounding box center [464, 285] width 11 height 11
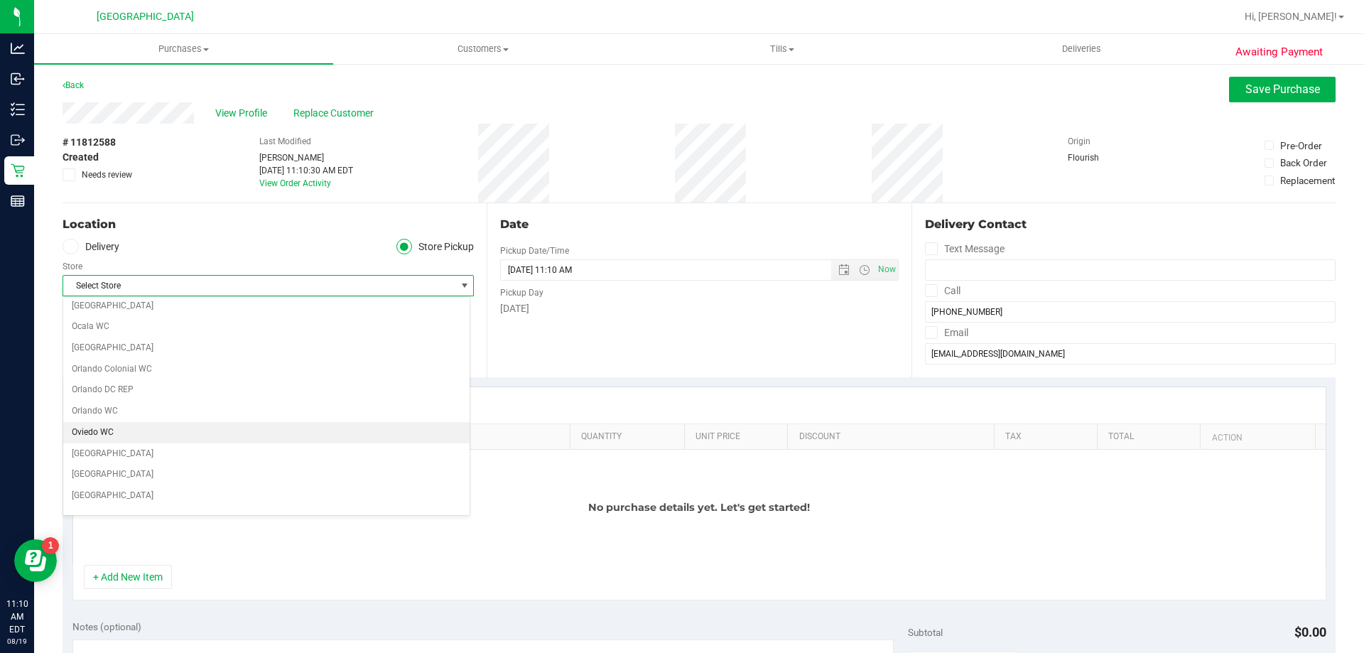
scroll to position [640, 0]
click at [96, 423] on li "[GEOGRAPHIC_DATA]" at bounding box center [266, 431] width 406 height 21
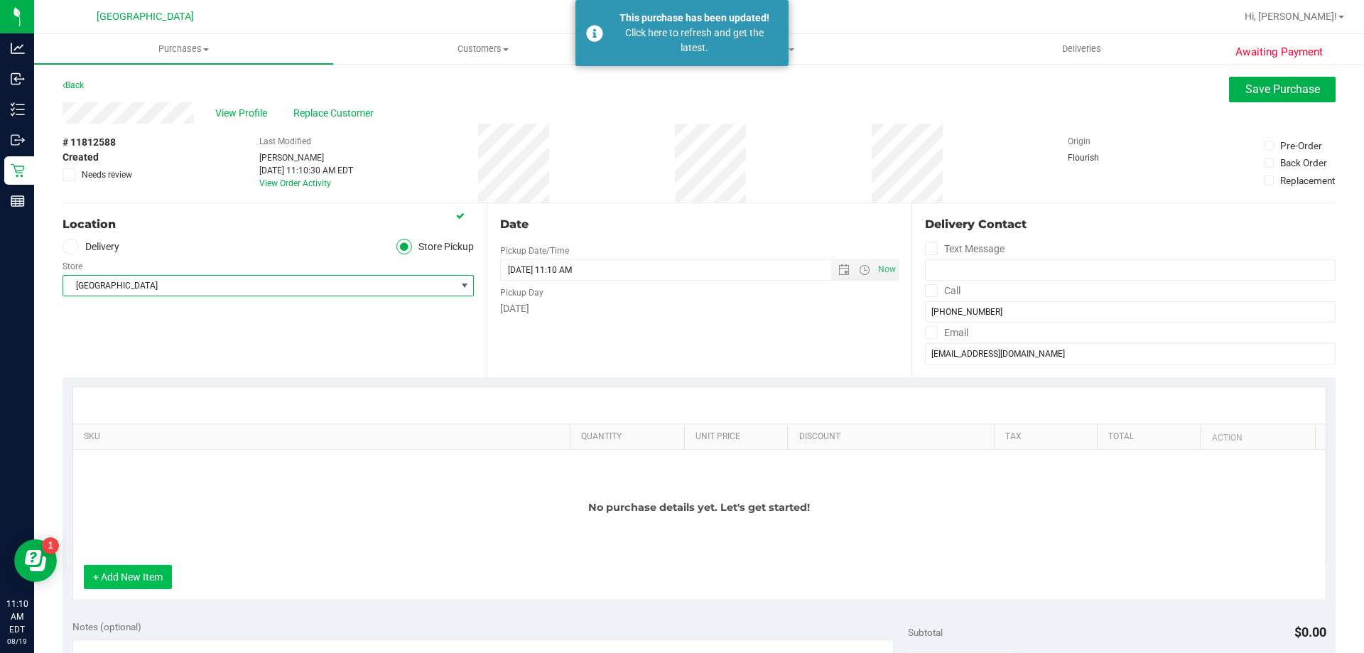
click at [145, 579] on button "+ Add New Item" at bounding box center [128, 577] width 88 height 24
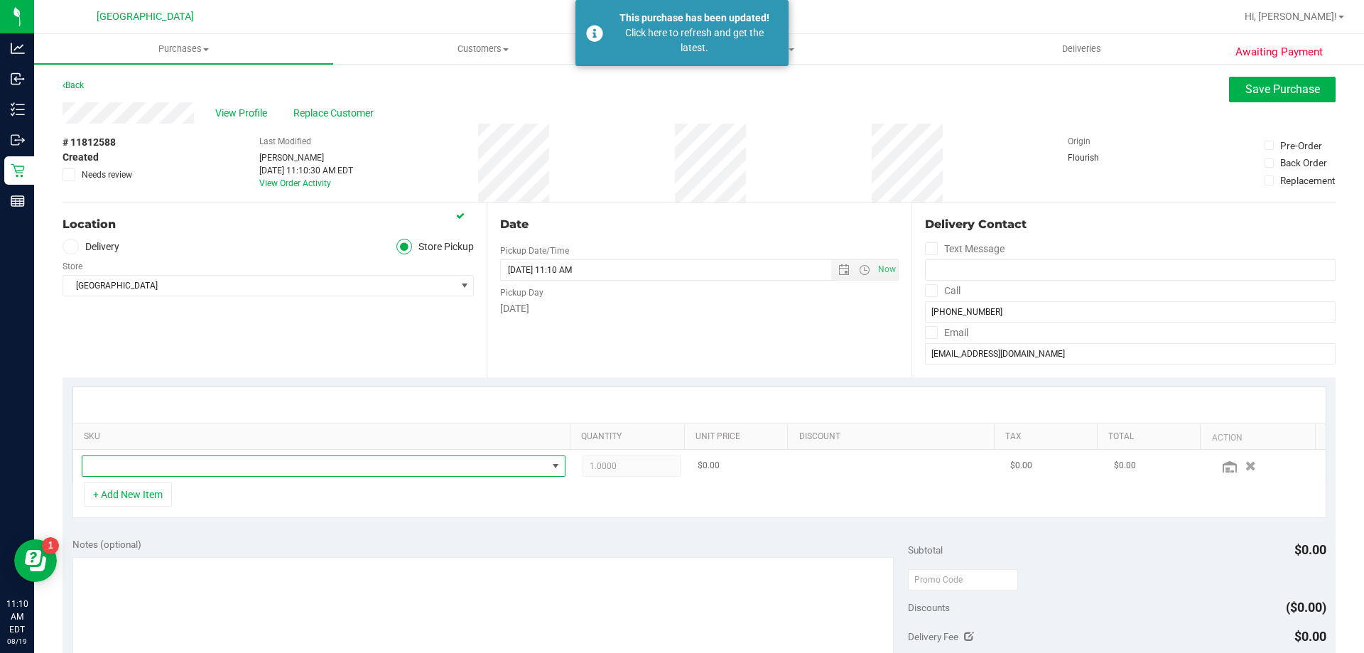
click at [116, 466] on span "NO DATA FOUND" at bounding box center [314, 466] width 465 height 20
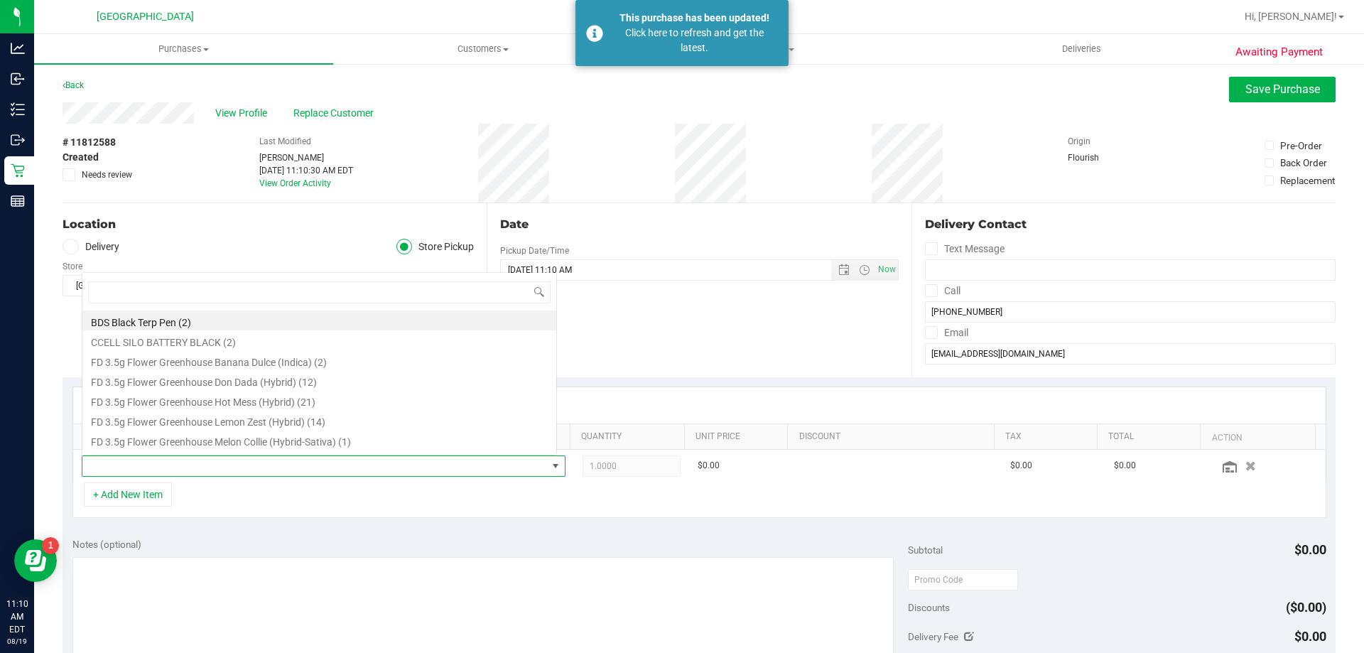
scroll to position [21, 471]
type input "has"
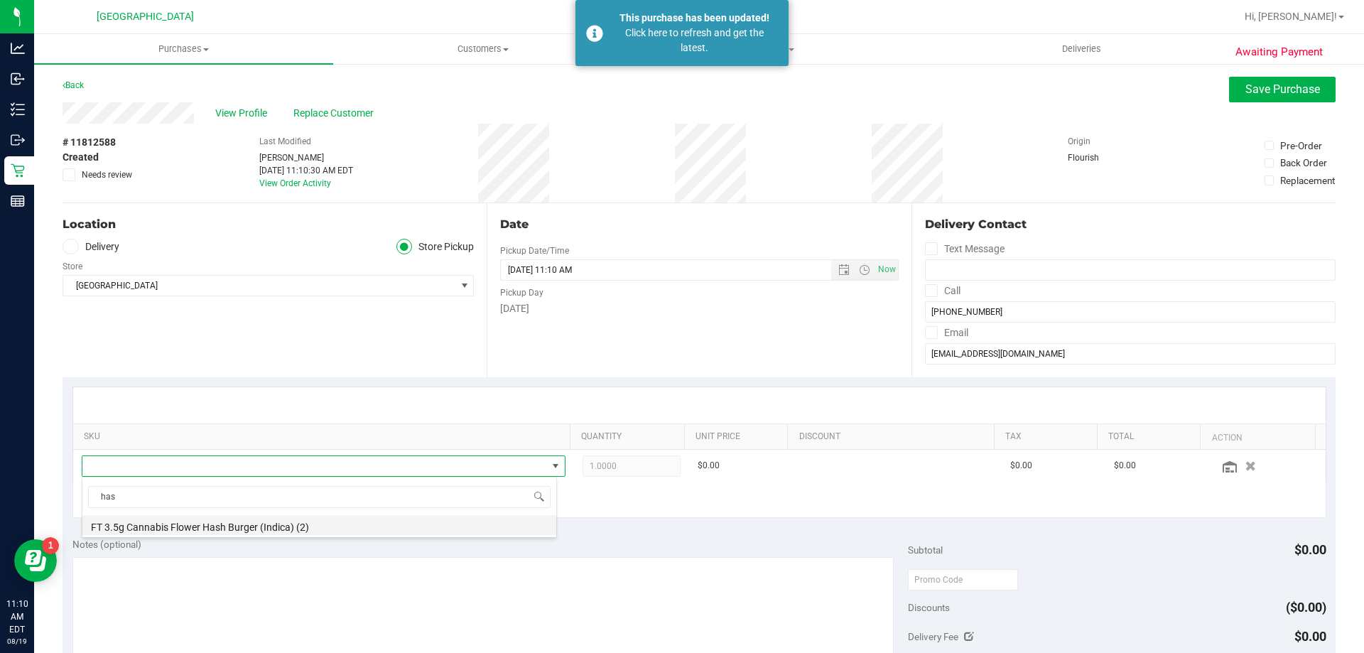
click at [226, 529] on li "FT 3.5g Cannabis Flower Hash Burger (Indica) (2)" at bounding box center [319, 525] width 474 height 20
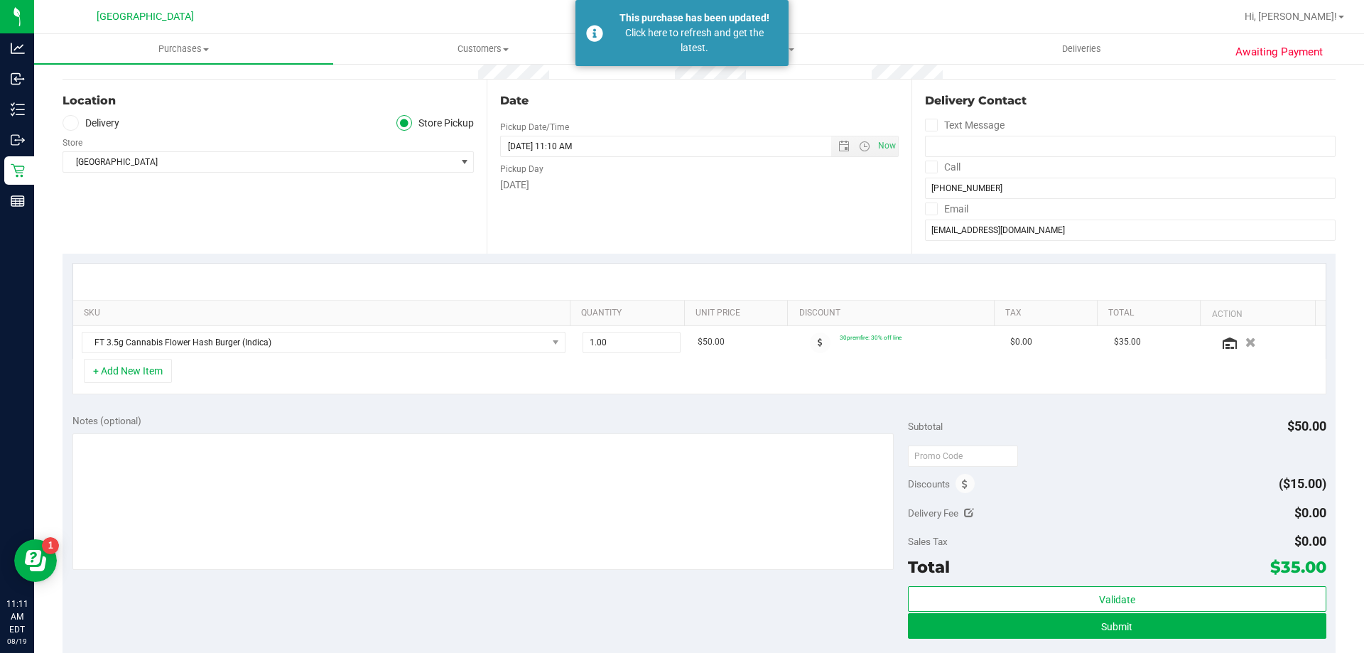
scroll to position [0, 0]
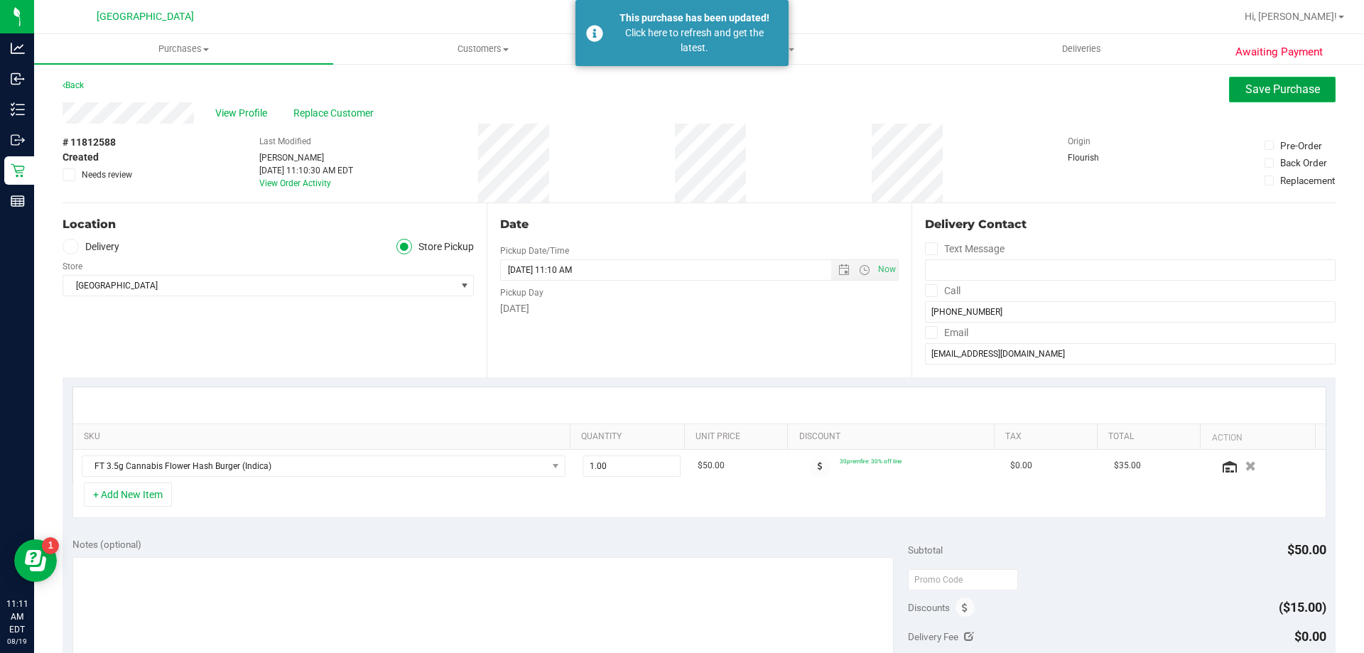
click at [1278, 95] on span "Save Purchase" at bounding box center [1283, 89] width 75 height 14
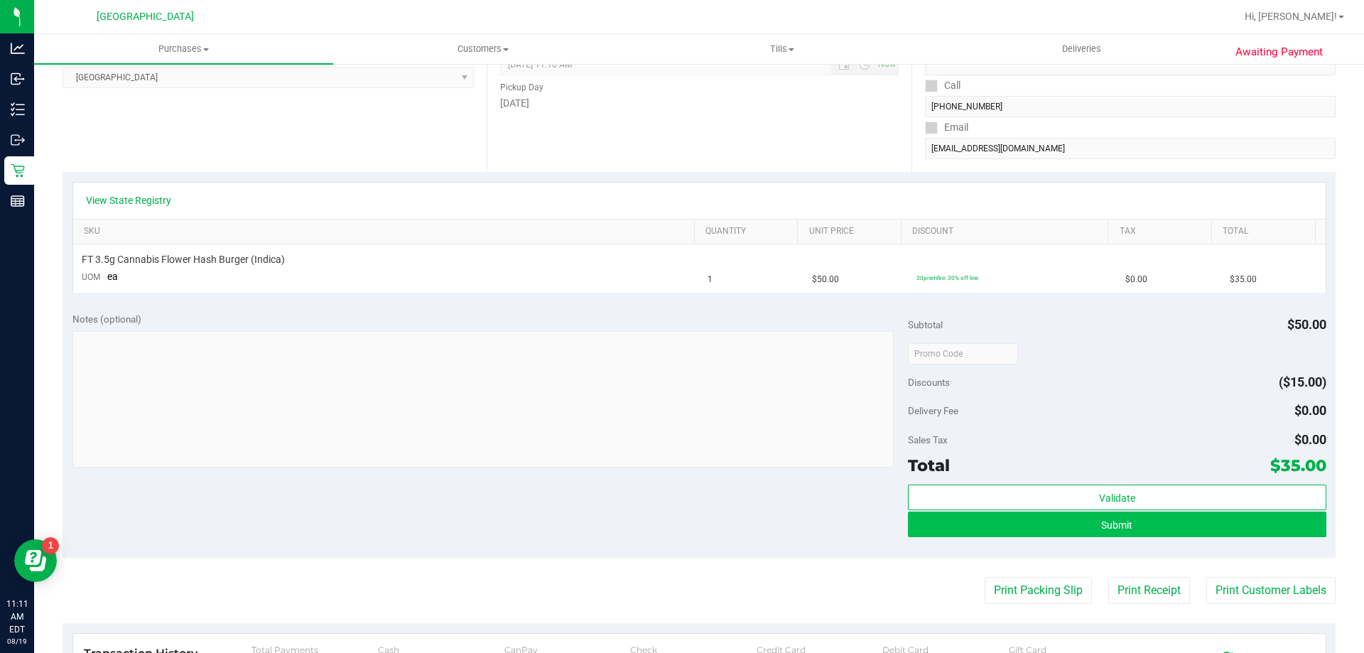
scroll to position [213, 0]
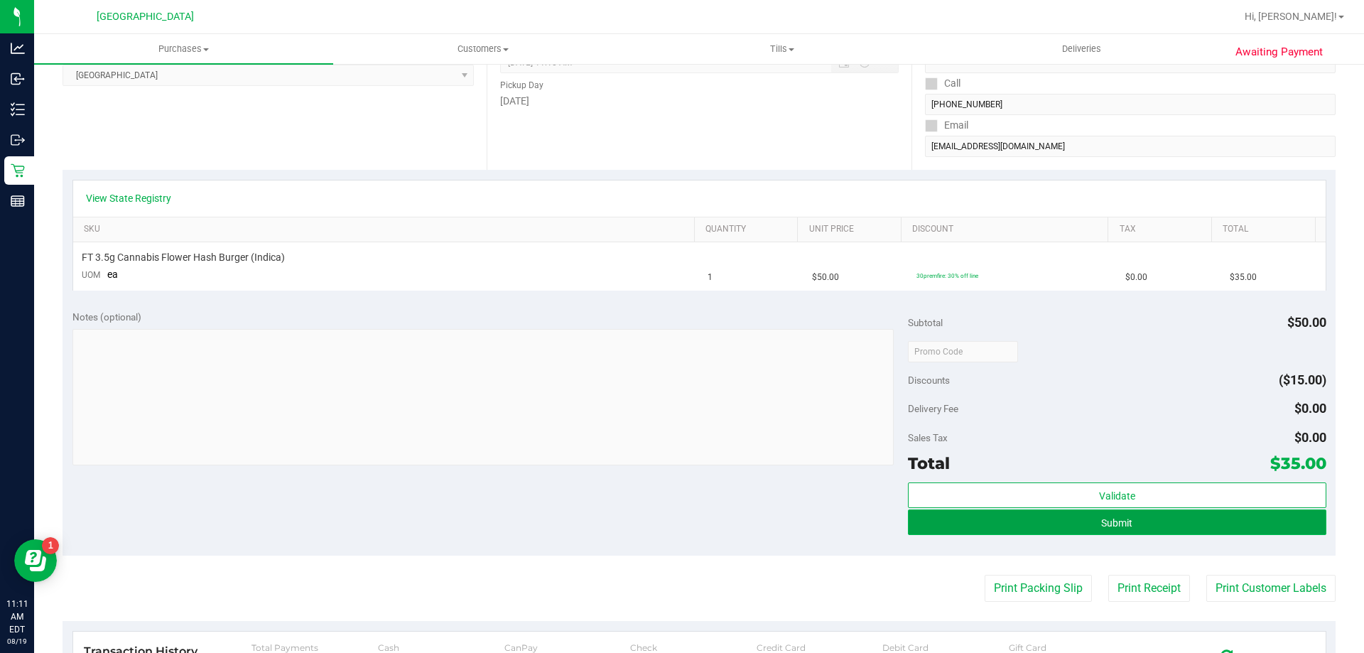
click at [1101, 524] on span "Submit" at bounding box center [1116, 522] width 31 height 11
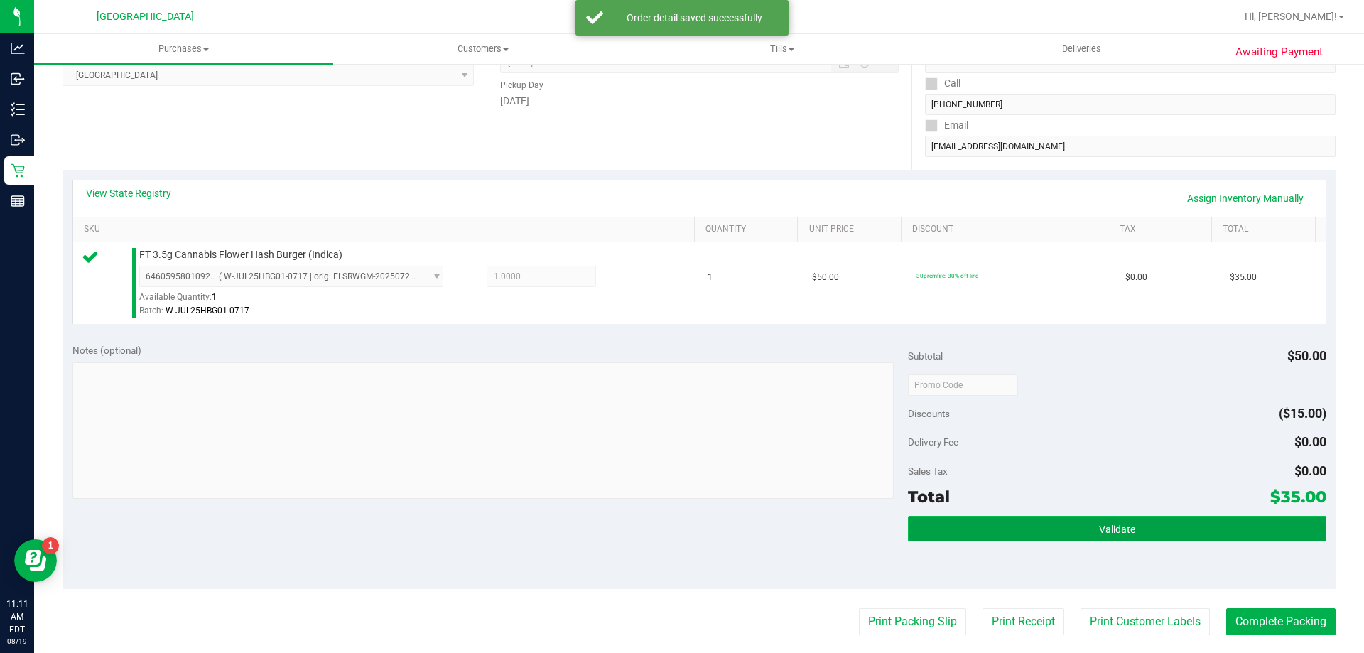
click at [1125, 533] on span "Validate" at bounding box center [1117, 529] width 36 height 11
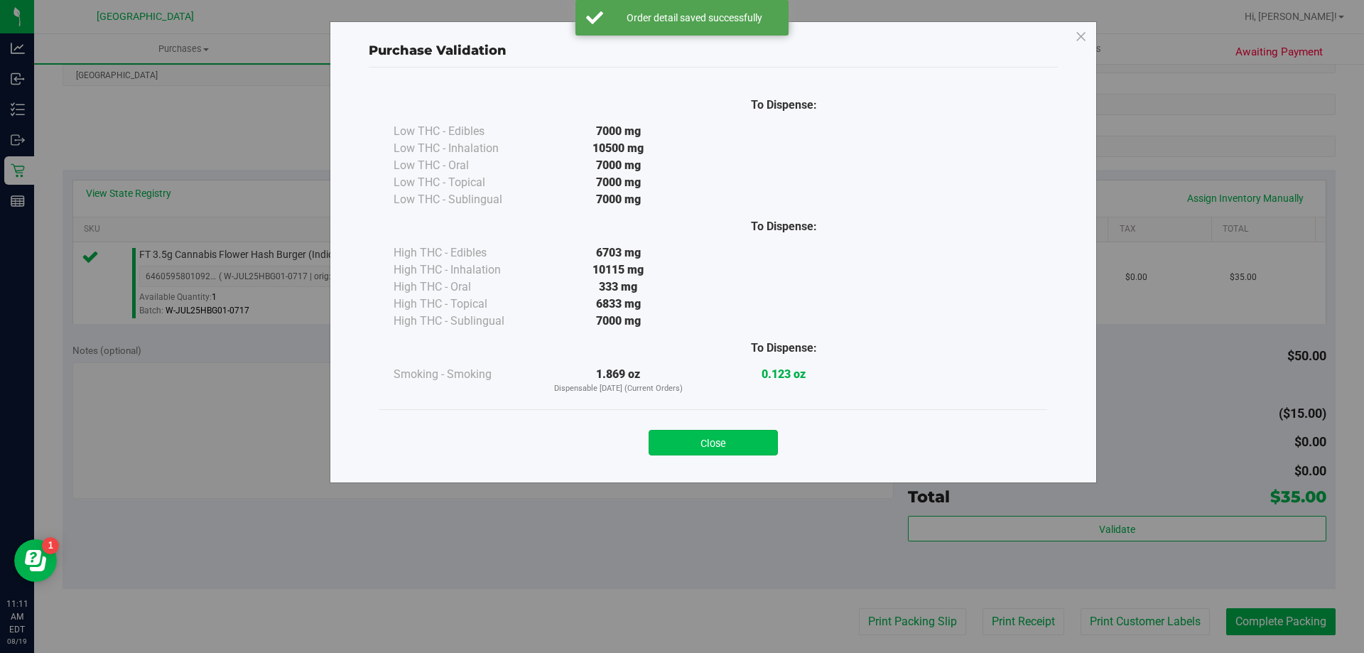
click at [727, 433] on button "Close" at bounding box center [713, 443] width 129 height 26
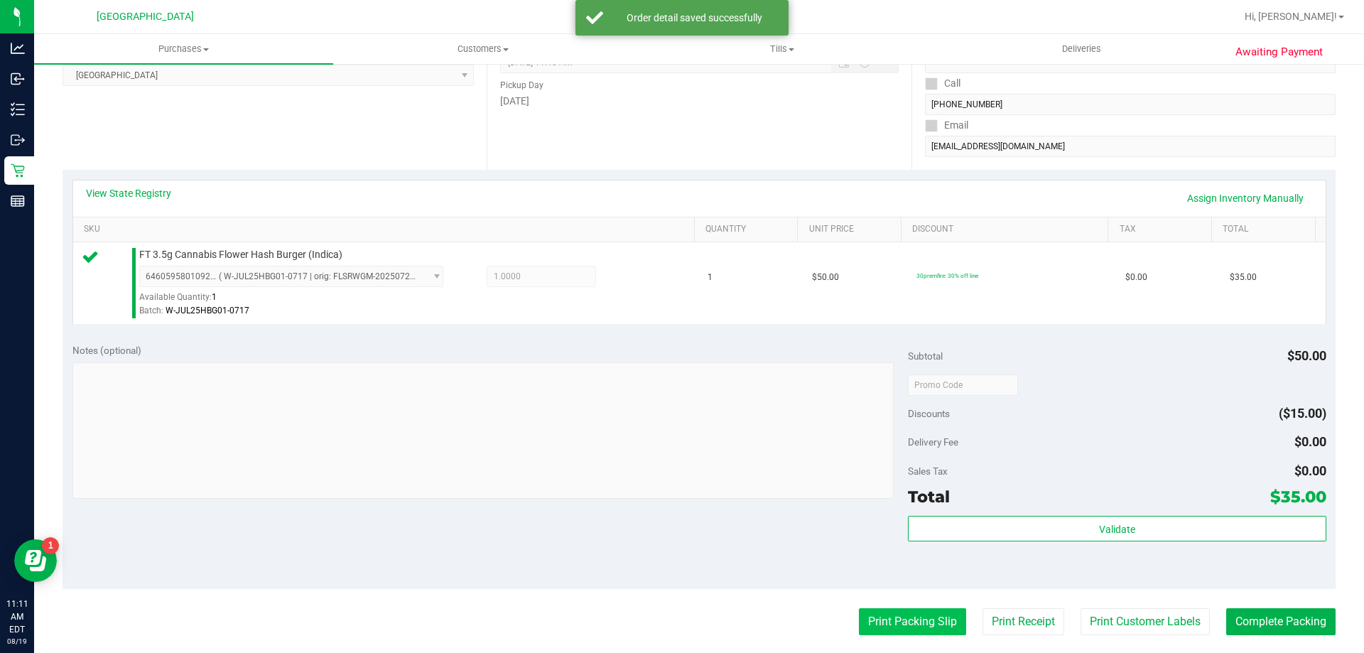
click at [912, 610] on button "Print Packing Slip" at bounding box center [912, 621] width 107 height 27
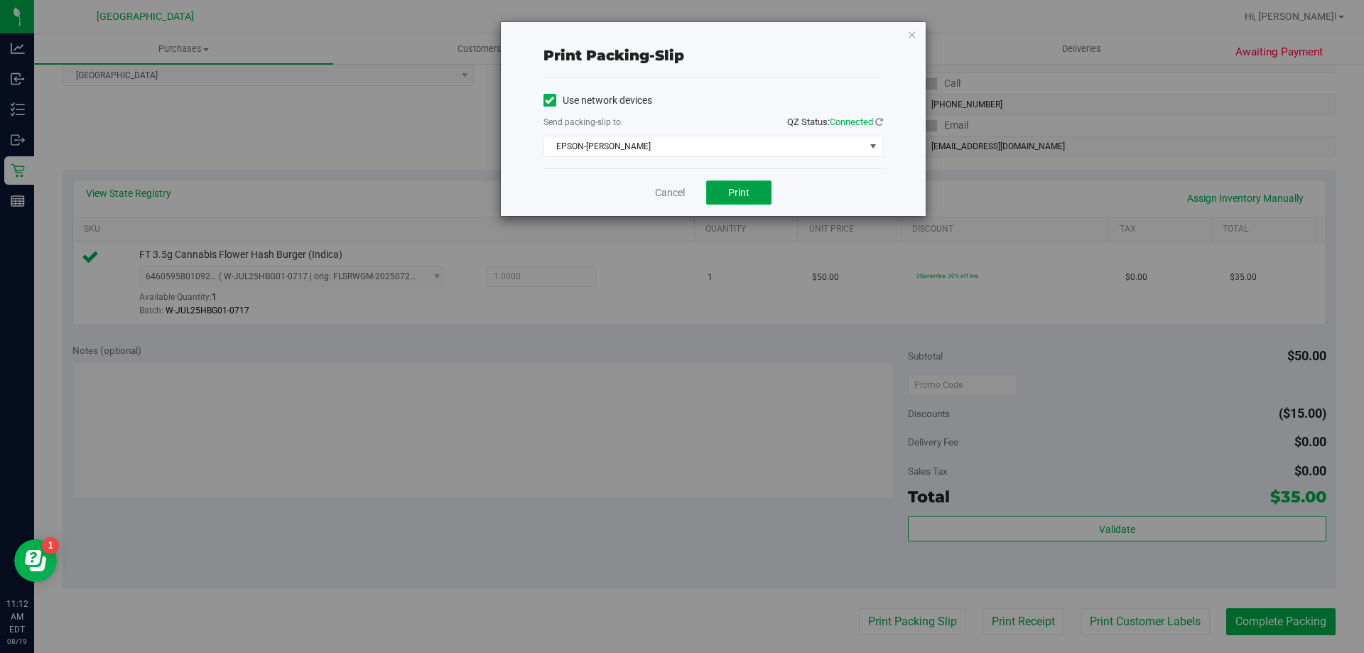
click at [746, 187] on span "Print" at bounding box center [738, 192] width 21 height 11
click at [672, 188] on link "Cancel" at bounding box center [670, 192] width 30 height 15
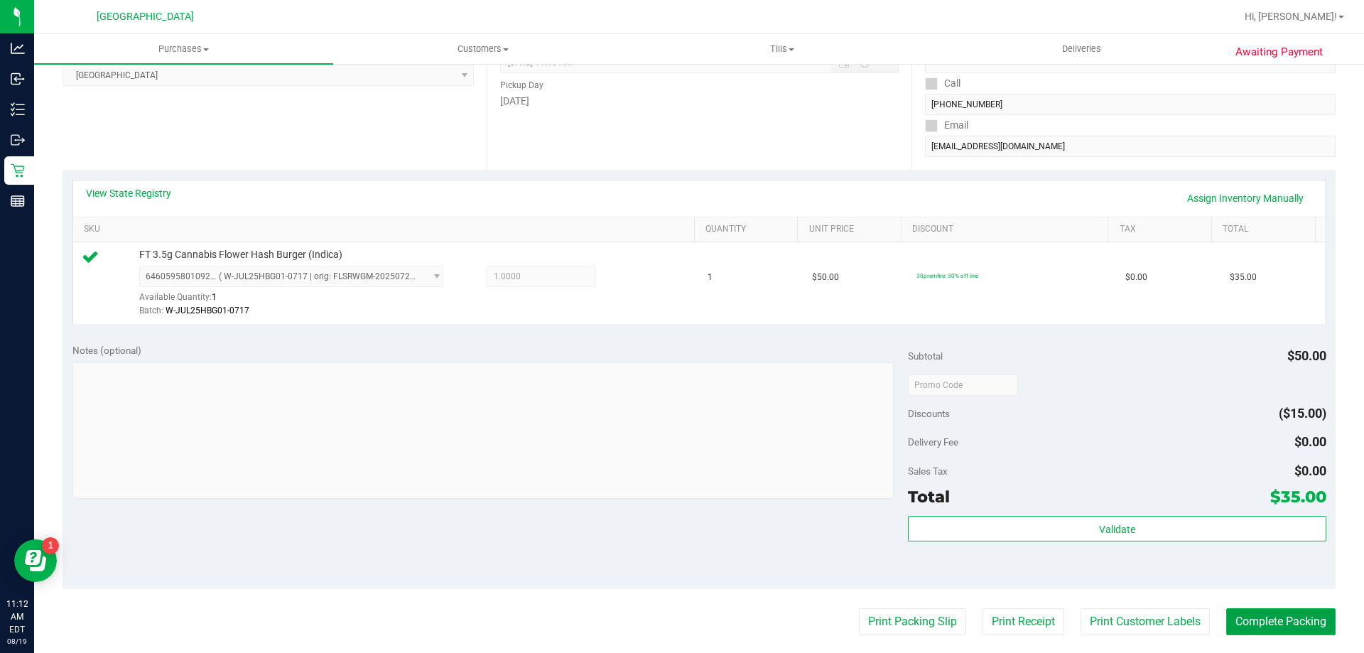
click at [1294, 615] on button "Complete Packing" at bounding box center [1280, 621] width 109 height 27
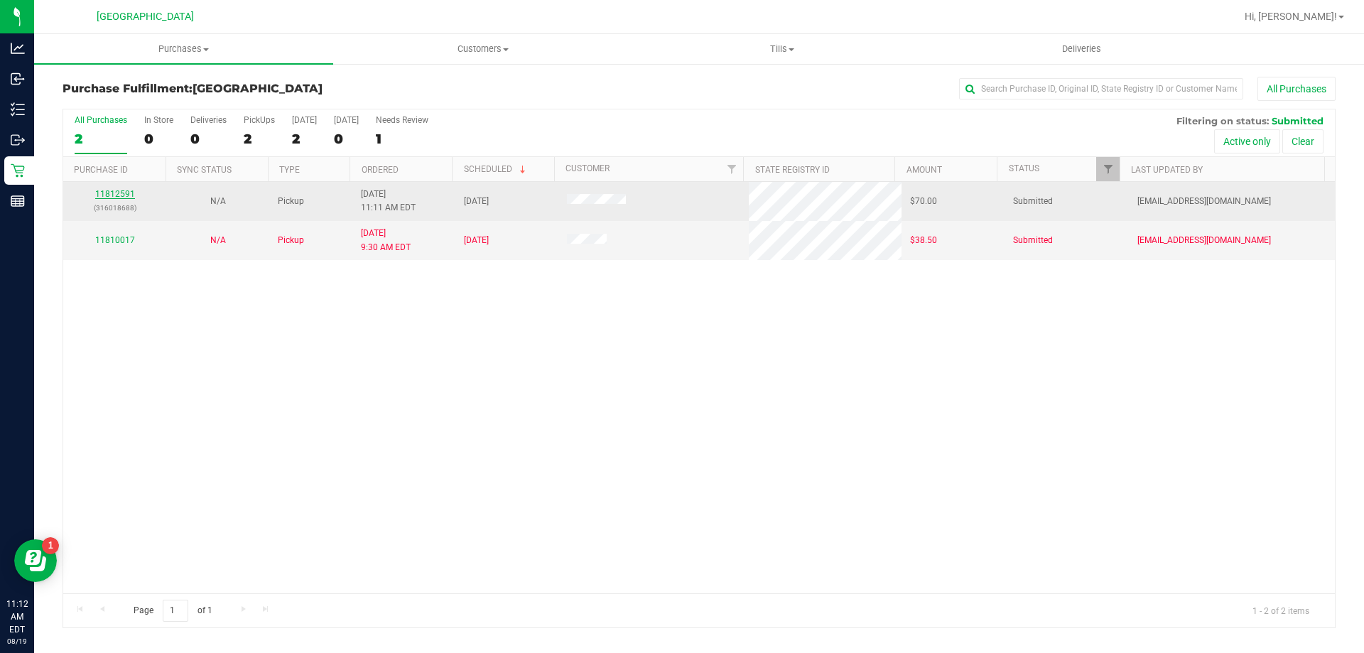
click at [118, 190] on link "11812591" at bounding box center [115, 194] width 40 height 10
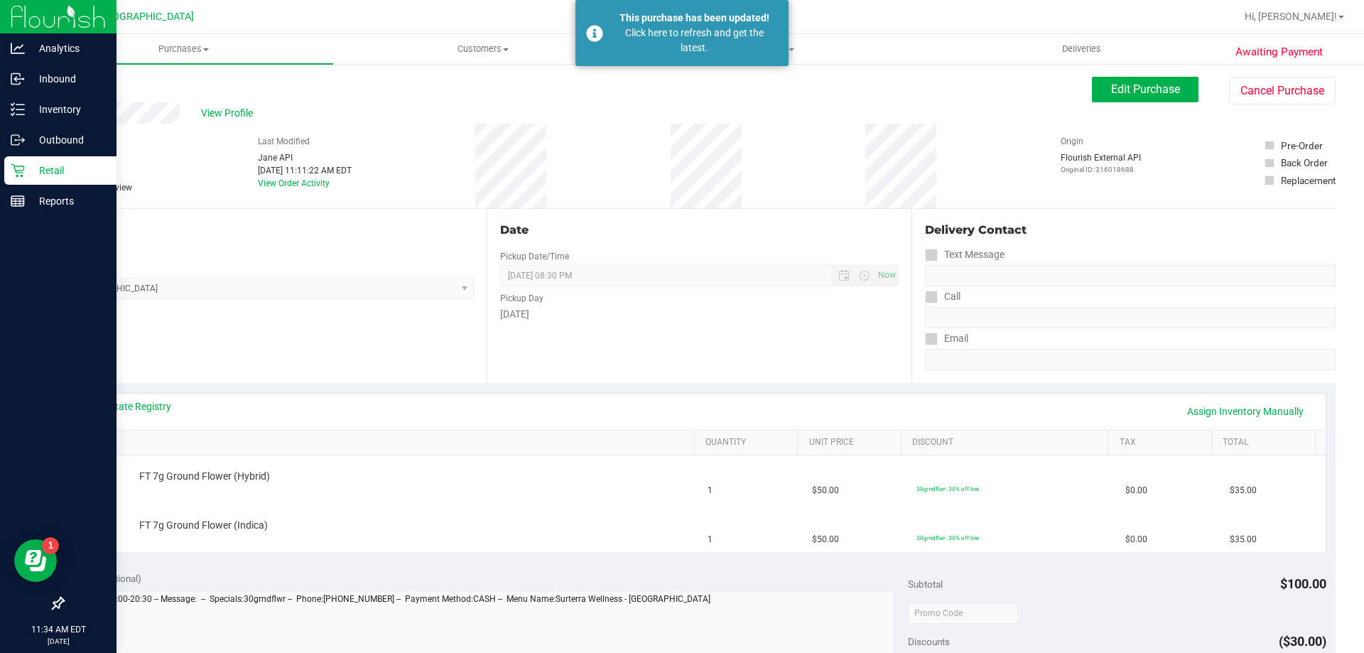
click at [15, 175] on icon at bounding box center [18, 170] width 14 height 14
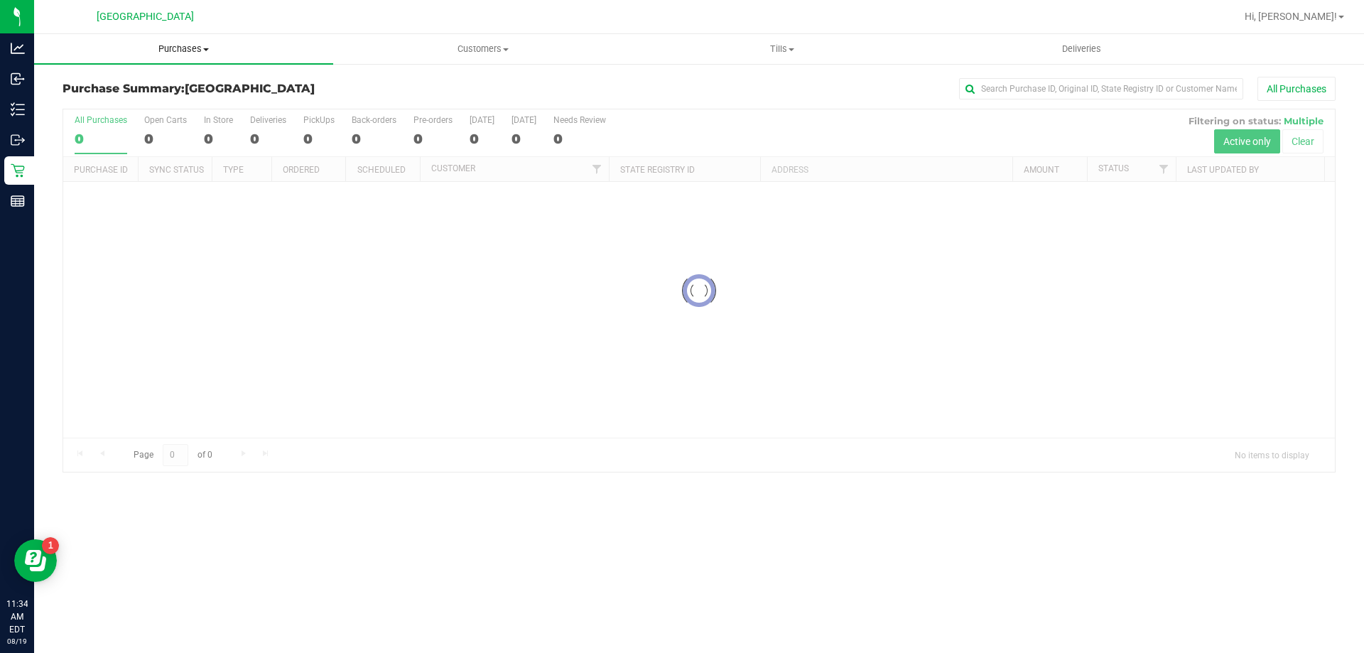
click at [193, 54] on span "Purchases" at bounding box center [183, 49] width 299 height 13
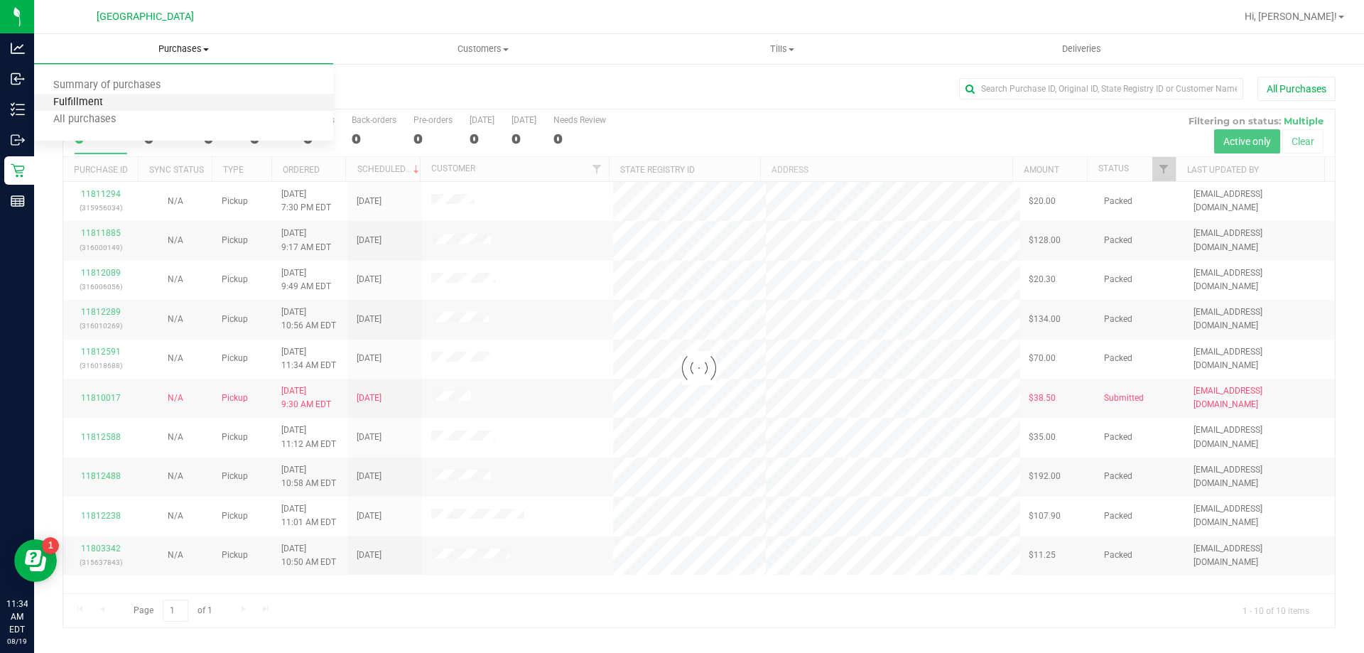
click at [77, 107] on span "Fulfillment" at bounding box center [78, 103] width 88 height 12
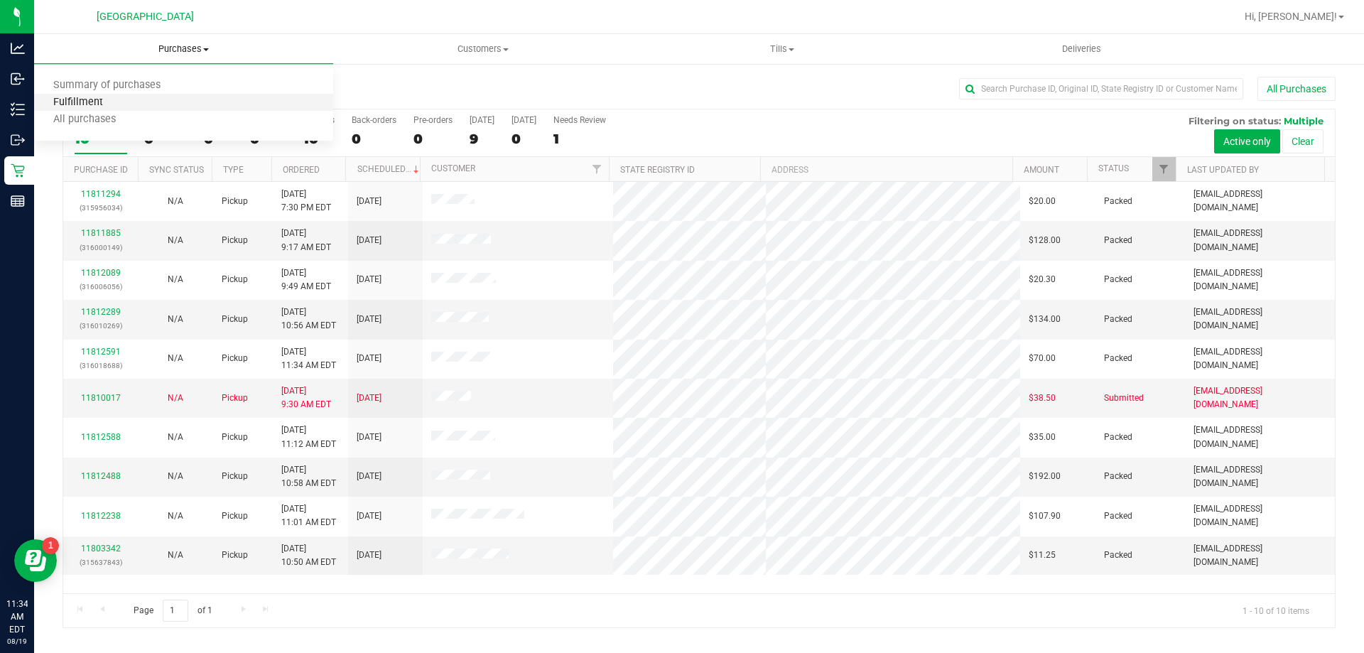
click at [106, 97] on span "Fulfillment" at bounding box center [78, 103] width 88 height 12
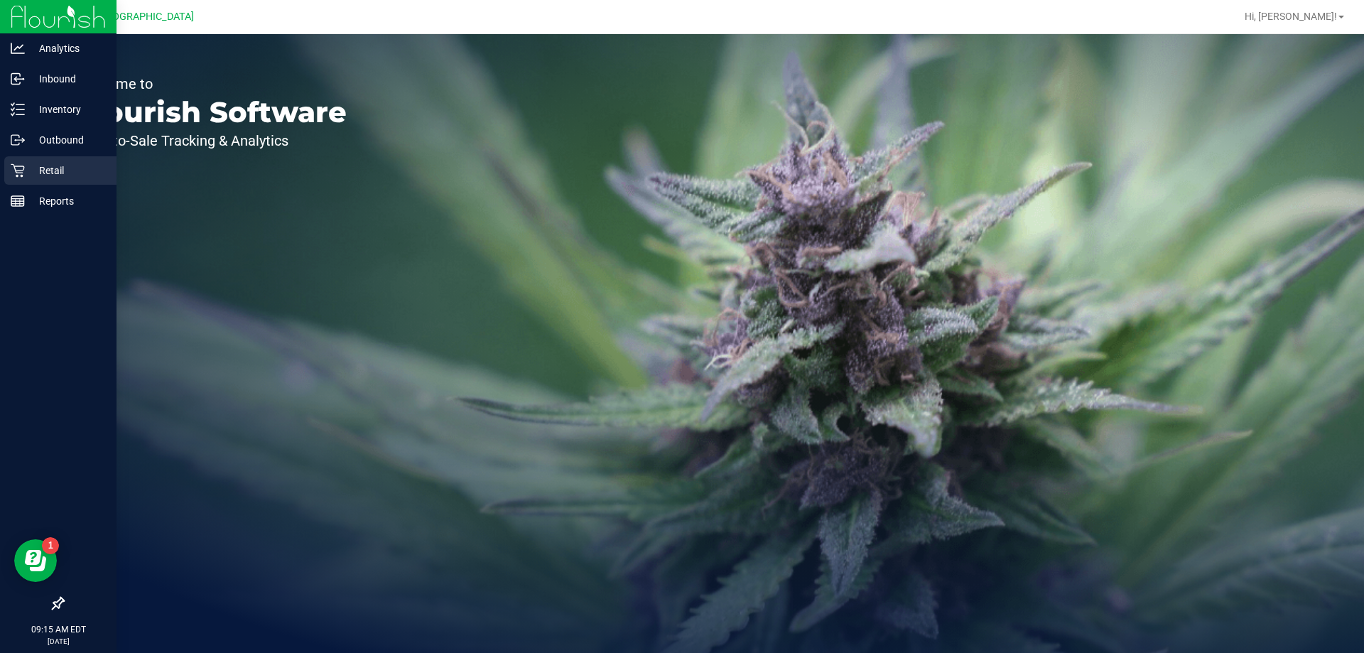
click at [58, 166] on p "Retail" at bounding box center [67, 170] width 85 height 17
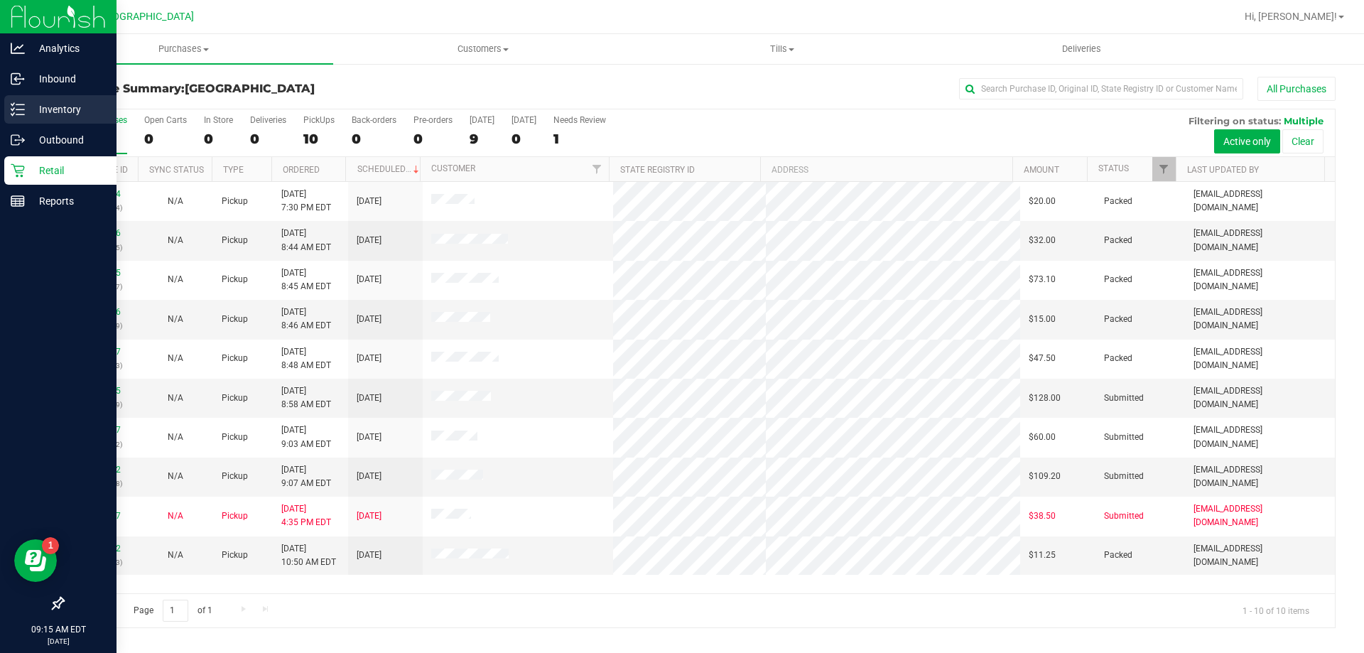
click at [77, 111] on p "Inventory" at bounding box center [67, 109] width 85 height 17
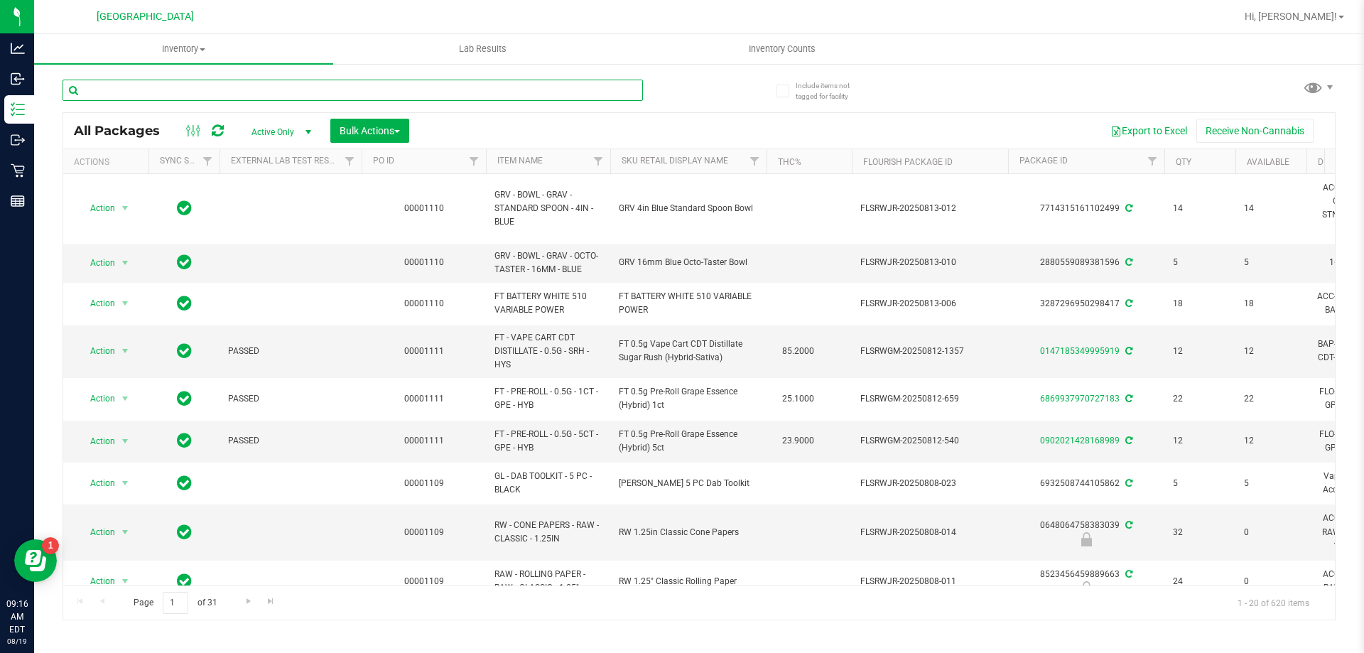
click at [111, 89] on input "text" at bounding box center [353, 90] width 581 height 21
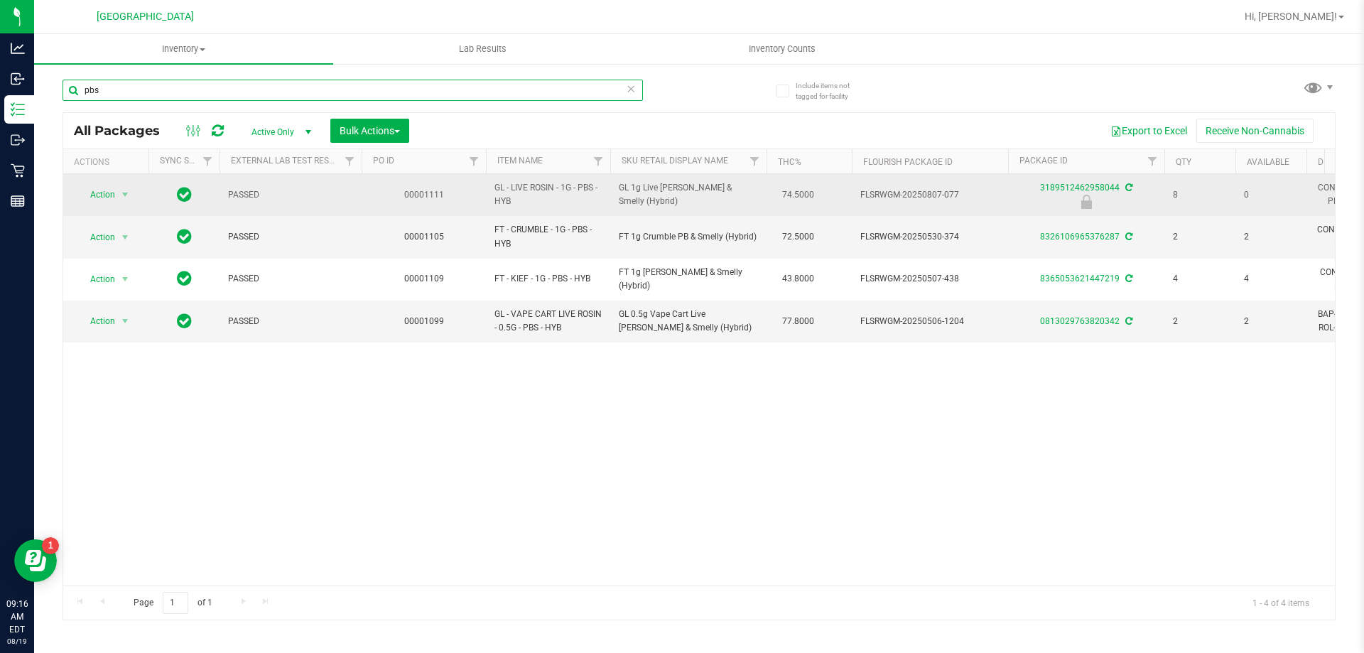
type input "pbs"
click at [139, 191] on div "Action Action Edit attributes Global inventory Locate package Package audit log…" at bounding box center [106, 195] width 68 height 20
click at [124, 191] on span "select" at bounding box center [124, 194] width 11 height 11
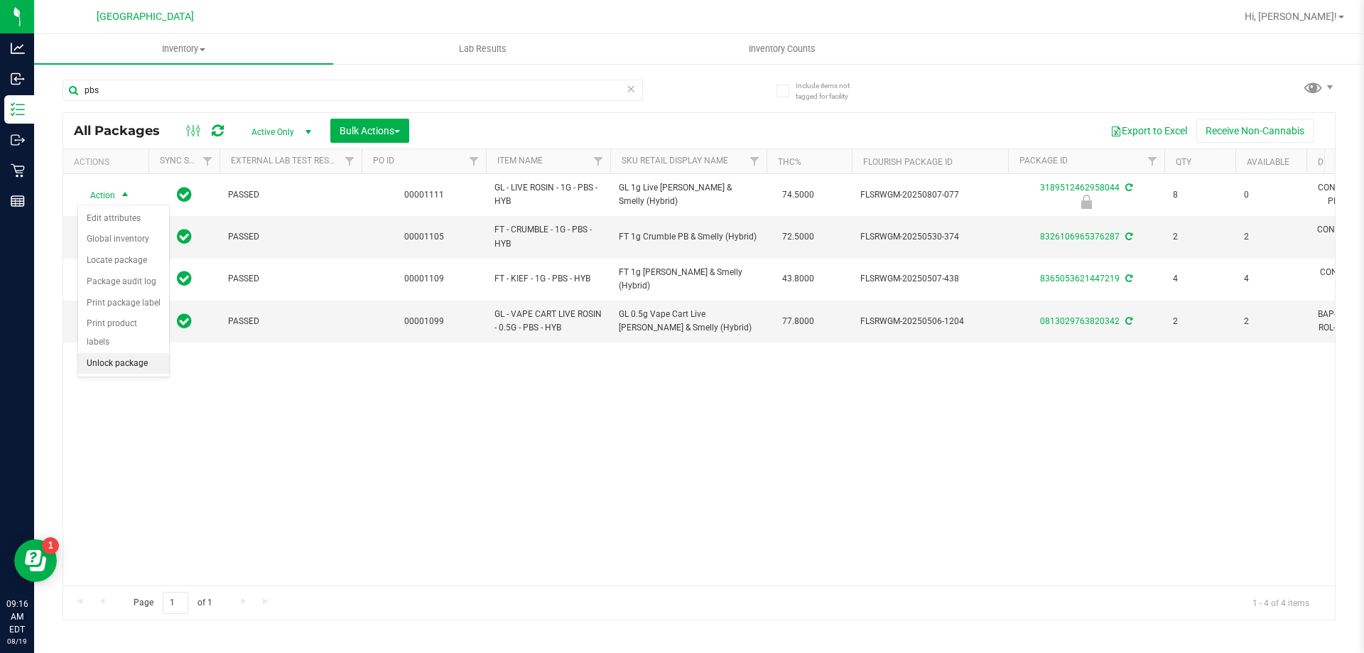
click at [128, 353] on li "Unlock package" at bounding box center [123, 363] width 91 height 21
click at [799, 49] on span "Inventory Counts" at bounding box center [782, 49] width 105 height 13
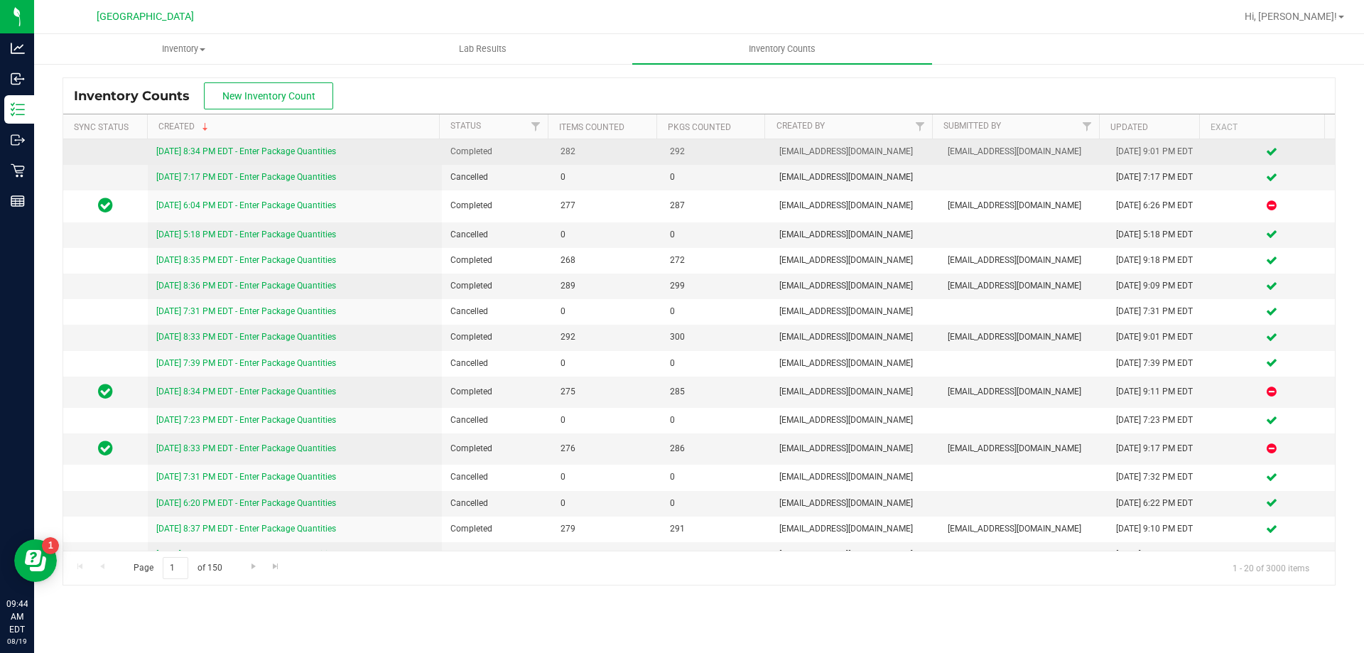
click at [318, 153] on link "[DATE] 8:34 PM EDT - Enter Package Quantities" at bounding box center [246, 151] width 180 height 10
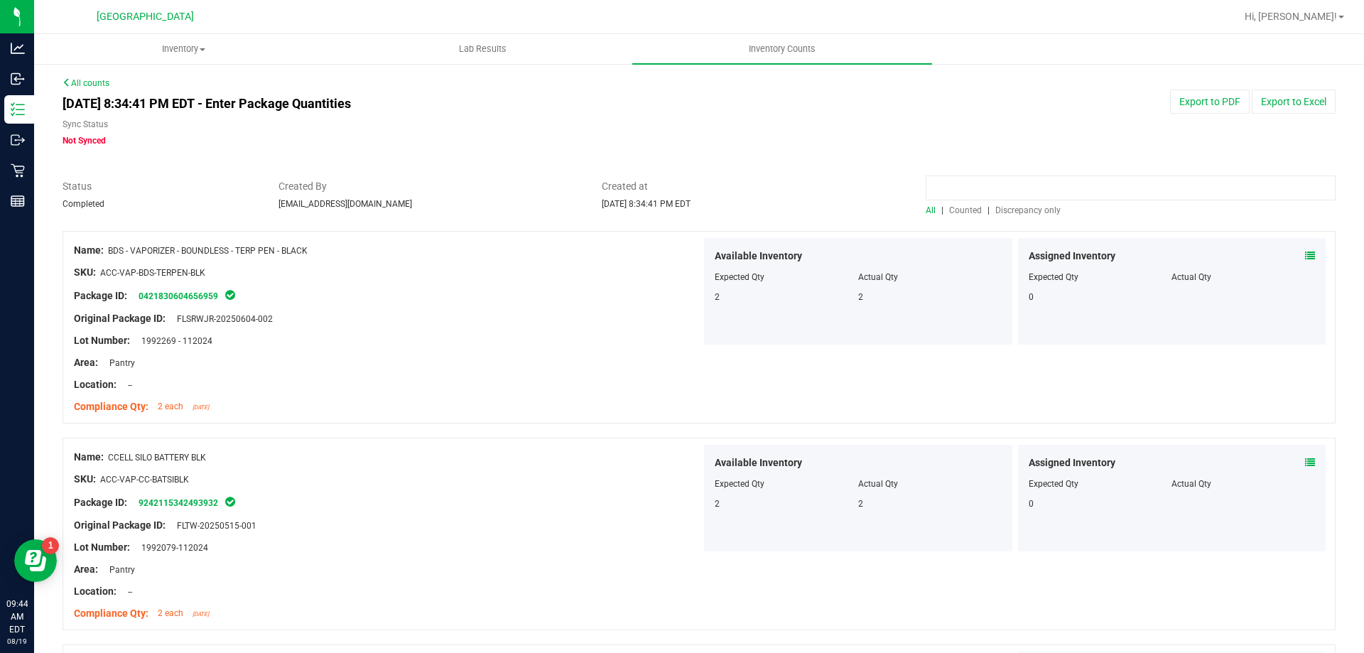
click at [988, 185] on input at bounding box center [1131, 188] width 410 height 25
type input "htm"
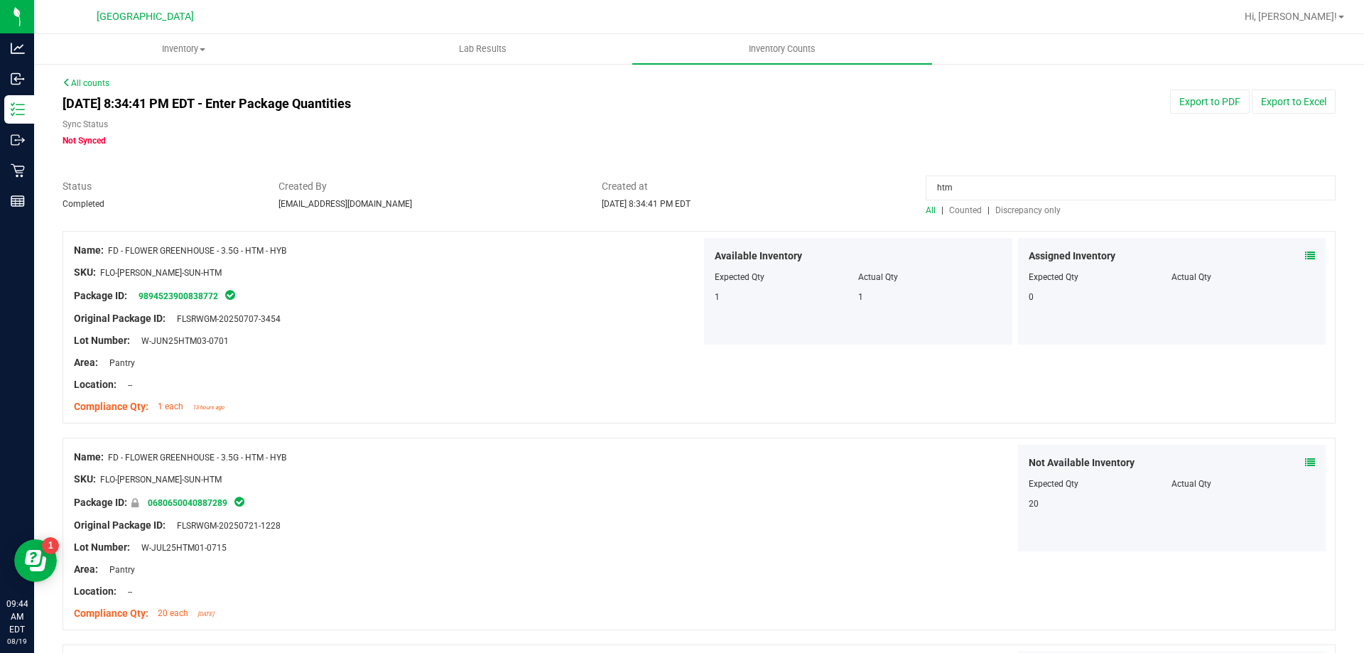
click at [965, 212] on span "Counted" at bounding box center [965, 210] width 33 height 10
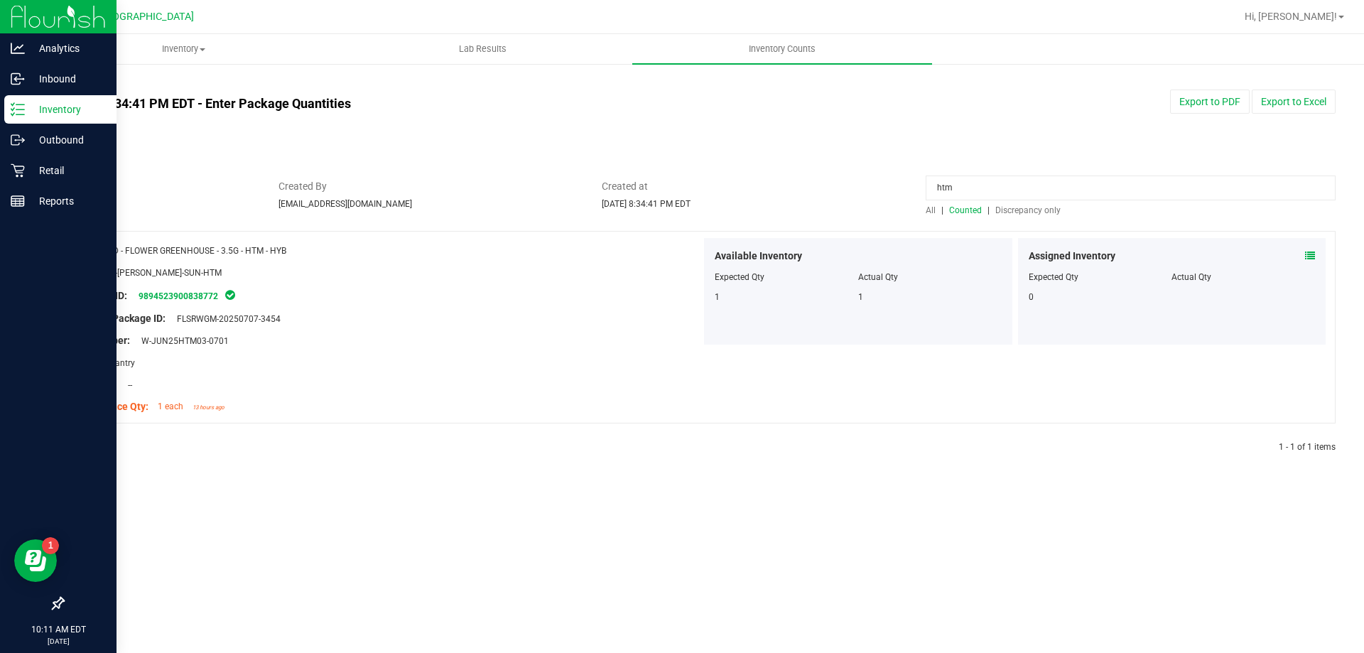
click at [20, 114] on line at bounding box center [20, 114] width 8 height 0
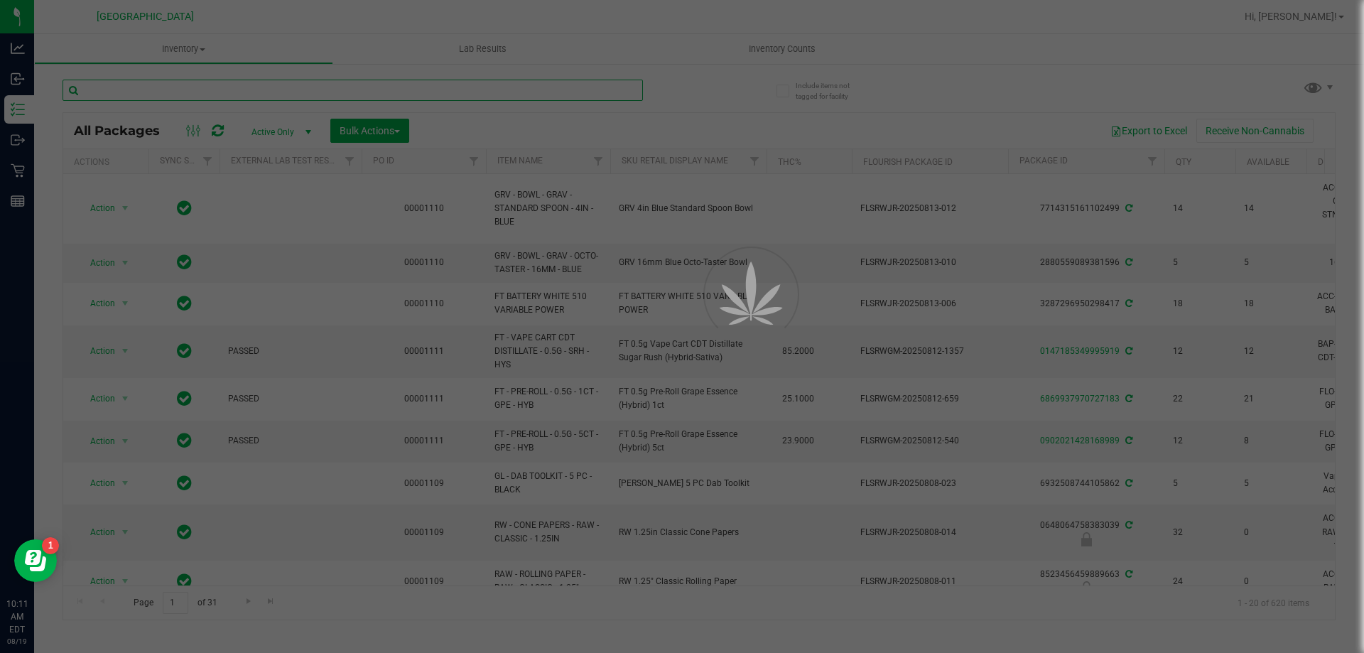
click at [128, 90] on input "text" at bounding box center [353, 90] width 581 height 21
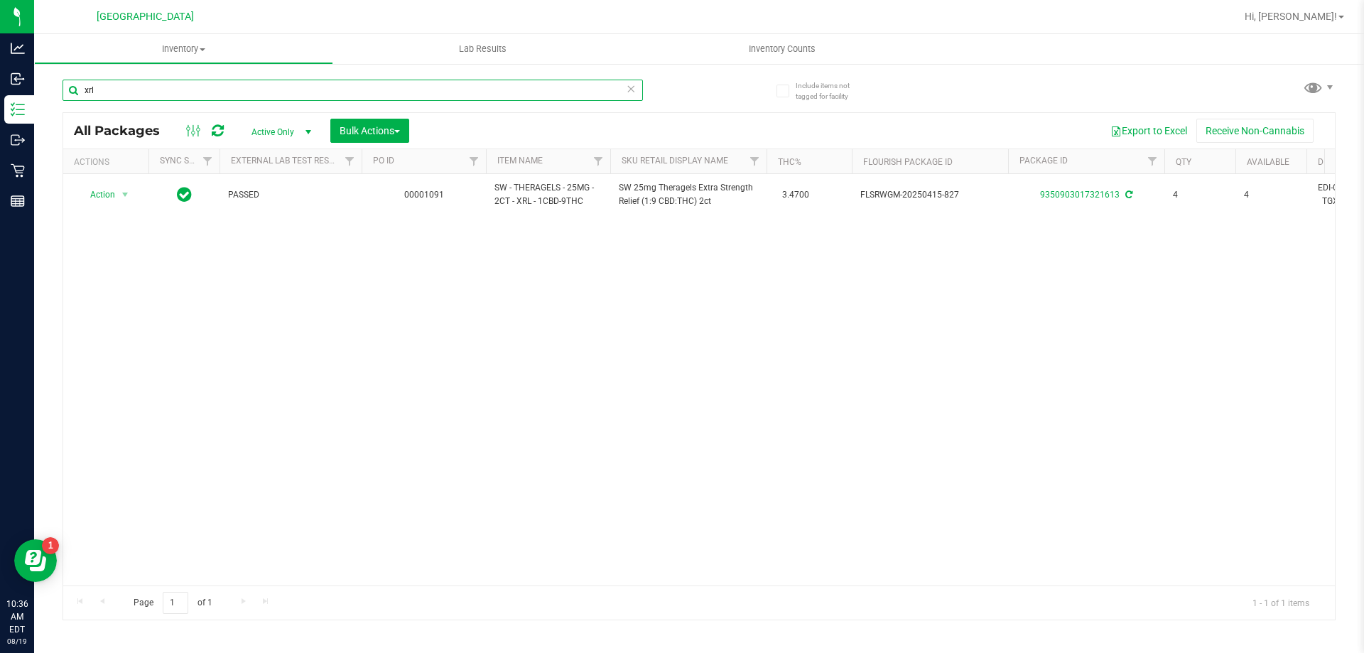
drag, startPoint x: 115, startPoint y: 90, endPoint x: 63, endPoint y: 92, distance: 51.9
click at [63, 92] on input "xrl" at bounding box center [353, 90] width 581 height 21
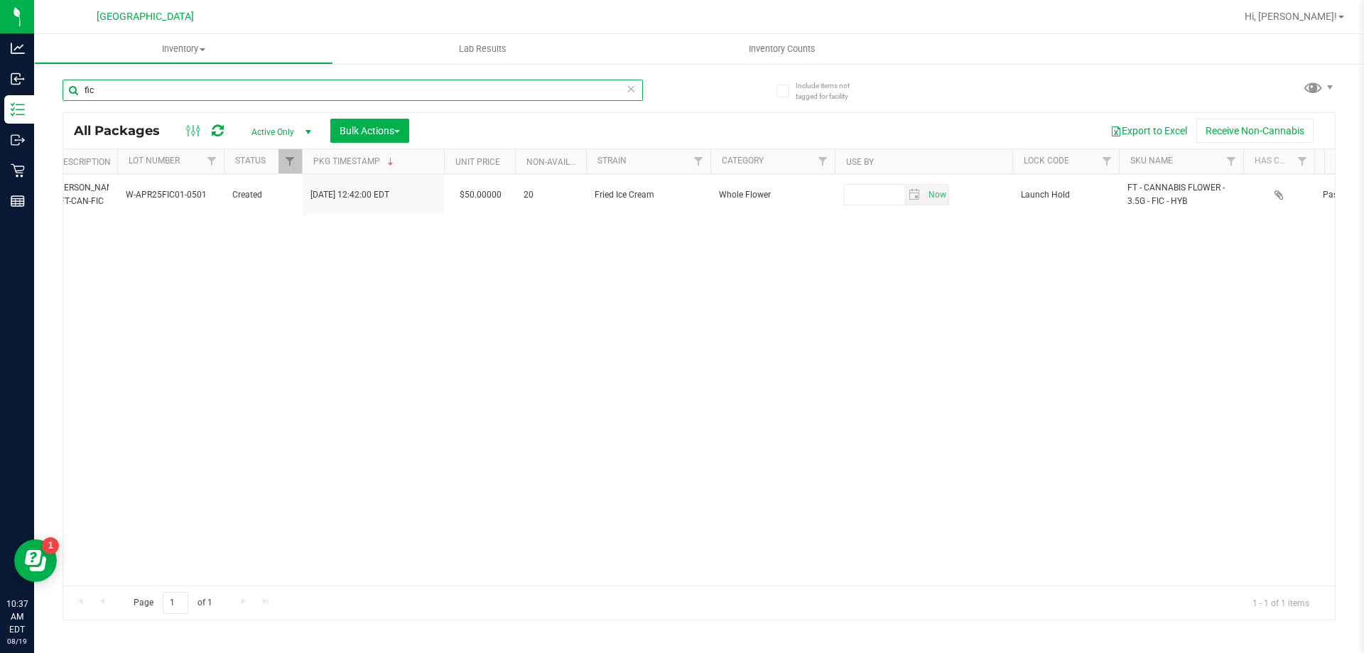
type input "fic"
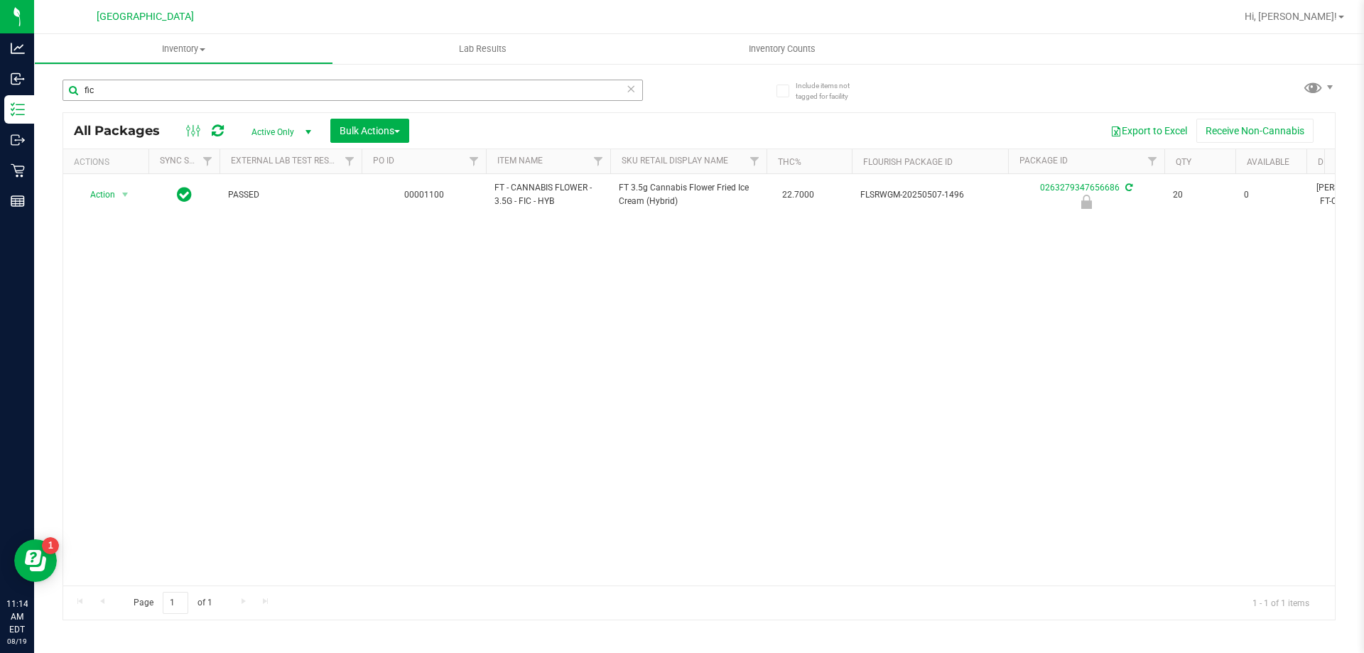
click at [65, 92] on input "fic" at bounding box center [353, 90] width 581 height 21
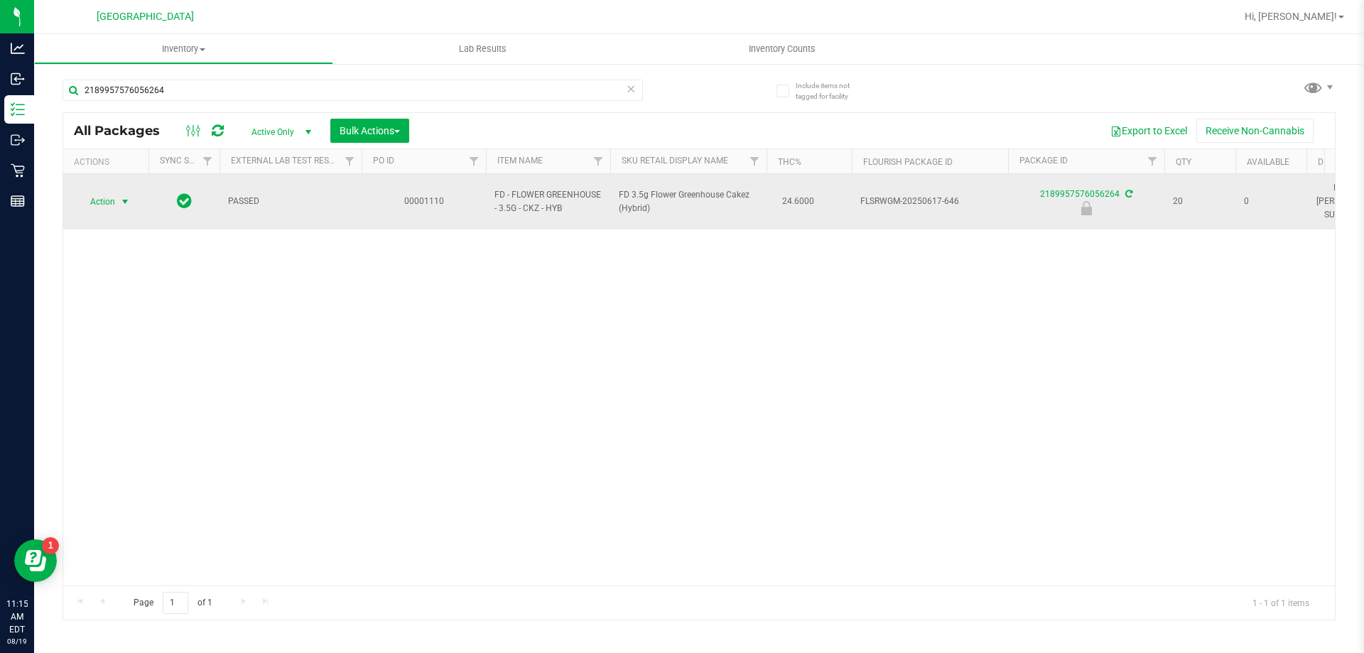
type input "2189957576056264"
click at [119, 196] on span "select" at bounding box center [124, 201] width 11 height 11
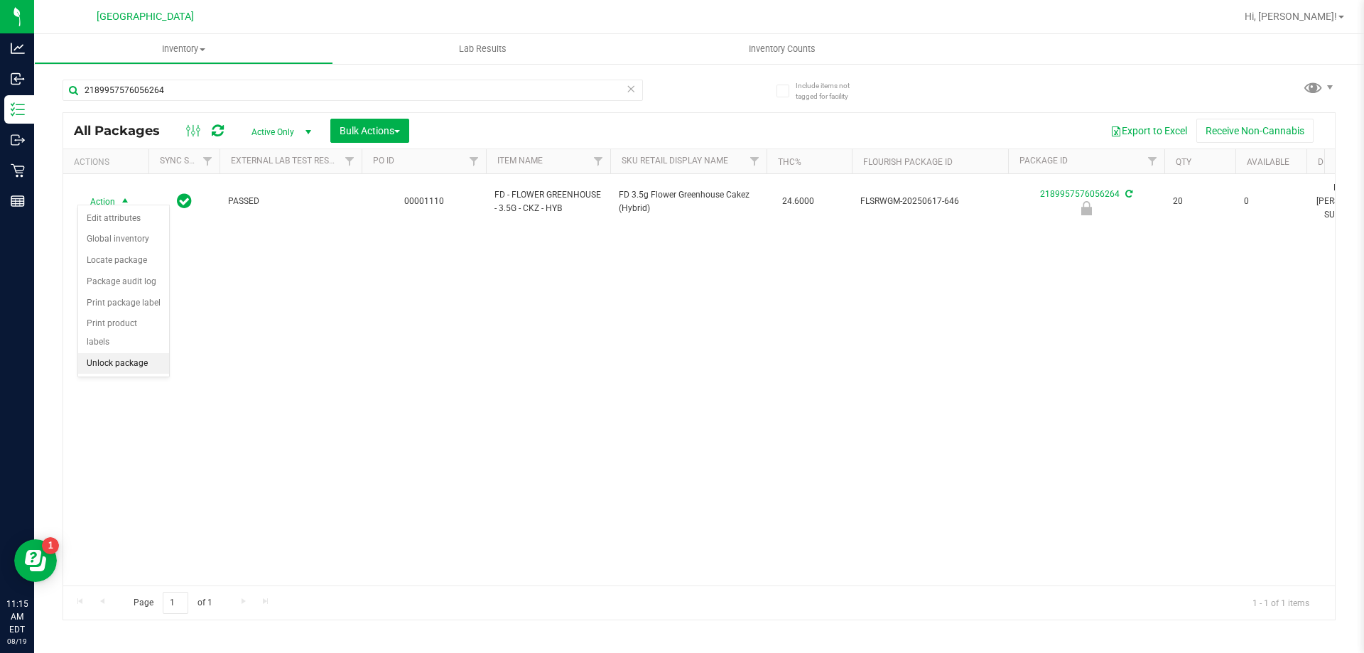
click at [99, 353] on li "Unlock package" at bounding box center [123, 363] width 91 height 21
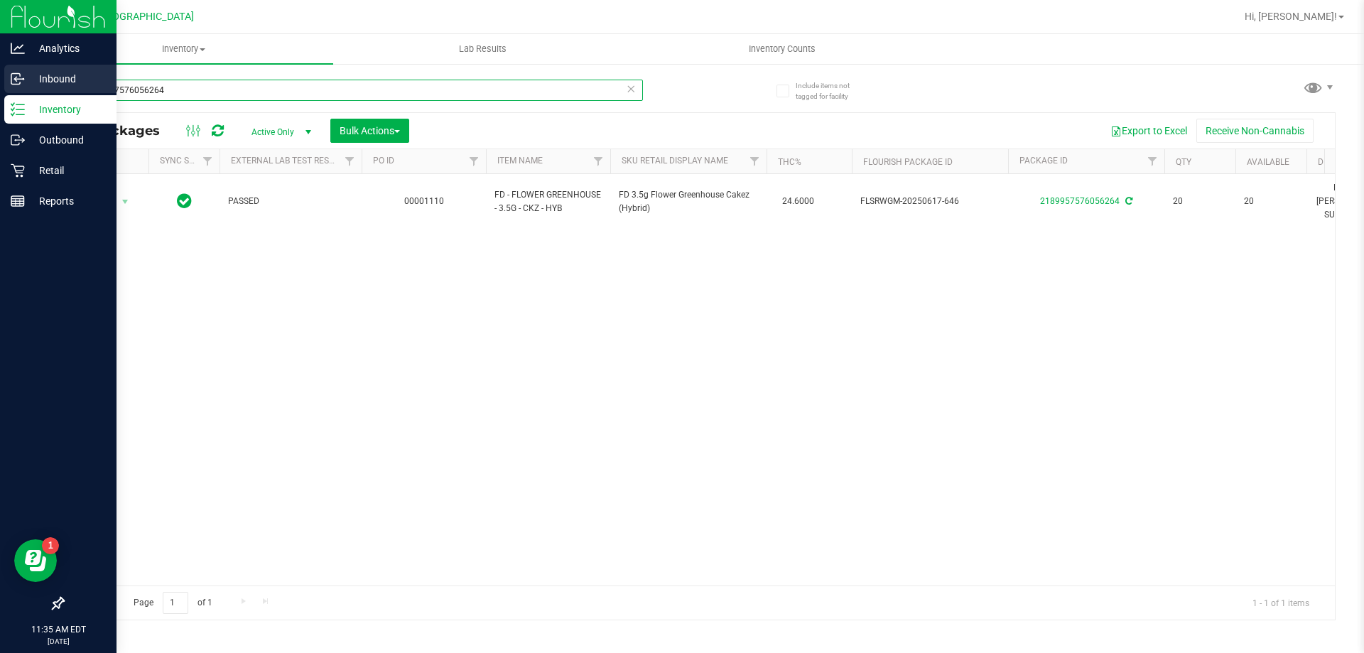
drag, startPoint x: 195, startPoint y: 87, endPoint x: 25, endPoint y: 90, distance: 169.9
click at [25, 90] on div "Analytics Inbound Inventory Outbound Retail Reports 11:35 AM EDT 08/19/2025 08/…" at bounding box center [682, 326] width 1364 height 653
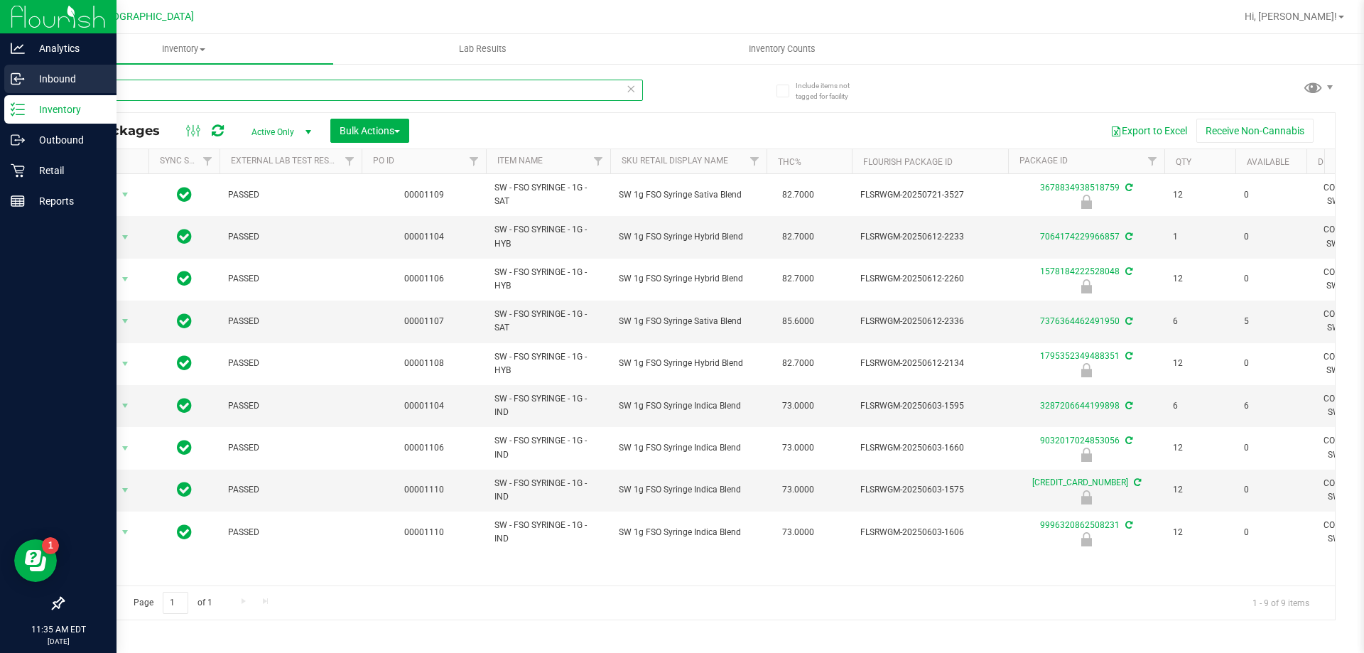
drag, startPoint x: 115, startPoint y: 82, endPoint x: 27, endPoint y: 85, distance: 88.1
click at [27, 85] on div "Analytics Inbound Inventory Outbound Retail Reports 11:35 AM EDT 08/19/2025 08/…" at bounding box center [682, 326] width 1364 height 653
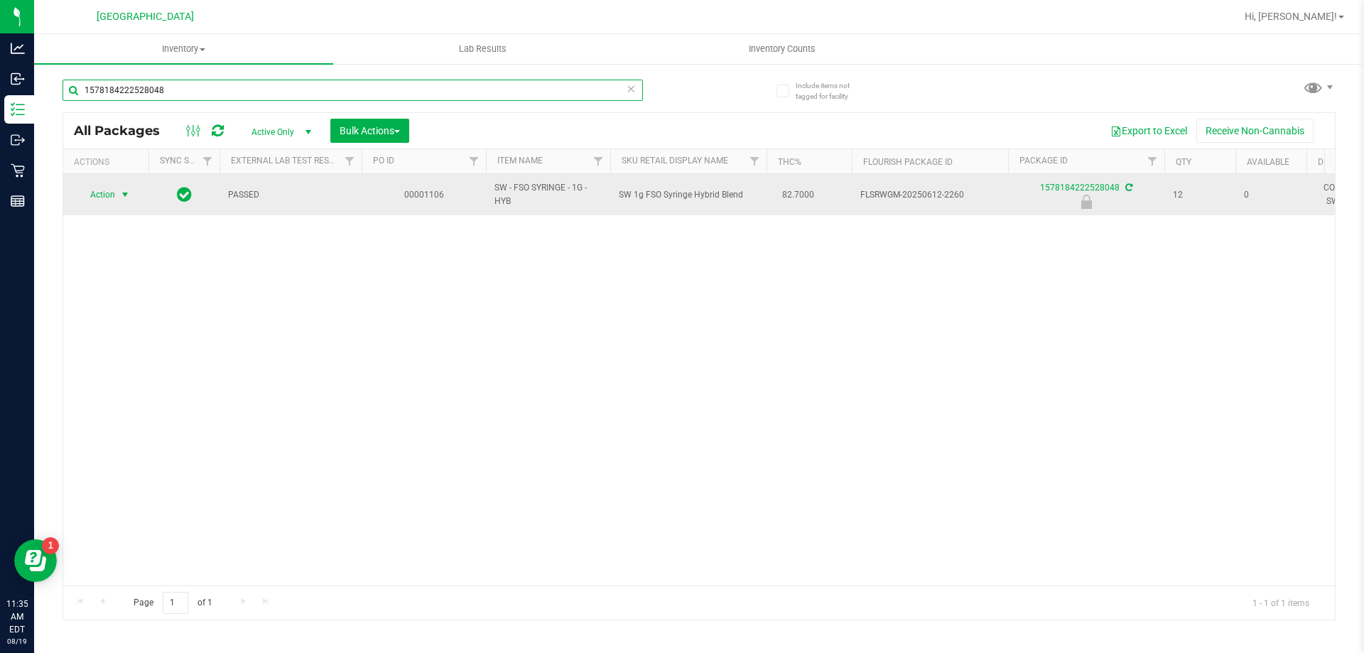
type input "1578184222528048"
click at [106, 194] on span "Action" at bounding box center [96, 195] width 38 height 20
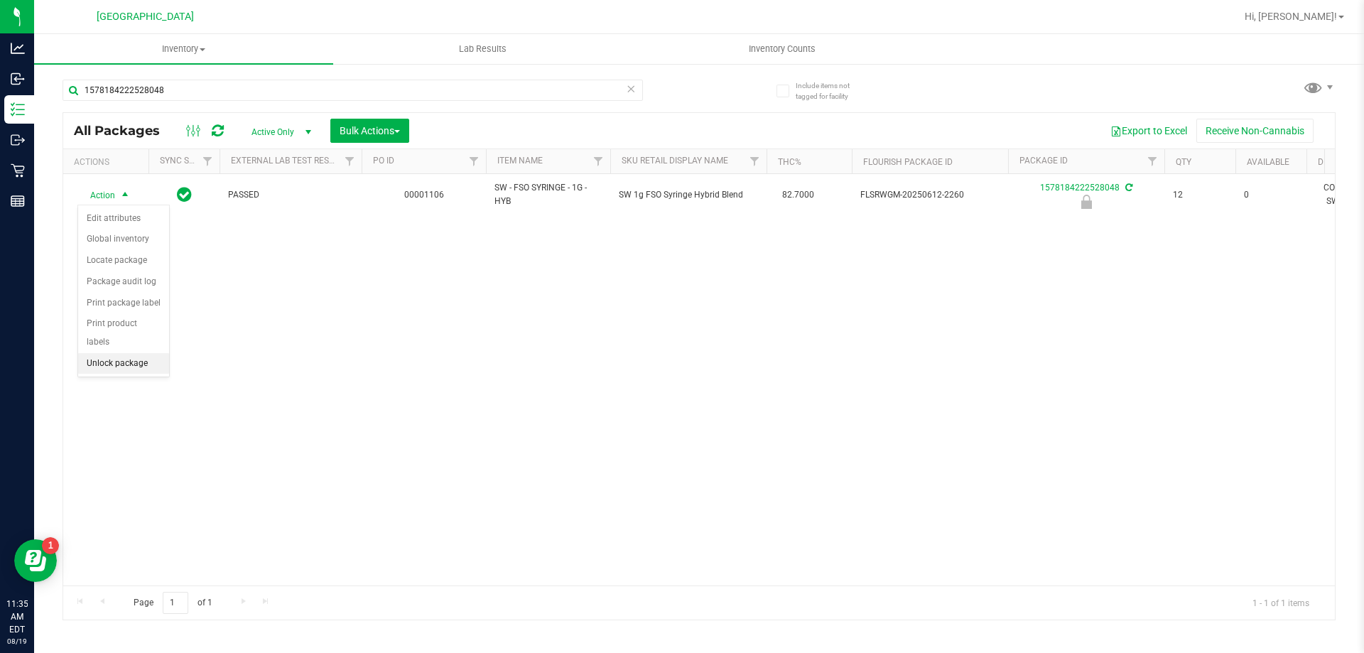
click at [122, 353] on li "Unlock package" at bounding box center [123, 363] width 91 height 21
